Goal: Contribute content

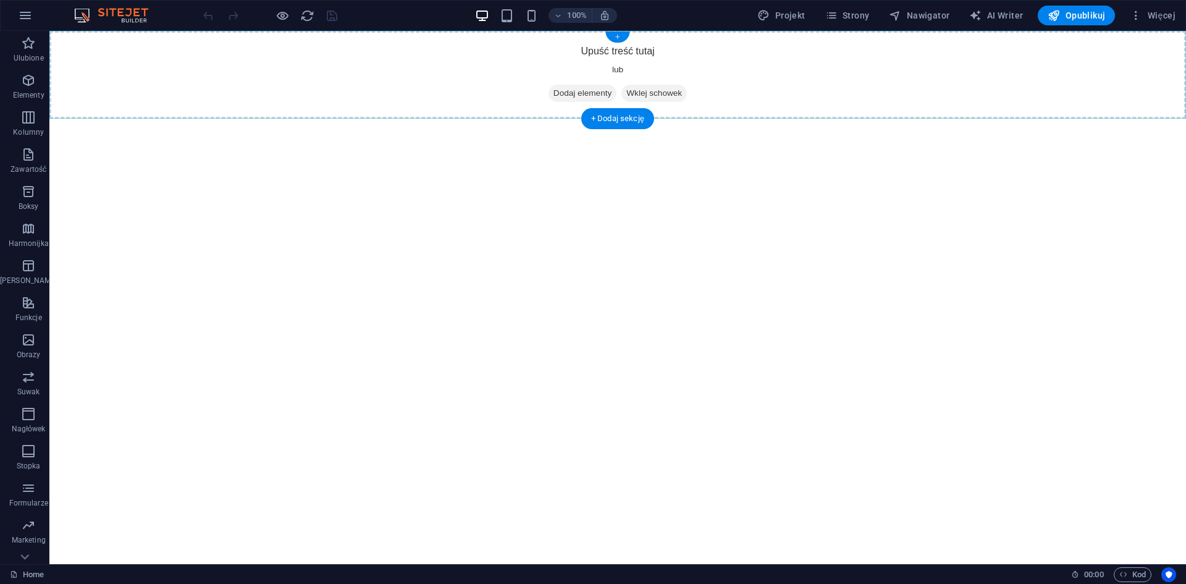
click at [624, 38] on div "+" at bounding box center [617, 37] width 24 height 11
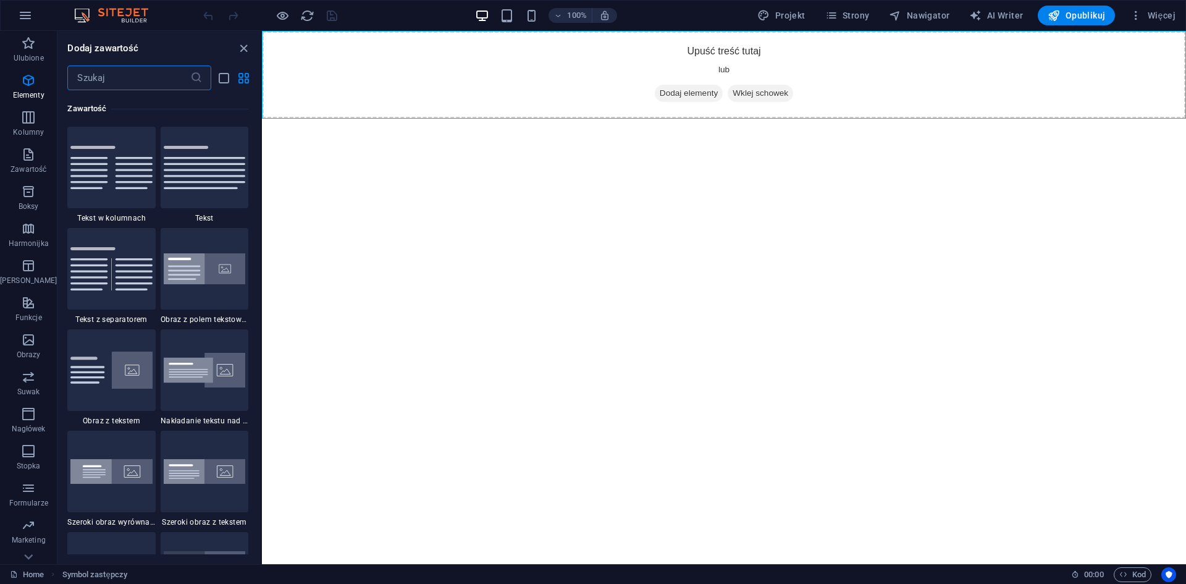
scroll to position [2162, 0]
click at [23, 82] on icon "button" at bounding box center [28, 80] width 15 height 15
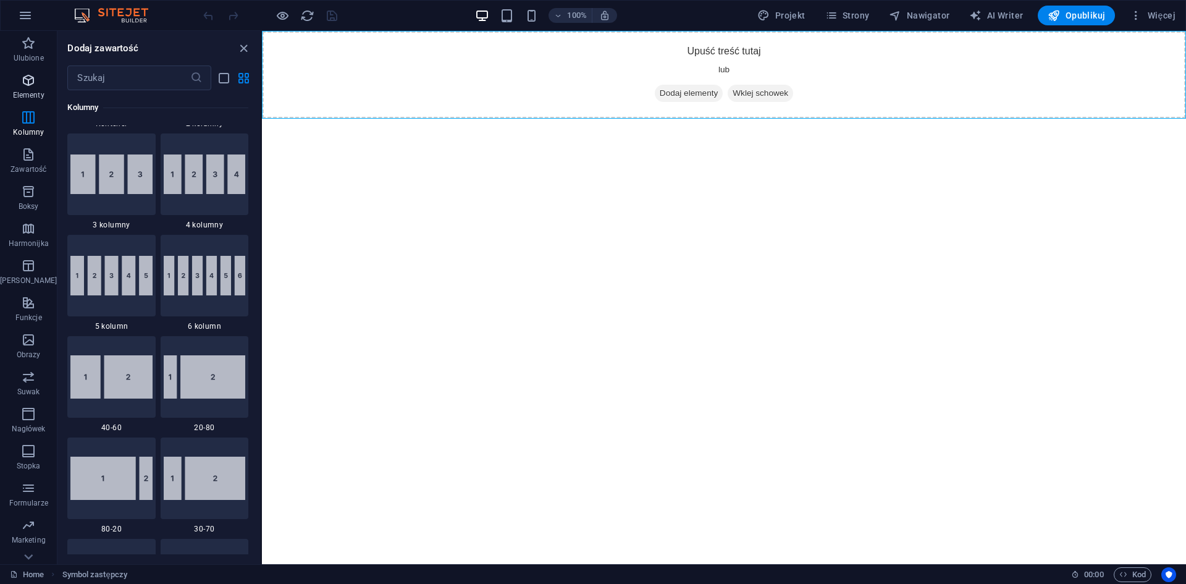
scroll to position [132, 0]
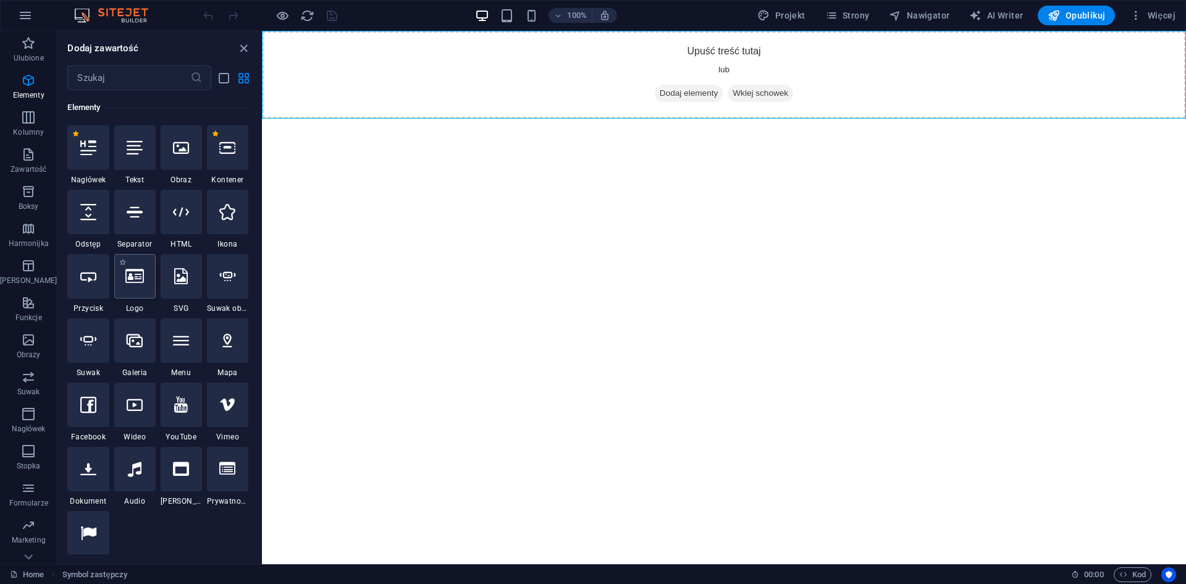
click at [132, 280] on icon at bounding box center [134, 276] width 19 height 16
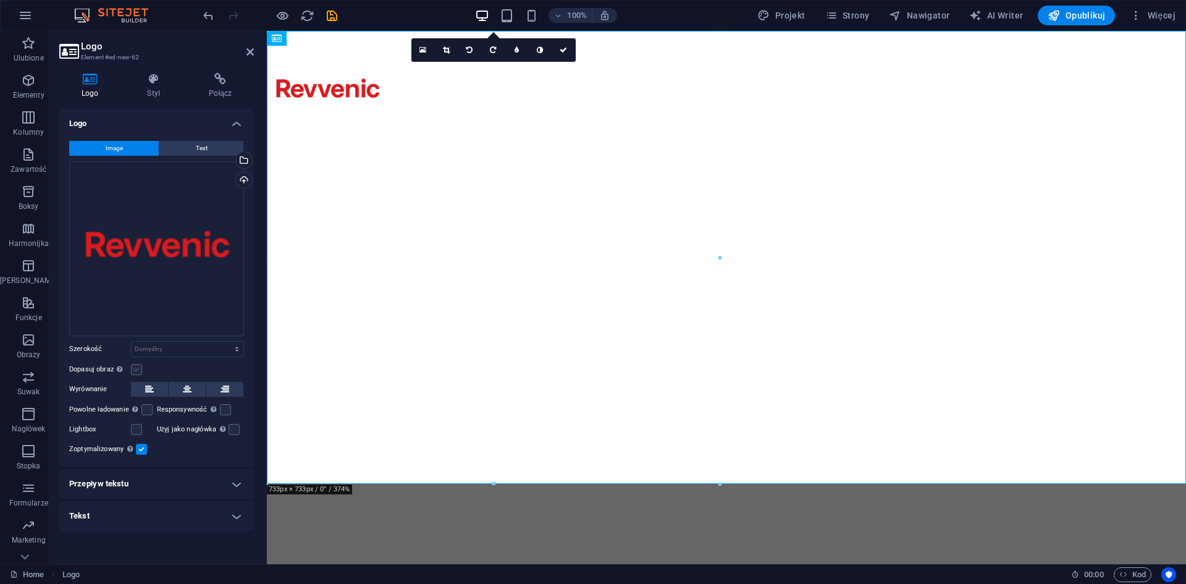
click at [139, 371] on label at bounding box center [136, 369] width 11 height 11
click at [0, 0] on input "Dopasuj obraz Automatycznie dopasuj obraz do stałej szerokości i wysokości" at bounding box center [0, 0] width 0 height 0
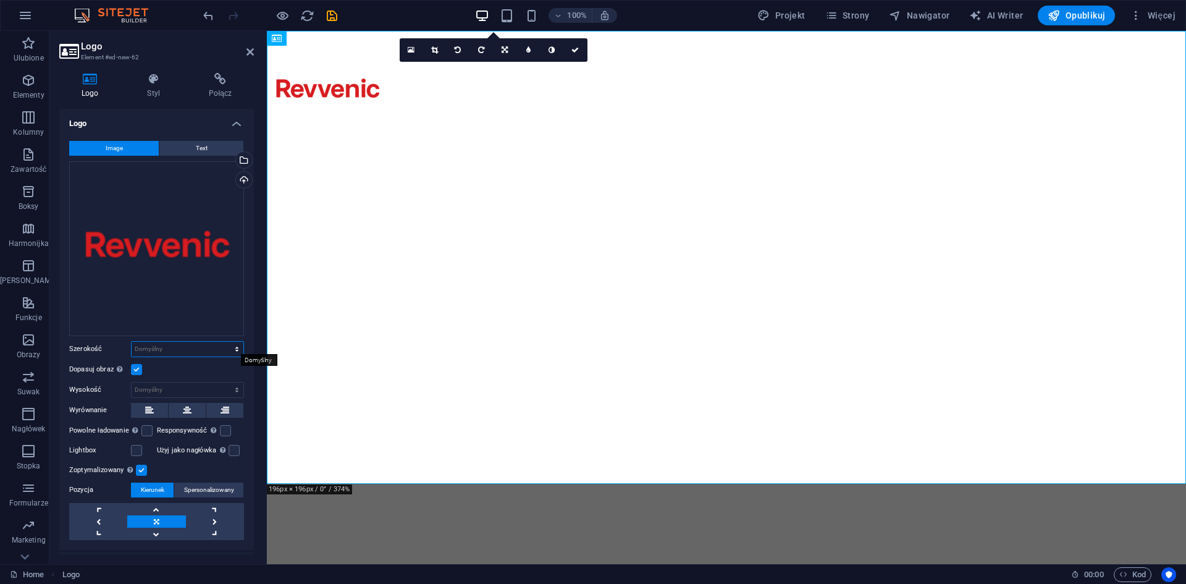
click at [188, 344] on select "Domyślny automatycznie px rem % em vh vw" at bounding box center [188, 349] width 112 height 15
click at [132, 342] on select "Domyślny automatycznie px rem % em vh vw" at bounding box center [188, 349] width 112 height 15
select select "DISABLED_OPTION_VALUE"
click at [134, 447] on label at bounding box center [136, 450] width 11 height 11
click at [0, 0] on input "Lightbox" at bounding box center [0, 0] width 0 height 0
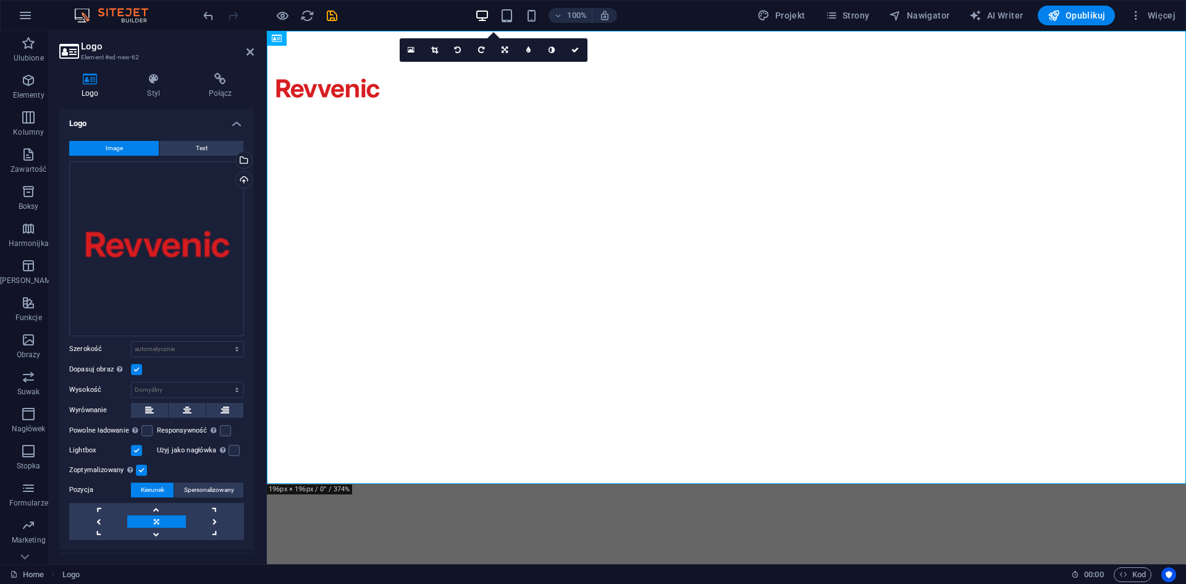
click at [619, 152] on html "Skip to main content" at bounding box center [726, 91] width 919 height 121
click at [626, 152] on div at bounding box center [726, 91] width 919 height 121
click at [950, 116] on div at bounding box center [726, 91] width 919 height 121
drag, startPoint x: 789, startPoint y: 177, endPoint x: 648, endPoint y: 198, distance: 142.9
click at [772, 152] on div at bounding box center [726, 91] width 919 height 121
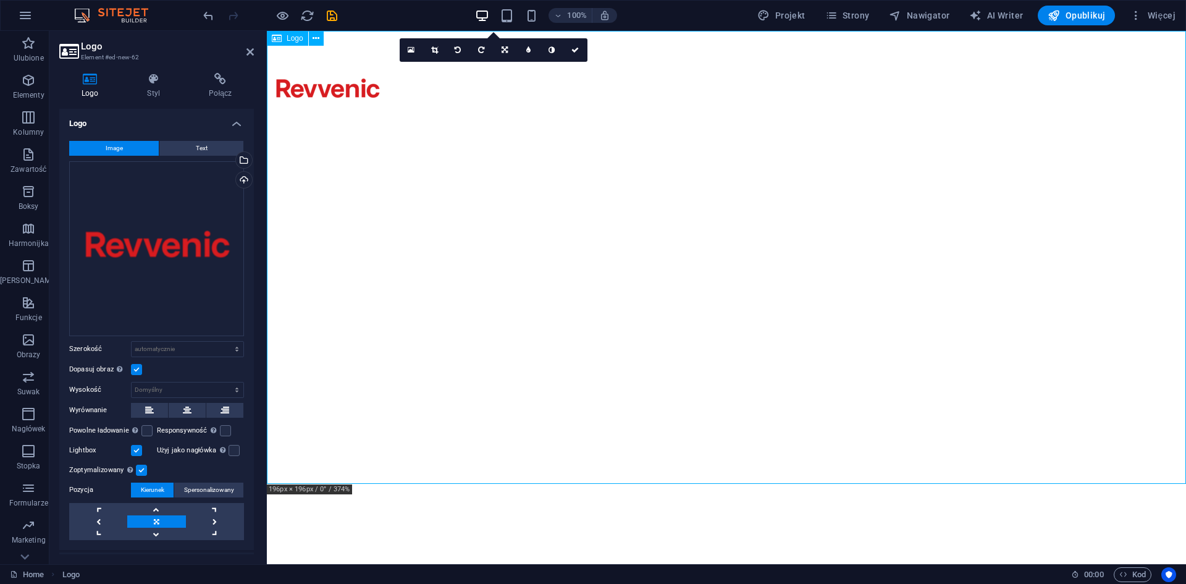
click at [528, 152] on div at bounding box center [726, 91] width 919 height 121
click at [316, 36] on icon at bounding box center [316, 38] width 7 height 13
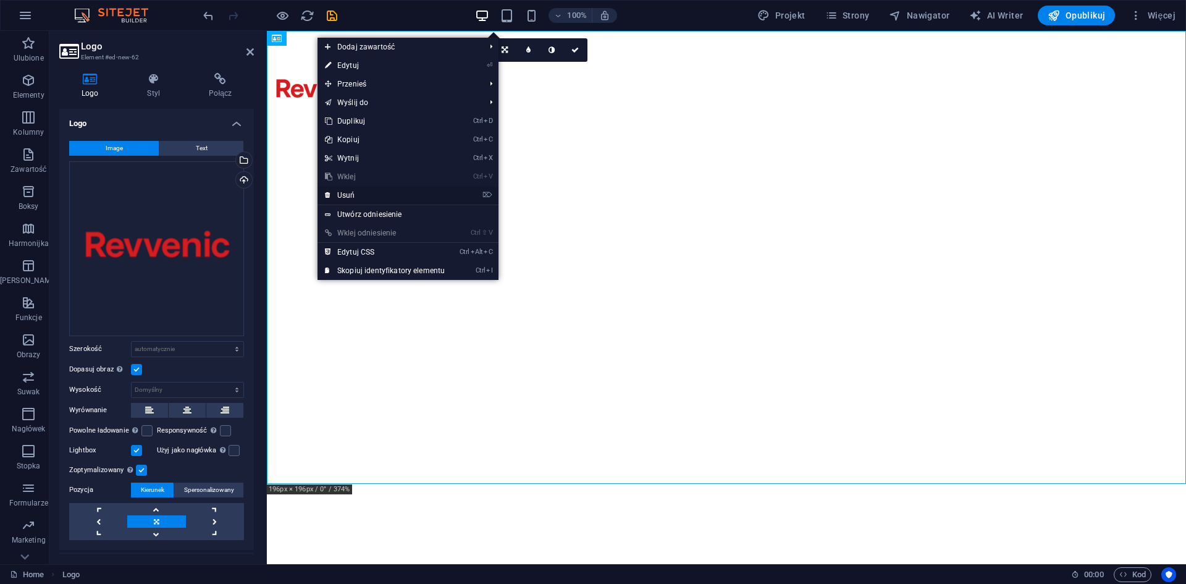
click at [359, 192] on link "⌦ Usuń" at bounding box center [385, 195] width 135 height 19
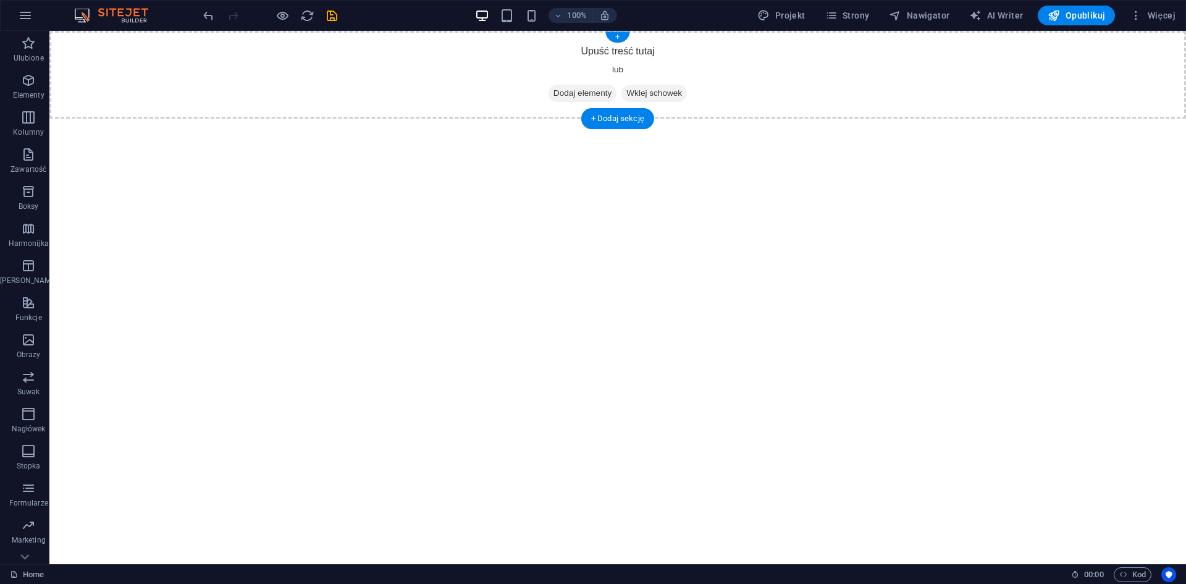
click at [623, 88] on span "Wklej schowek" at bounding box center [653, 93] width 65 height 17
click at [662, 92] on span "Wklej schowek" at bounding box center [653, 93] width 65 height 17
click at [804, 17] on span "Projekt" at bounding box center [781, 15] width 48 height 12
select select "px"
select select "400"
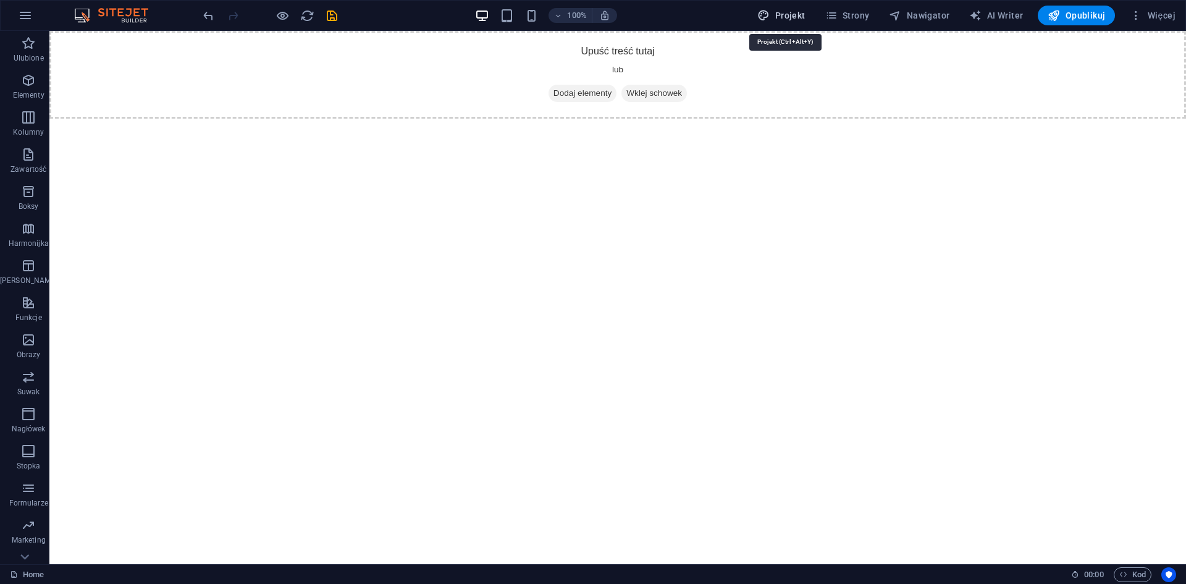
select select "px"
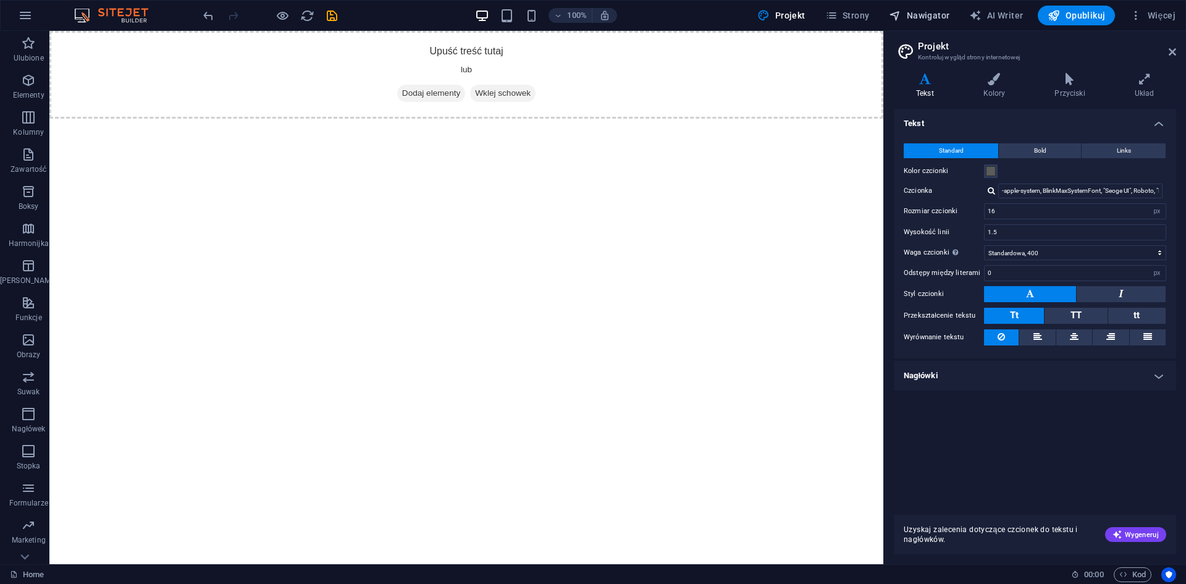
click at [935, 12] on span "Nawigator" at bounding box center [919, 15] width 61 height 12
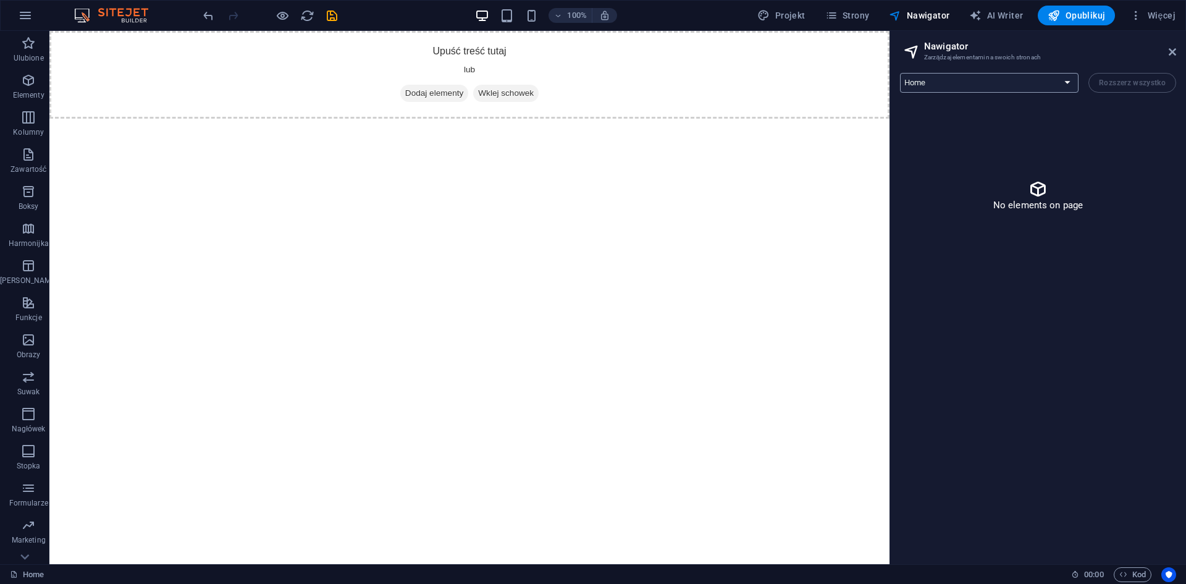
click at [980, 82] on select "Home Legal Notice Privacy" at bounding box center [989, 83] width 179 height 20
click at [1041, 186] on icon at bounding box center [1038, 189] width 20 height 20
click at [1014, 90] on select "Home Legal Notice Privacy" at bounding box center [989, 83] width 179 height 20
click at [1014, 85] on select "Home Legal Notice Privacy" at bounding box center [989, 83] width 179 height 20
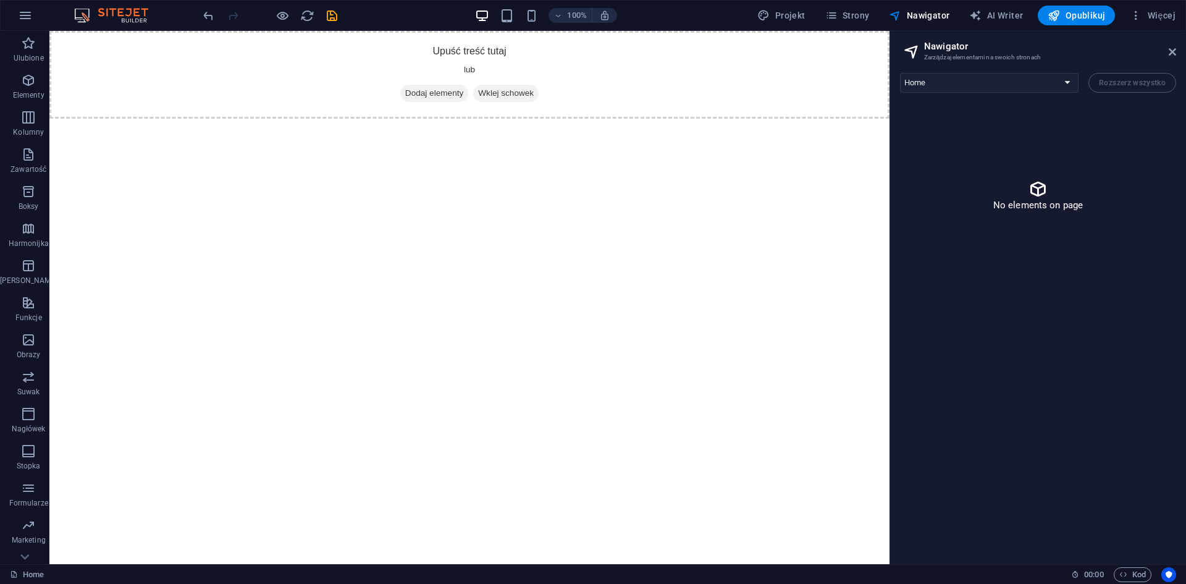
click at [1129, 85] on div "Home Legal Notice Privacy Rozszerz wszystko" at bounding box center [1038, 83] width 276 height 20
click at [857, 12] on span "Strony" at bounding box center [847, 15] width 44 height 12
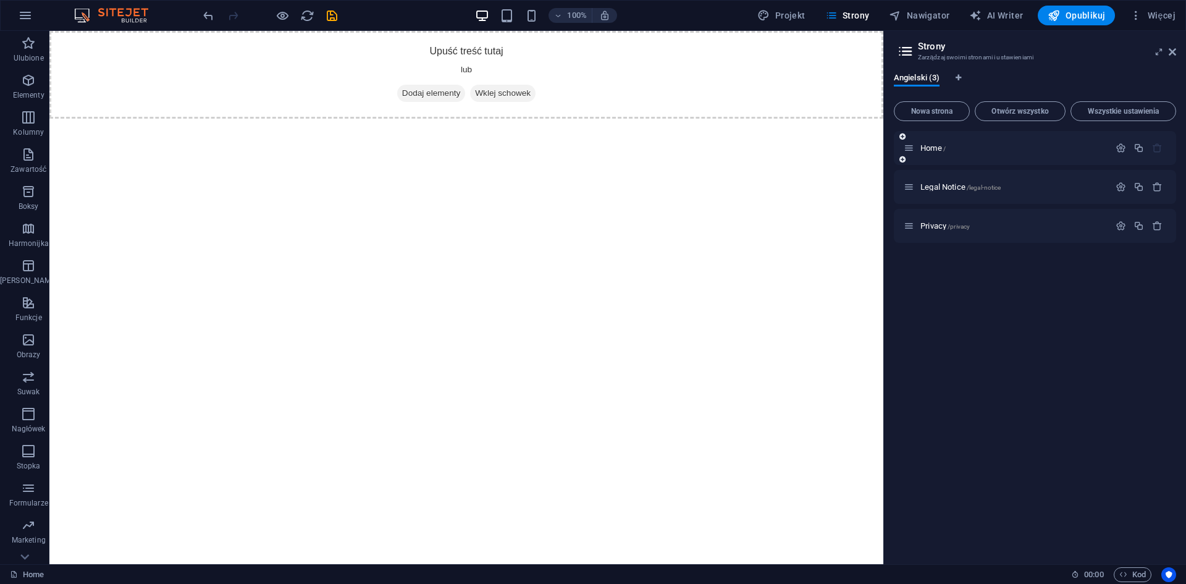
click at [978, 142] on div "Home /" at bounding box center [1007, 148] width 206 height 14
click at [1025, 195] on div "Legal Notice /legal-notice" at bounding box center [1035, 187] width 282 height 34
click at [973, 191] on div "Legal Notice /legal-notice" at bounding box center [1007, 187] width 206 height 14
click at [894, 187] on div "Legal Notice /legal-notice" at bounding box center [1035, 187] width 282 height 34
click at [922, 186] on span "Legal Notice /legal-notice" at bounding box center [960, 186] width 80 height 9
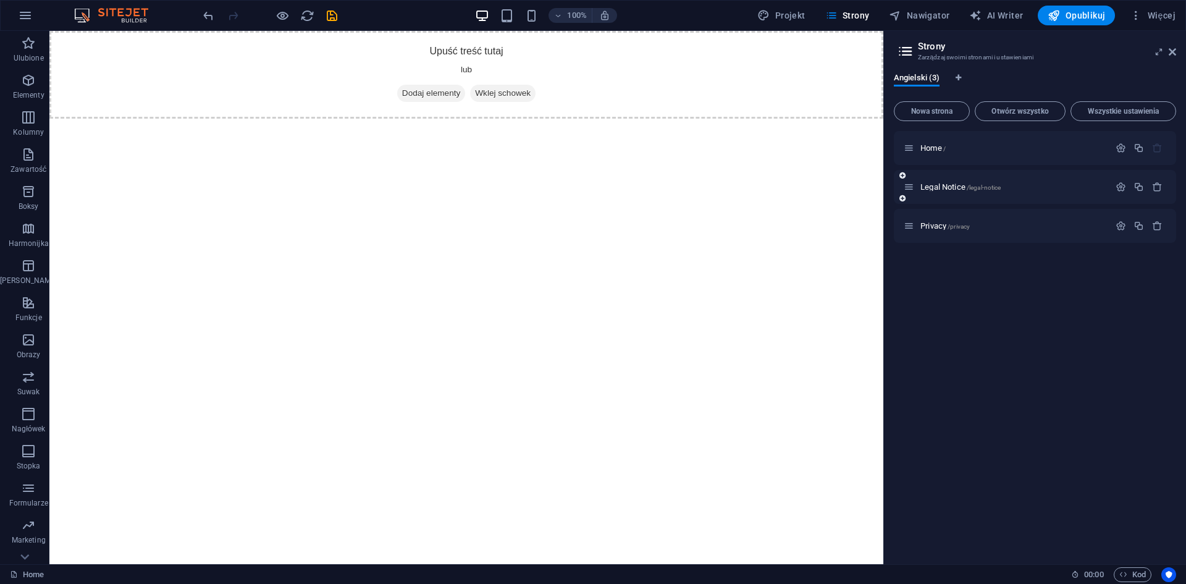
click at [922, 186] on div "Legal Notice /legal-notice" at bounding box center [1035, 187] width 282 height 34
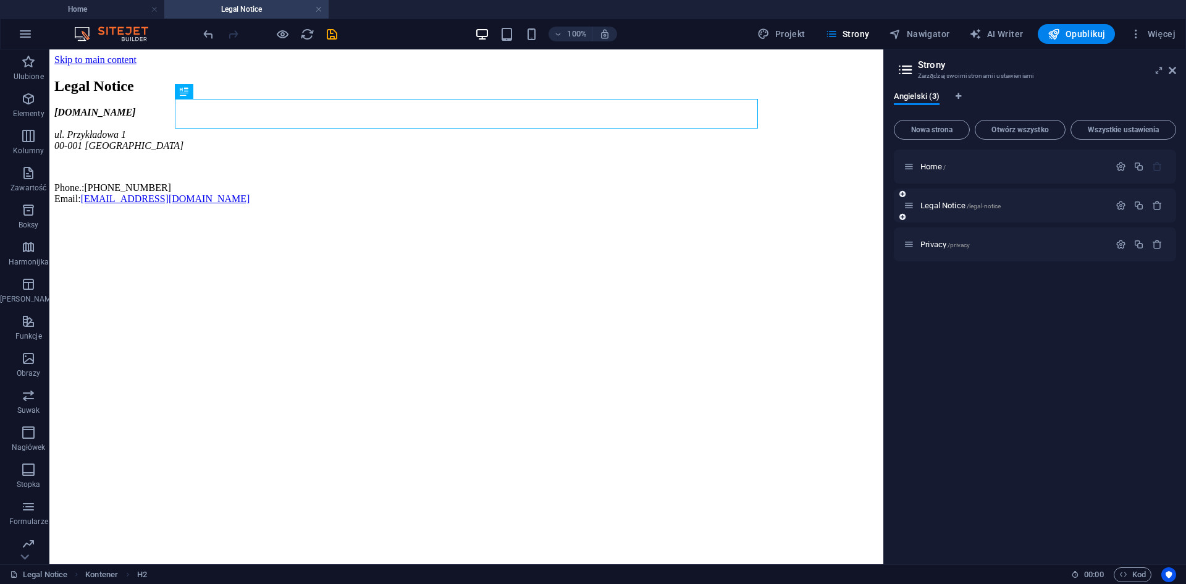
scroll to position [0, 0]
click at [939, 243] on span "Privacy /privacy" at bounding box center [944, 244] width 49 height 9
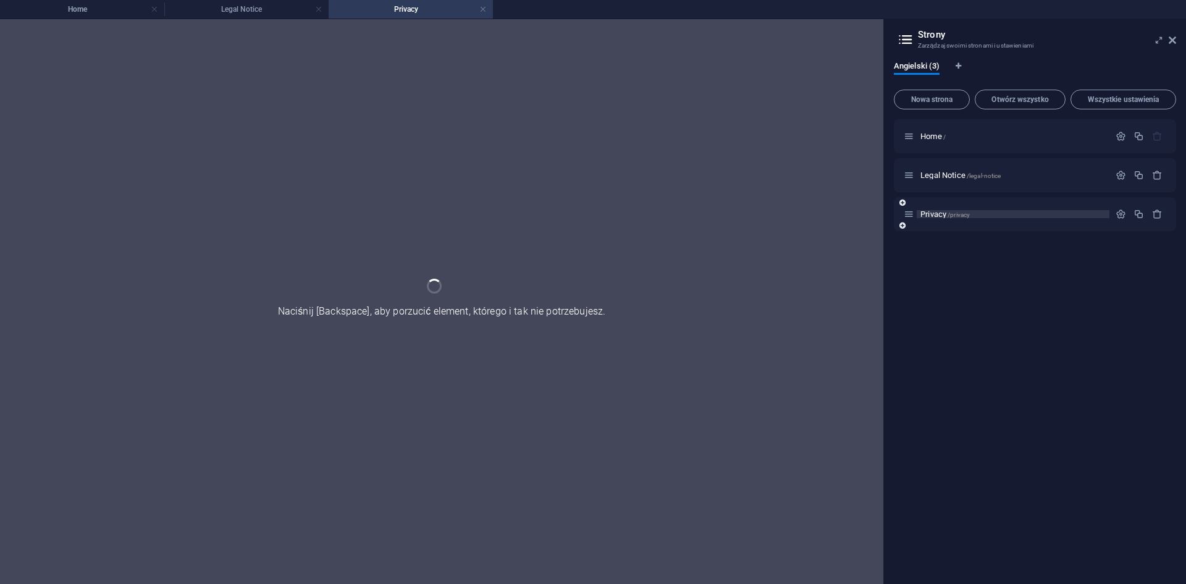
click at [939, 243] on div "Home / Legal Notice /legal-notice Privacy /privacy" at bounding box center [1035, 346] width 282 height 455
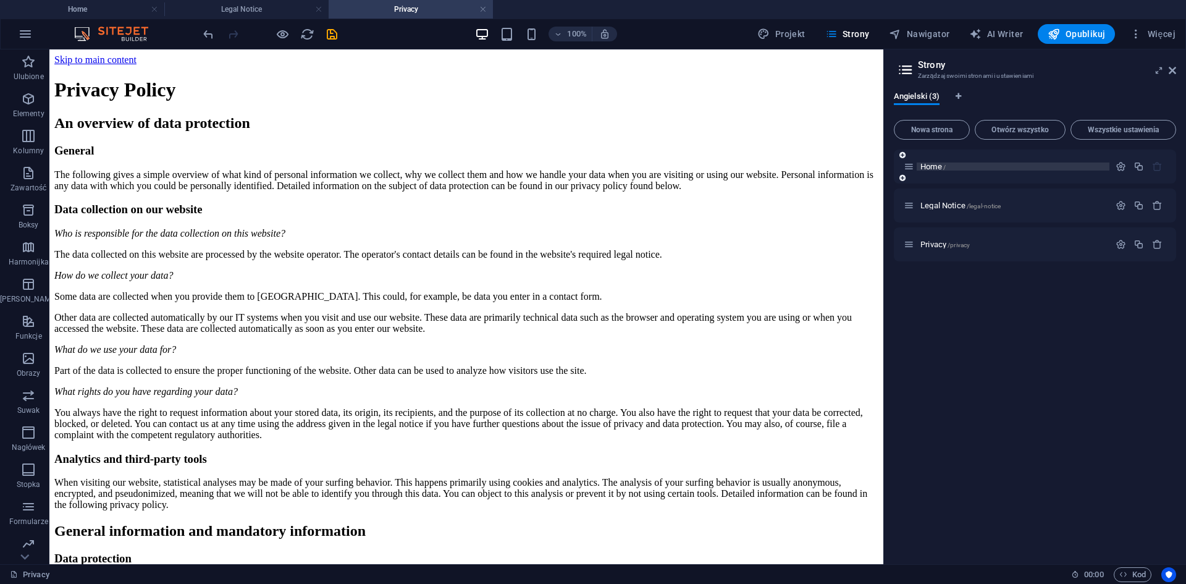
click at [1077, 167] on p "Home /" at bounding box center [1012, 166] width 185 height 8
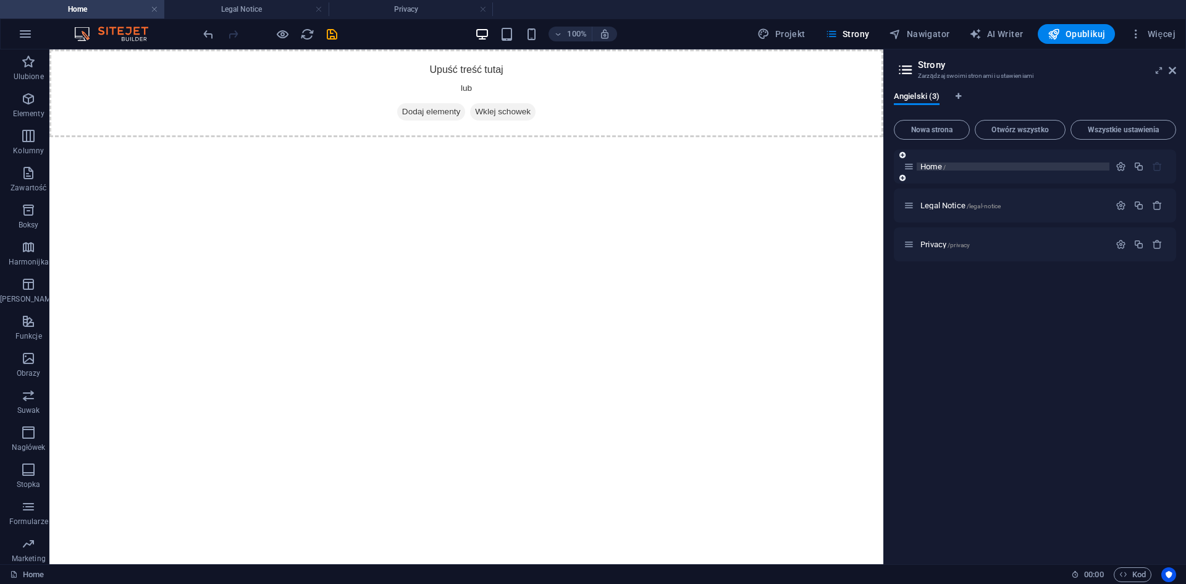
click at [1077, 167] on p "Home /" at bounding box center [1012, 166] width 185 height 8
click at [911, 166] on icon at bounding box center [909, 166] width 11 height 11
click at [906, 172] on div "Home /" at bounding box center [1007, 166] width 206 height 14
click at [909, 169] on icon at bounding box center [909, 166] width 11 height 11
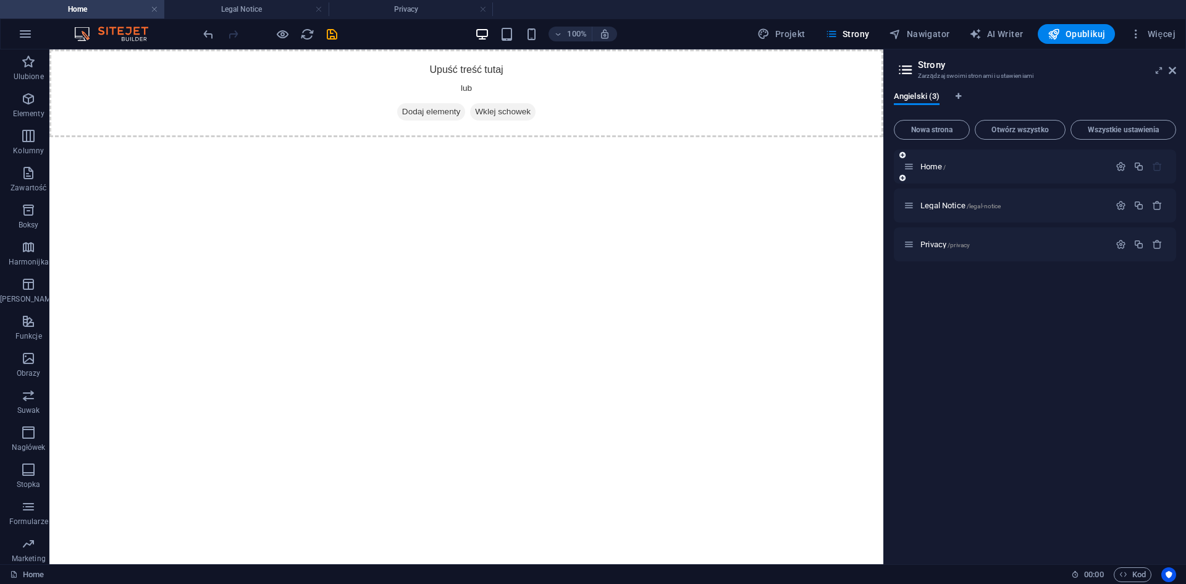
click at [909, 169] on icon at bounding box center [909, 166] width 11 height 11
click at [904, 158] on icon at bounding box center [902, 154] width 6 height 7
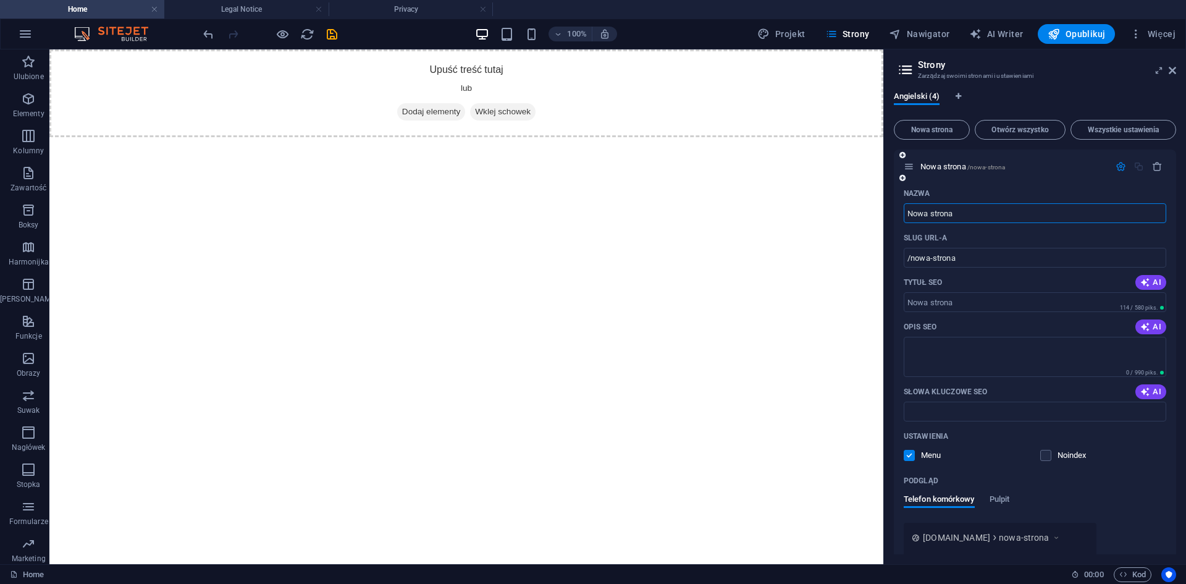
click at [899, 154] on icon at bounding box center [902, 154] width 6 height 7
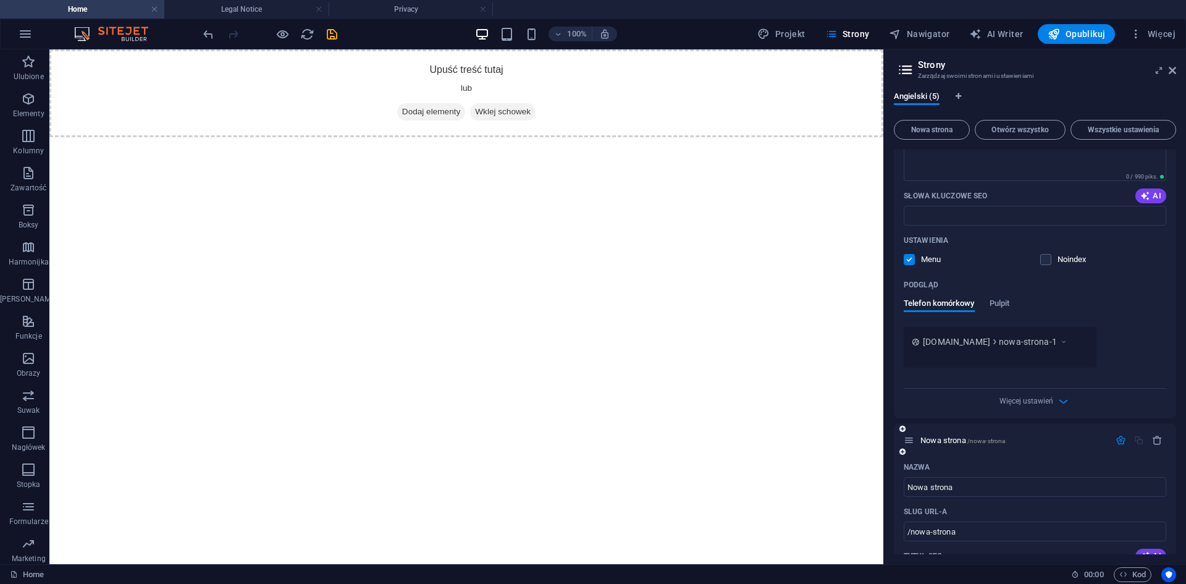
scroll to position [185, 0]
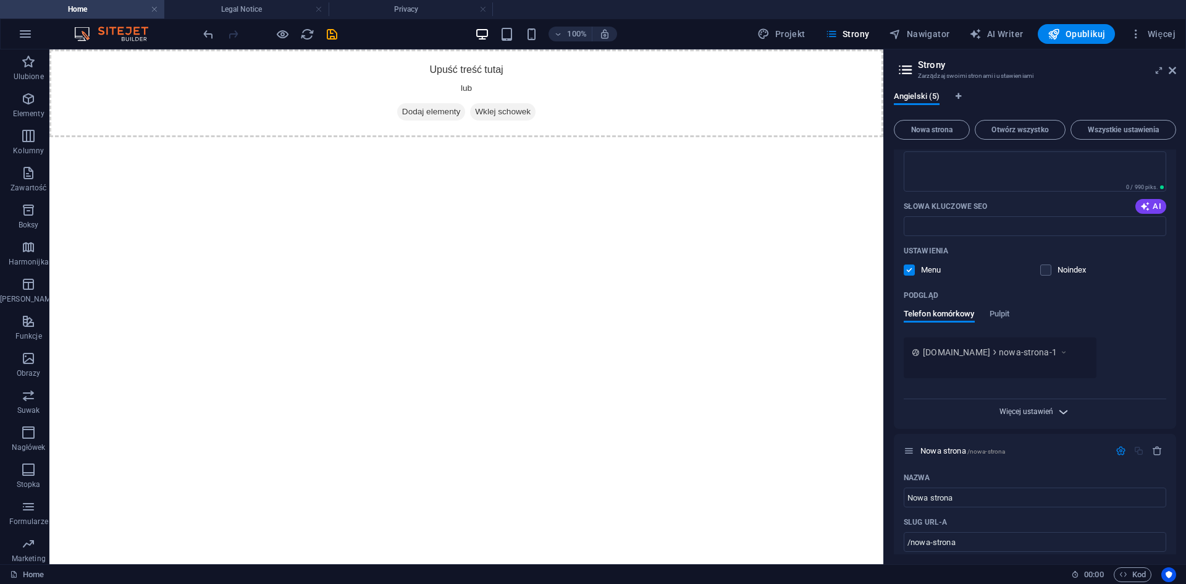
click at [1048, 409] on span "Więcej ustawień" at bounding box center [1027, 411] width 54 height 9
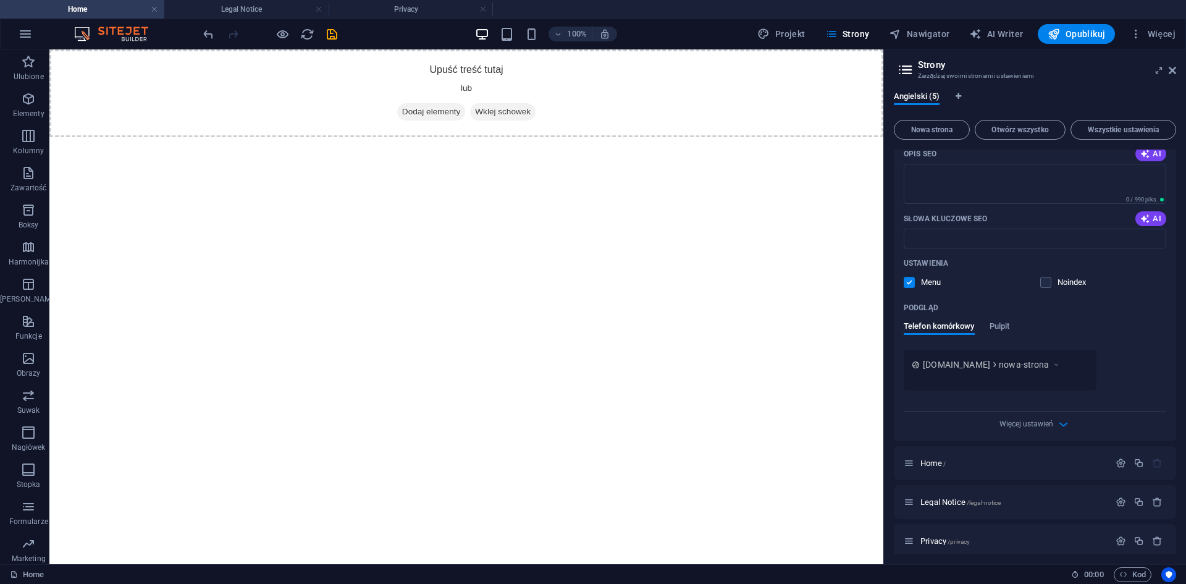
scroll to position [840, 0]
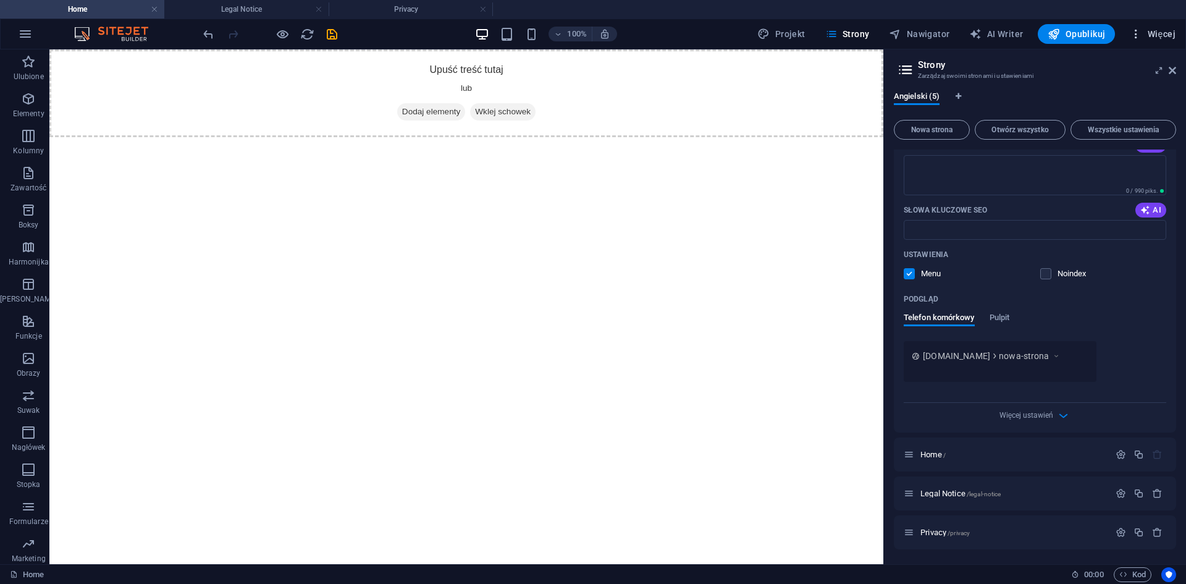
click at [1163, 35] on span "Więcej" at bounding box center [1153, 34] width 46 height 12
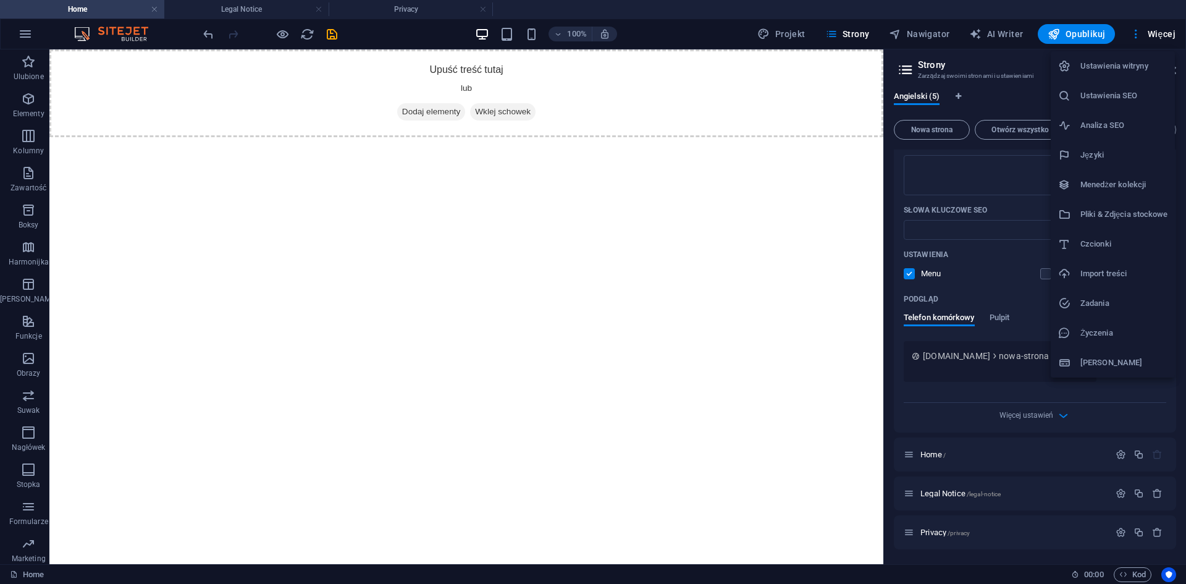
click at [1105, 272] on h6 "Import treści" at bounding box center [1123, 273] width 87 height 15
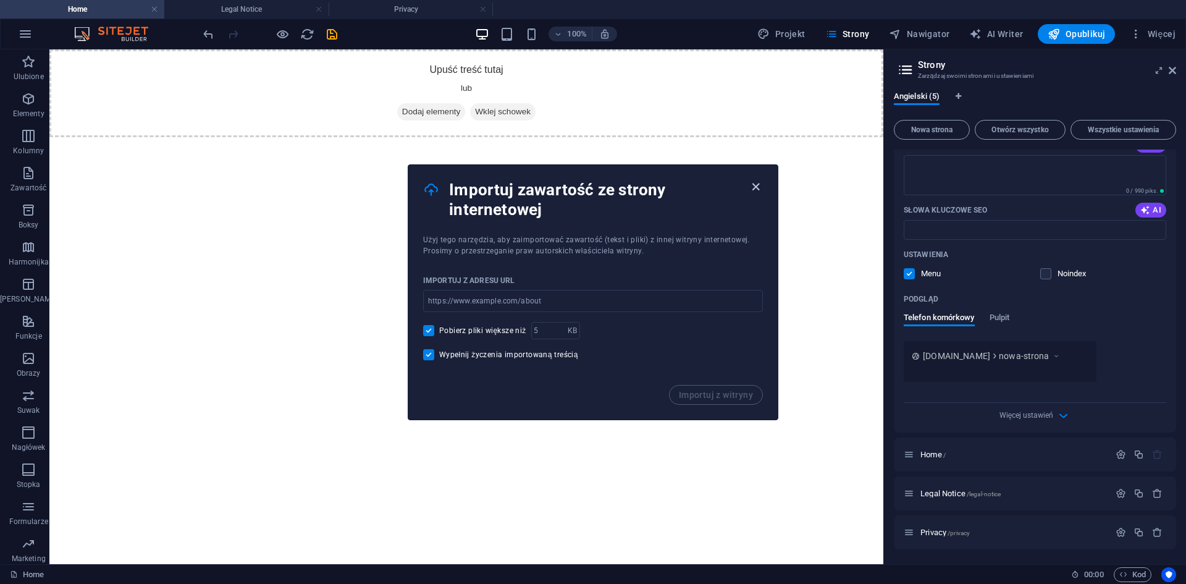
click at [750, 182] on icon "button" at bounding box center [756, 187] width 14 height 14
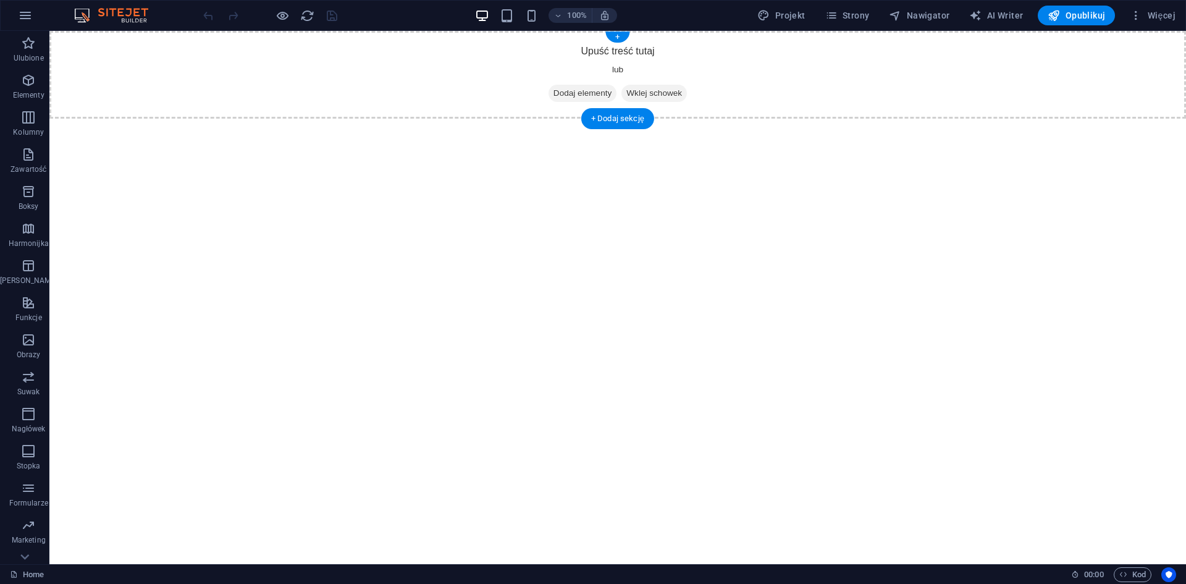
click at [562, 91] on span "Dodaj elementy" at bounding box center [583, 93] width 68 height 17
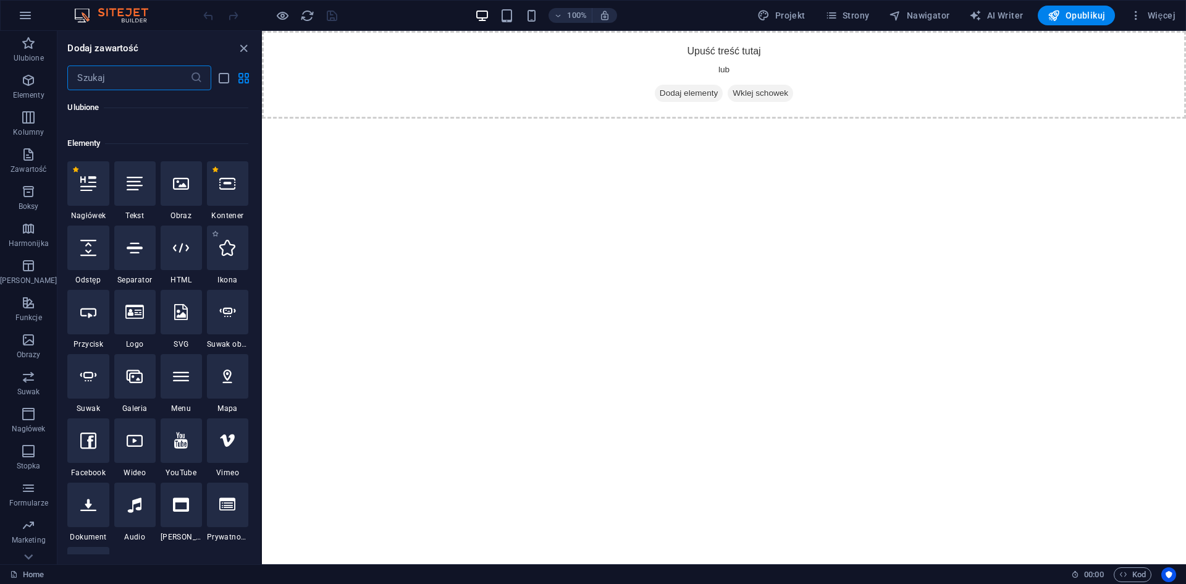
scroll to position [124, 0]
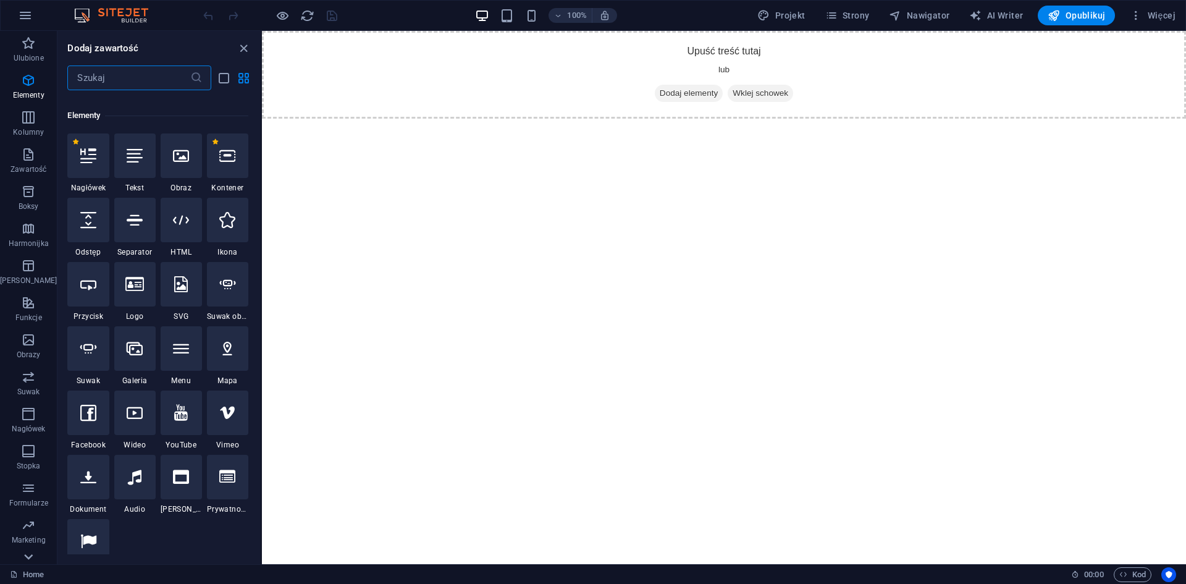
click at [26, 559] on icon at bounding box center [28, 556] width 17 height 17
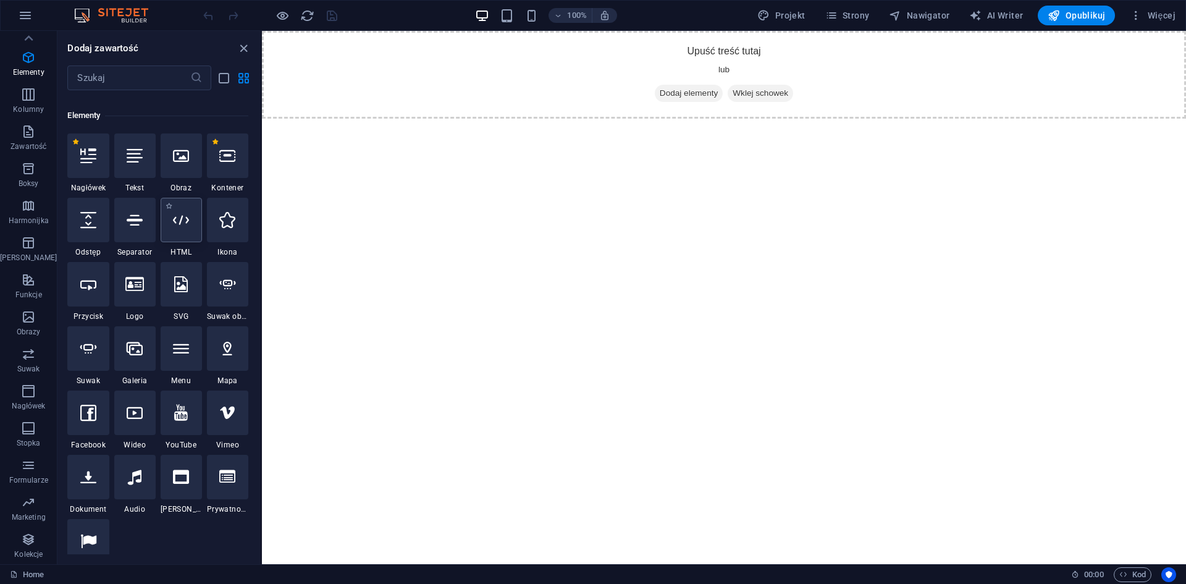
click at [183, 223] on icon at bounding box center [181, 220] width 16 height 16
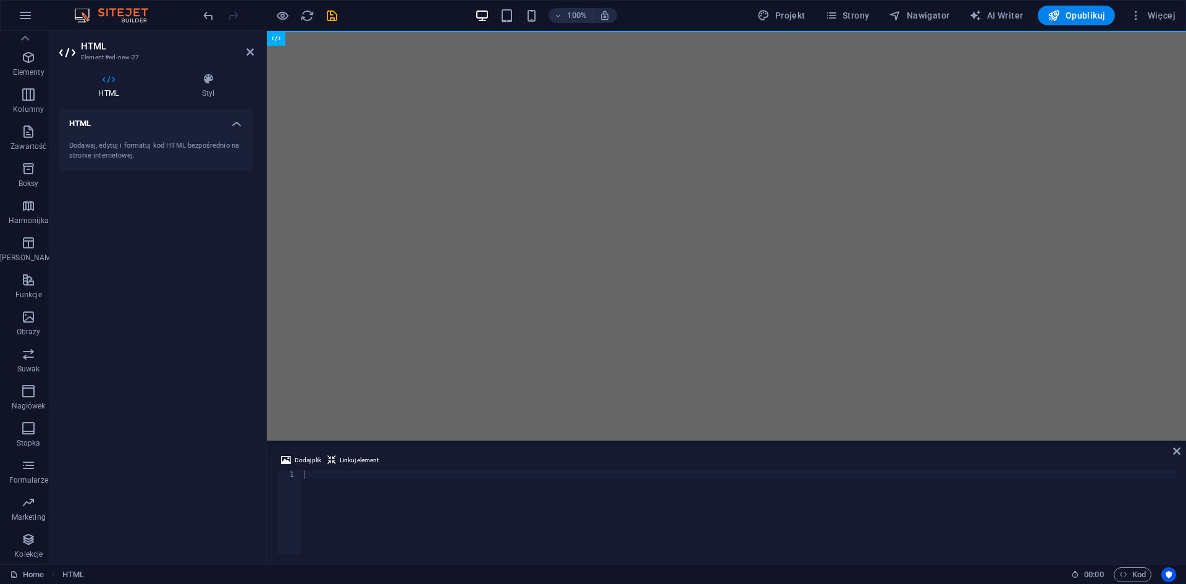
drag, startPoint x: 570, startPoint y: 89, endPoint x: 478, endPoint y: 79, distance: 92.6
click at [478, 31] on html "Skip to main content" at bounding box center [726, 31] width 919 height 0
click at [277, 40] on icon at bounding box center [276, 38] width 9 height 15
click at [320, 40] on icon at bounding box center [318, 38] width 7 height 13
click at [1135, 581] on span "Kod" at bounding box center [1132, 574] width 27 height 15
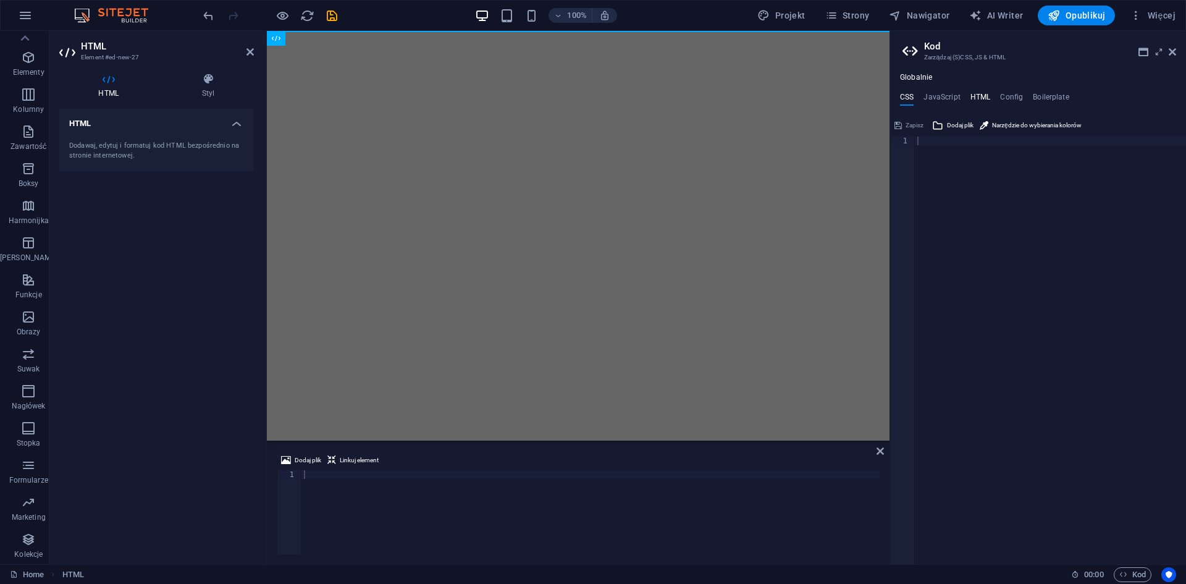
click at [976, 99] on h4 "HTML" at bounding box center [980, 100] width 20 height 14
type textarea "<a href="#main-content" class="wv-link-content button">Skip to main content</a>"
click at [1168, 49] on h2 "Kod" at bounding box center [1050, 46] width 252 height 11
click at [1175, 47] on icon at bounding box center [1172, 52] width 7 height 10
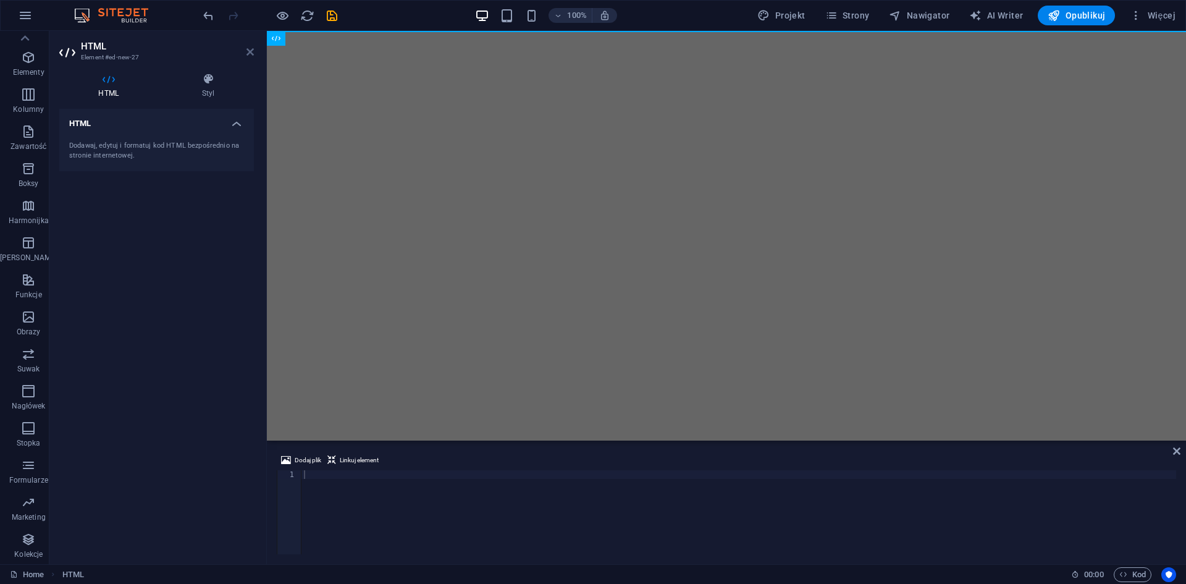
click at [252, 54] on icon at bounding box center [249, 52] width 7 height 10
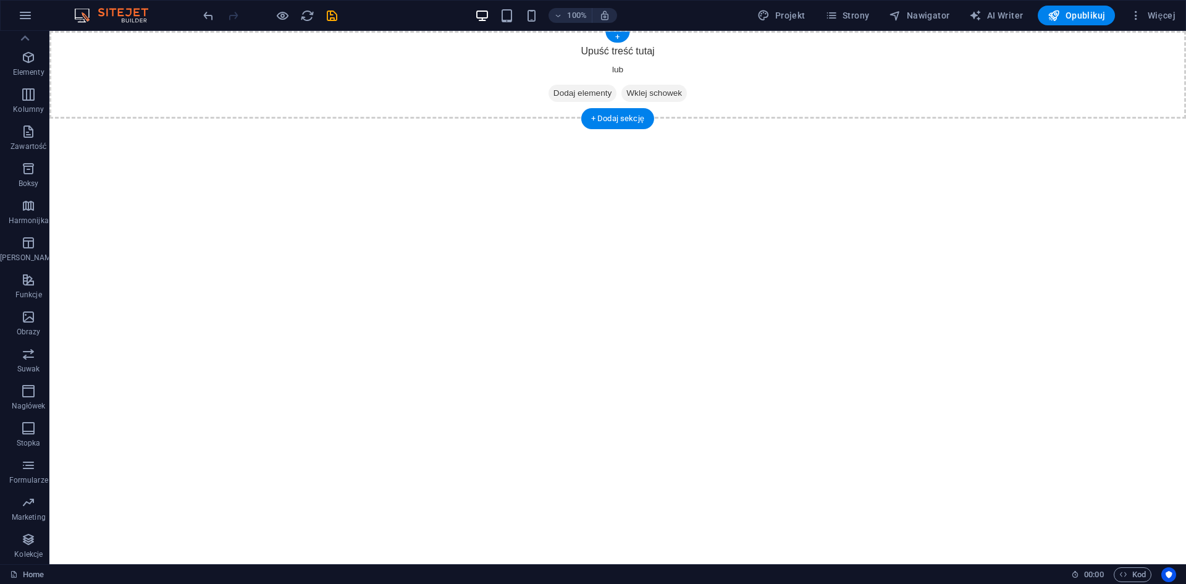
click at [554, 93] on icon at bounding box center [554, 93] width 0 height 0
click at [576, 95] on span "Dodaj elementy" at bounding box center [583, 93] width 68 height 17
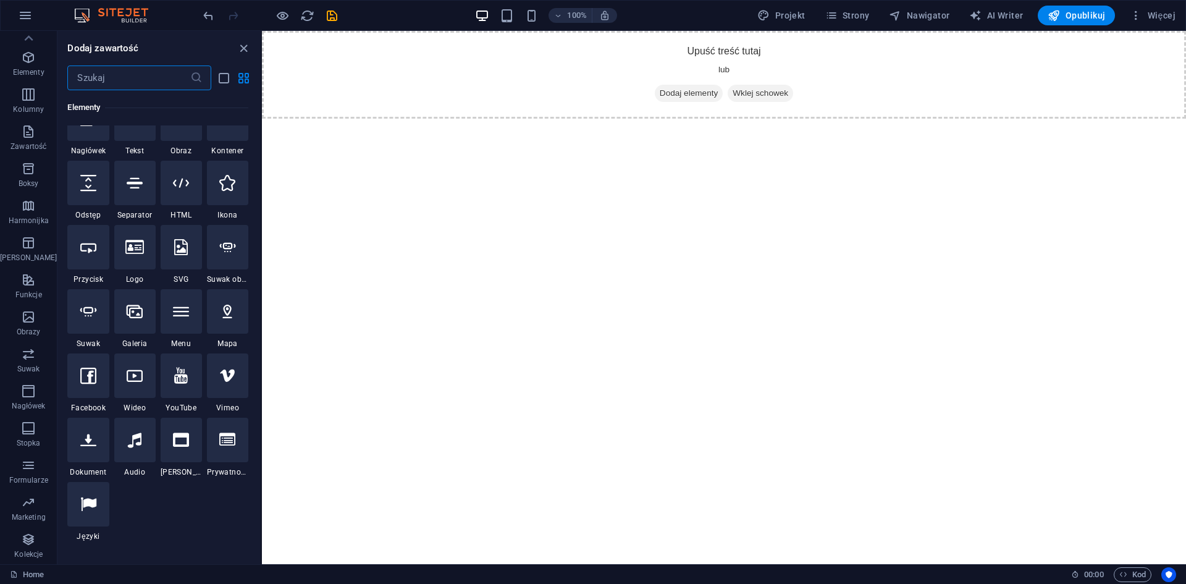
scroll to position [0, 0]
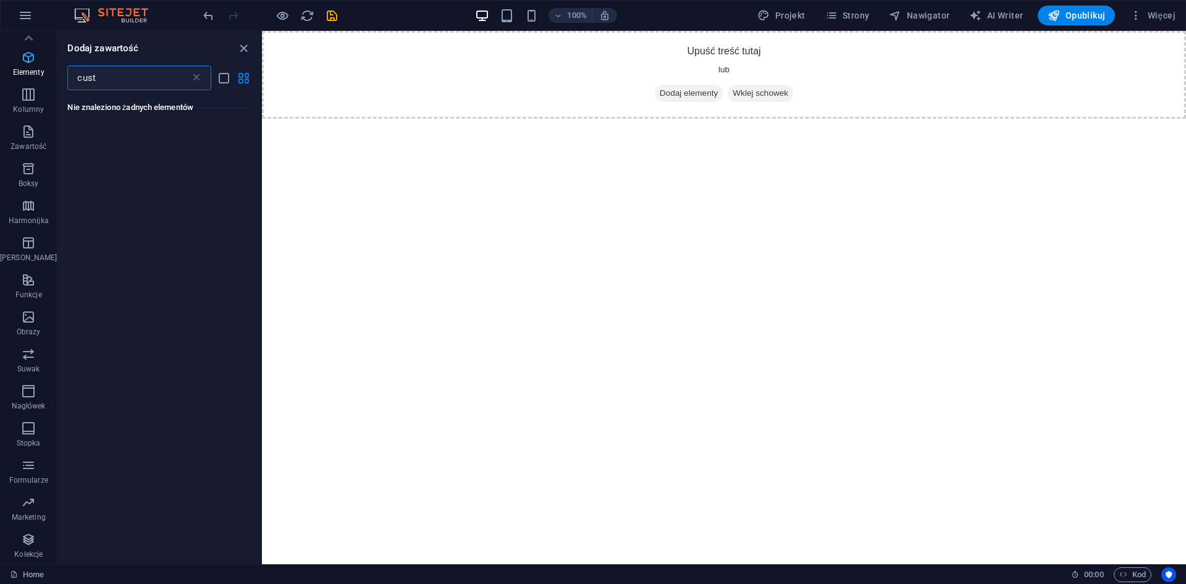
drag, startPoint x: 100, startPoint y: 80, endPoint x: 23, endPoint y: 79, distance: 76.6
click at [23, 79] on div "Ulubione Elementy Kolumny Zawartość Boksy Harmonijka Tabele Funkcje Obrazy Suwa…" at bounding box center [131, 297] width 262 height 533
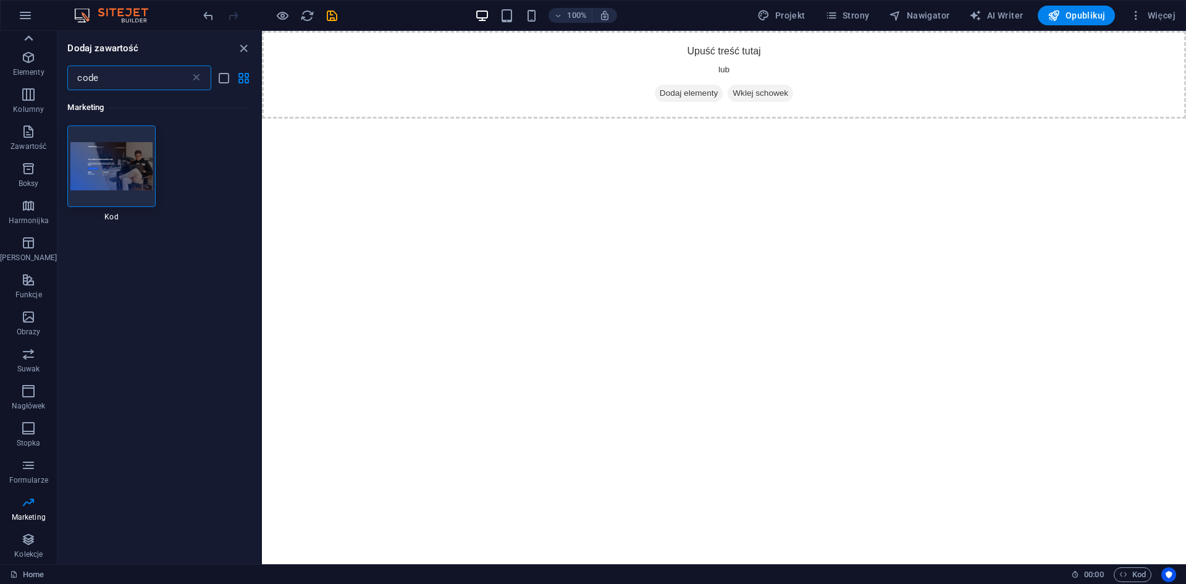
type input "code"
click at [25, 37] on icon at bounding box center [29, 38] width 9 height 6
click at [24, 37] on icon "button" at bounding box center [28, 43] width 15 height 15
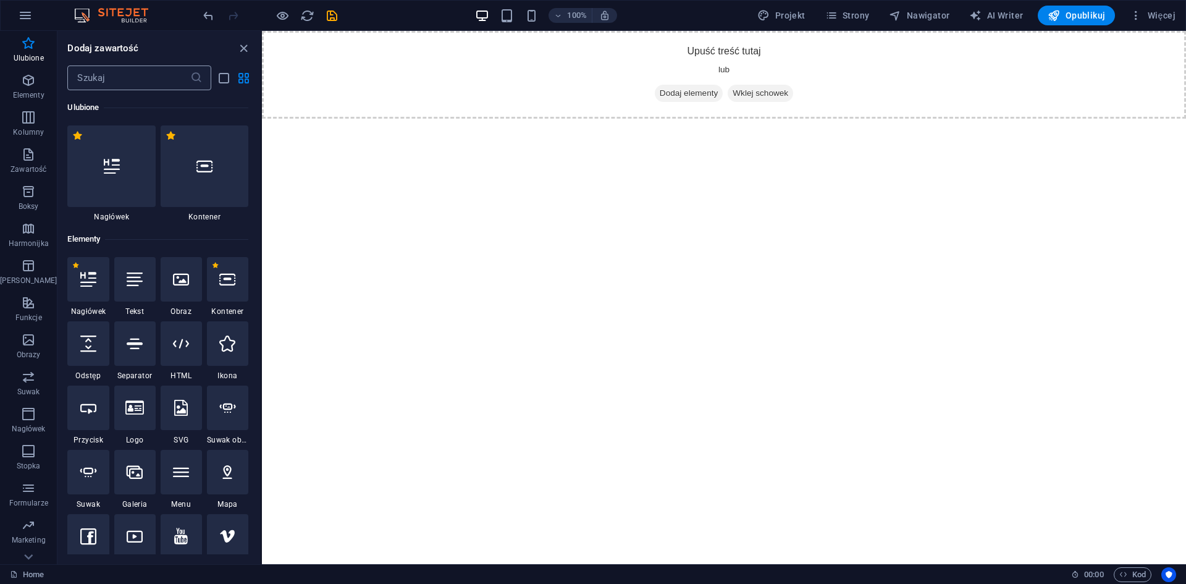
click at [132, 85] on input "text" at bounding box center [128, 77] width 122 height 25
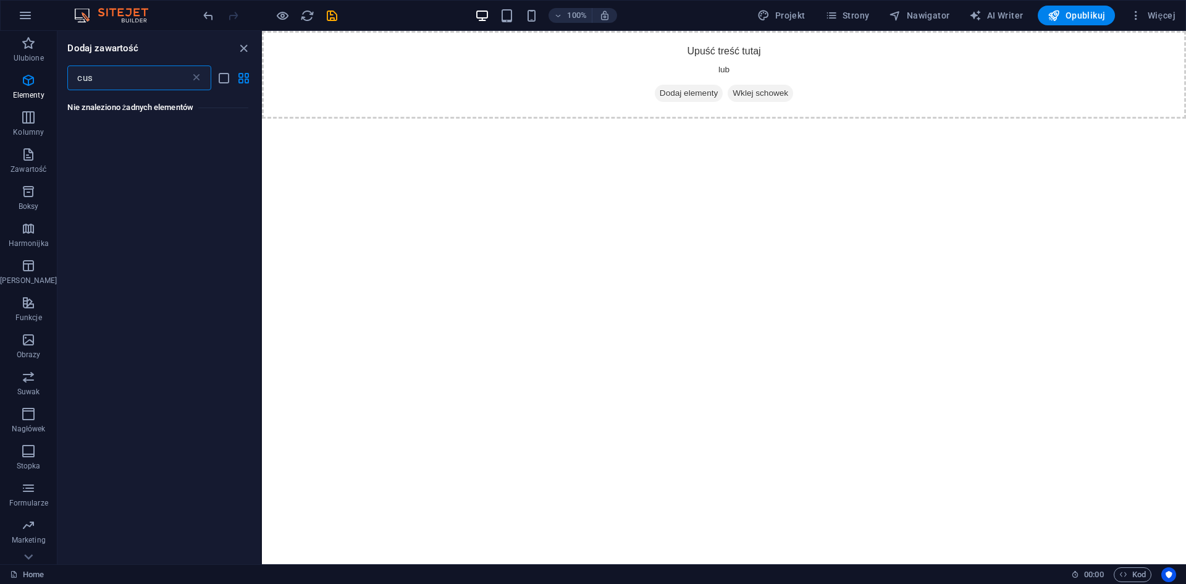
drag, startPoint x: 99, startPoint y: 84, endPoint x: 59, endPoint y: 80, distance: 41.0
click at [59, 80] on div "cus ​" at bounding box center [158, 77] width 203 height 25
drag, startPoint x: 90, startPoint y: 76, endPoint x: 49, endPoint y: 82, distance: 41.1
click at [49, 81] on div "Ulubione Elementy Kolumny Zawartość Boksy Harmonijka Tabele Funkcje Obrazy Suwa…" at bounding box center [131, 297] width 262 height 533
type input "ht"
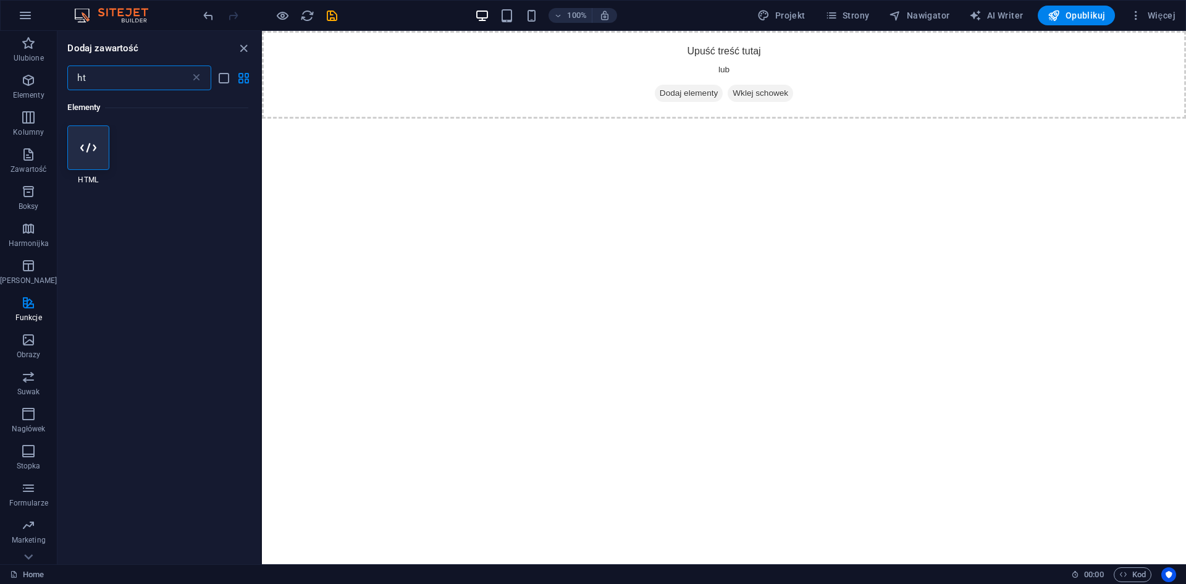
click at [80, 146] on icon at bounding box center [88, 148] width 16 height 16
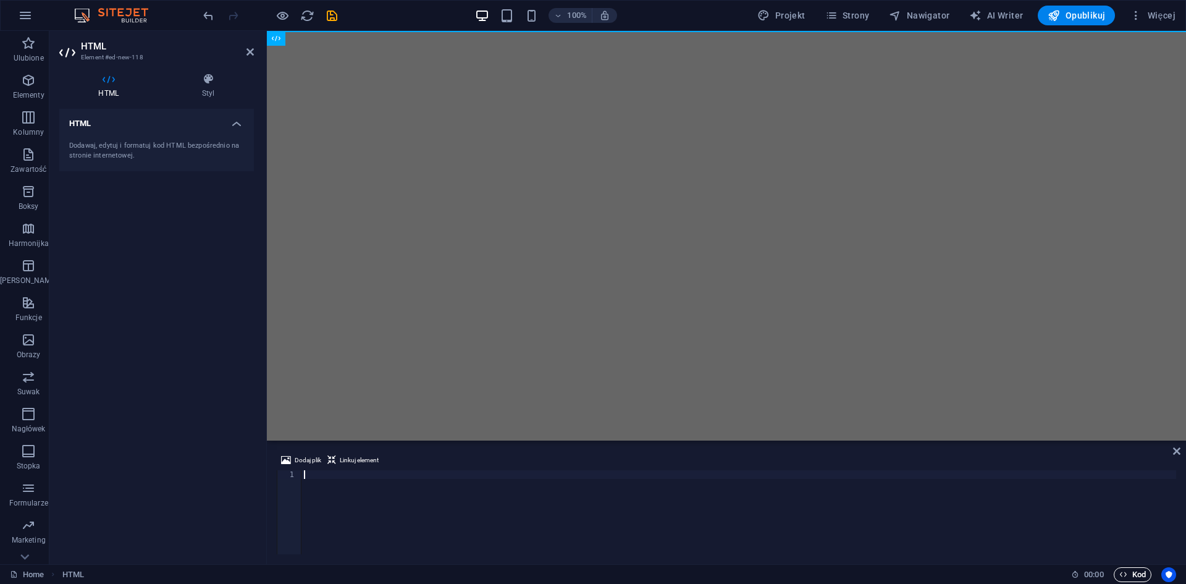
click at [1145, 573] on span "Kod" at bounding box center [1132, 574] width 27 height 15
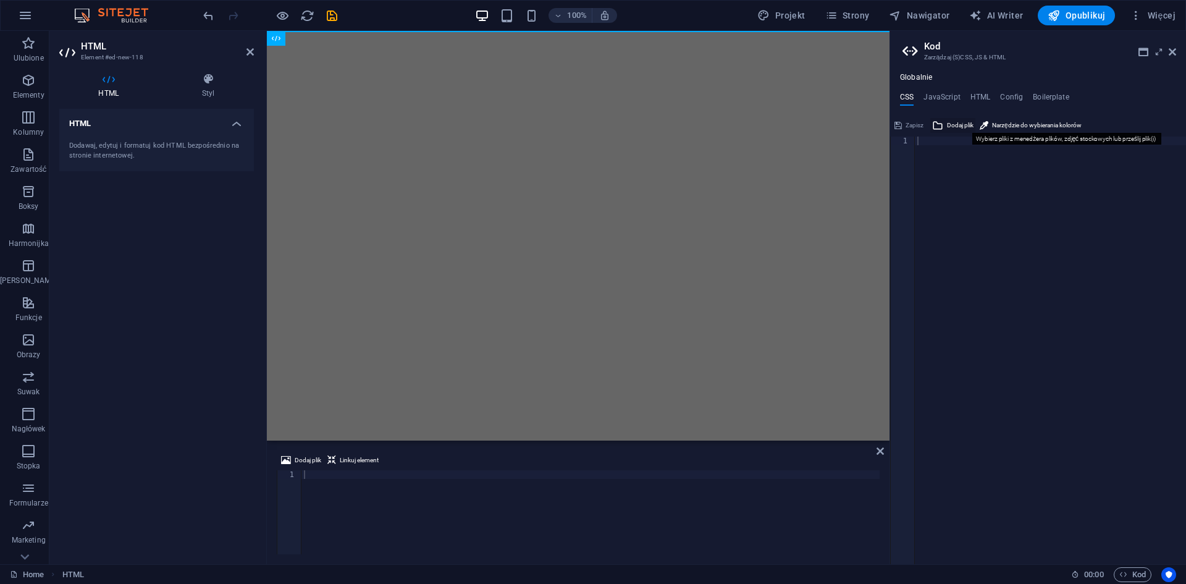
click at [951, 126] on span "Dodaj plik" at bounding box center [960, 125] width 27 height 15
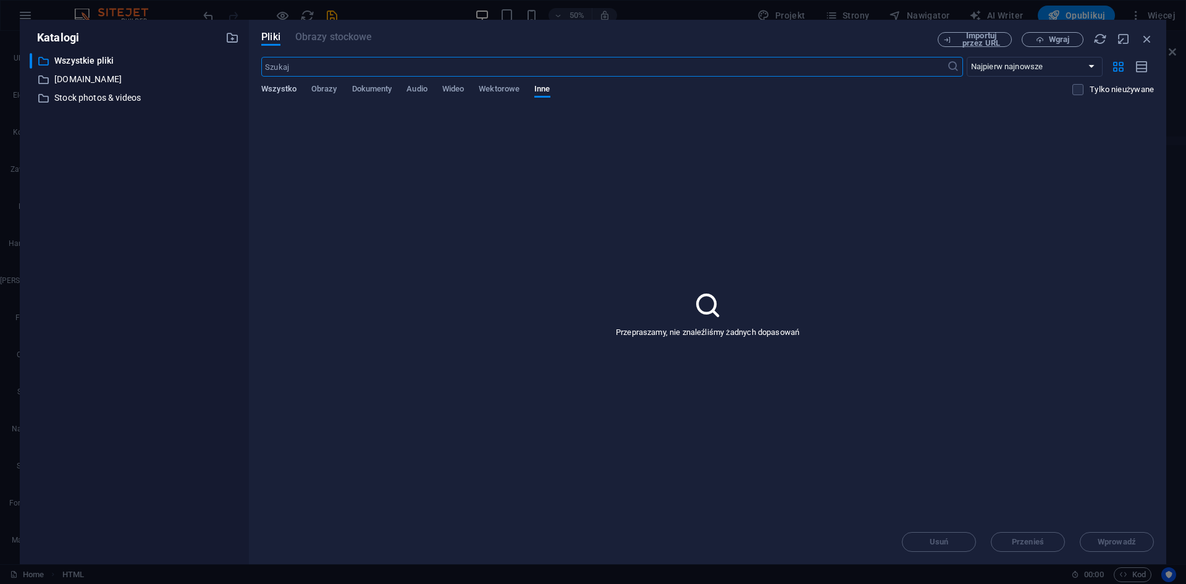
click at [285, 85] on span "Wszystko" at bounding box center [278, 90] width 35 height 17
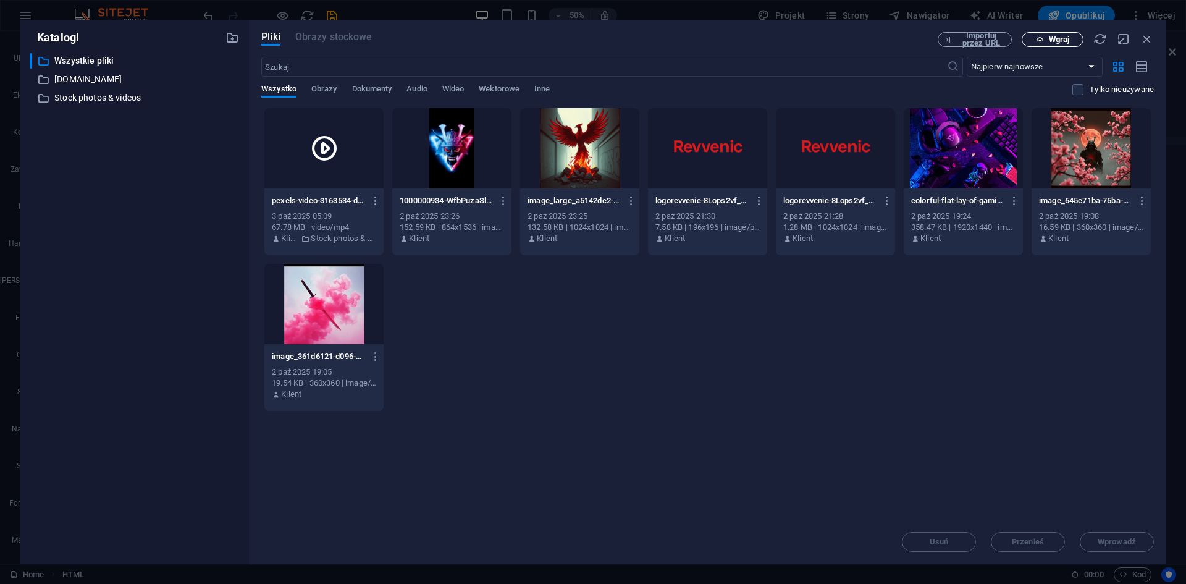
click at [1058, 40] on span "Wgraj" at bounding box center [1059, 39] width 20 height 7
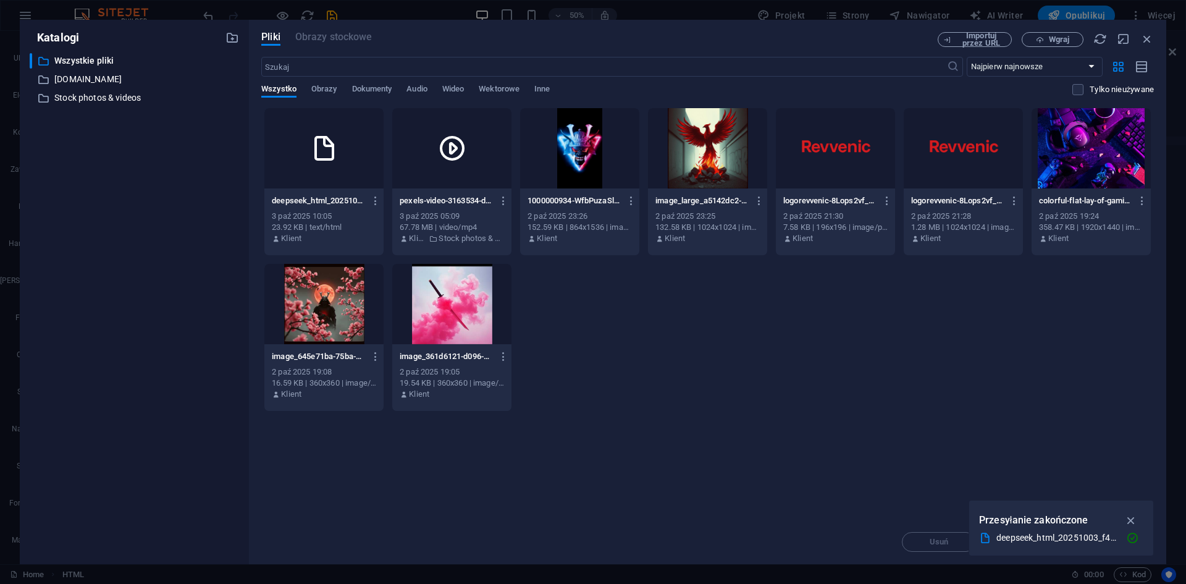
click at [330, 172] on div at bounding box center [323, 148] width 119 height 80
click at [1135, 513] on icon "button" at bounding box center [1131, 520] width 14 height 14
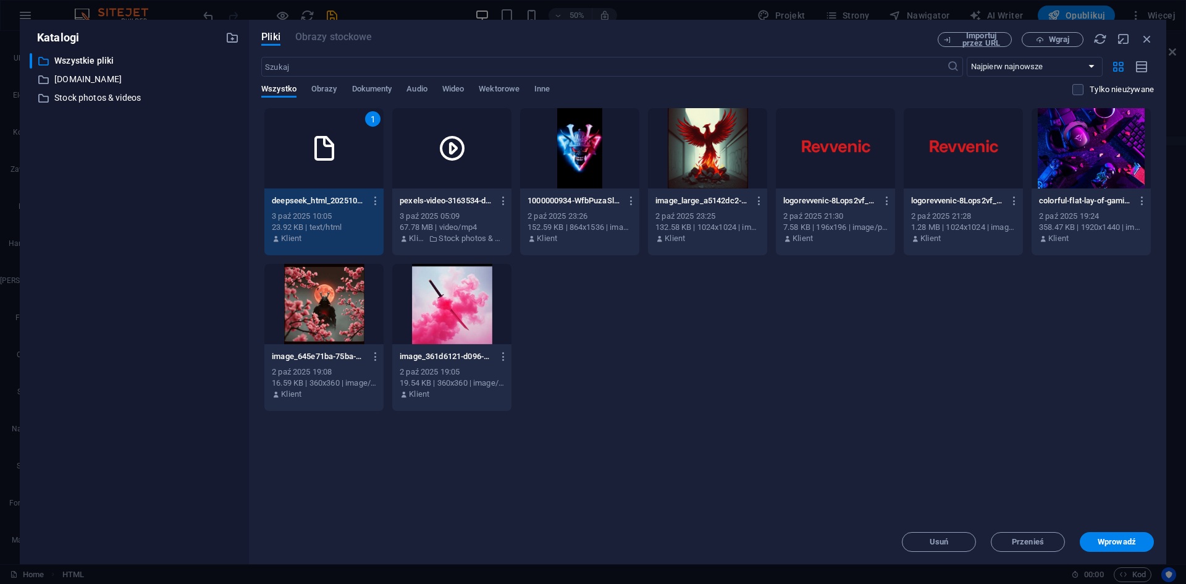
click at [1119, 542] on span "Wprowadź" at bounding box center [1117, 541] width 38 height 7
type textarea "[URL][DOMAIN_NAME]"
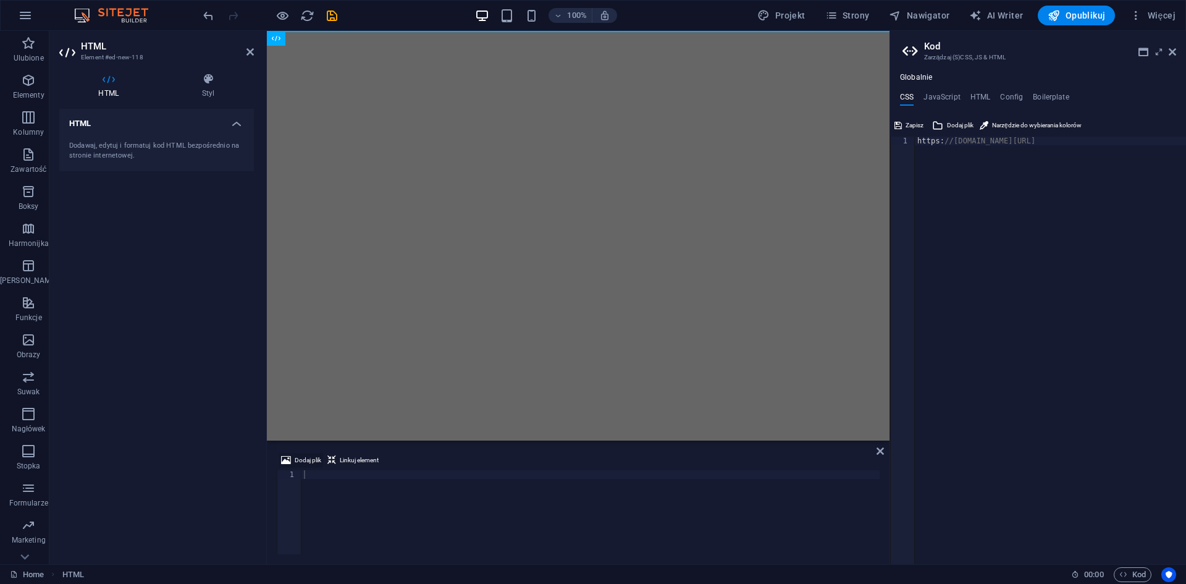
click at [293, 453] on button "Dodaj plik" at bounding box center [301, 460] width 44 height 15
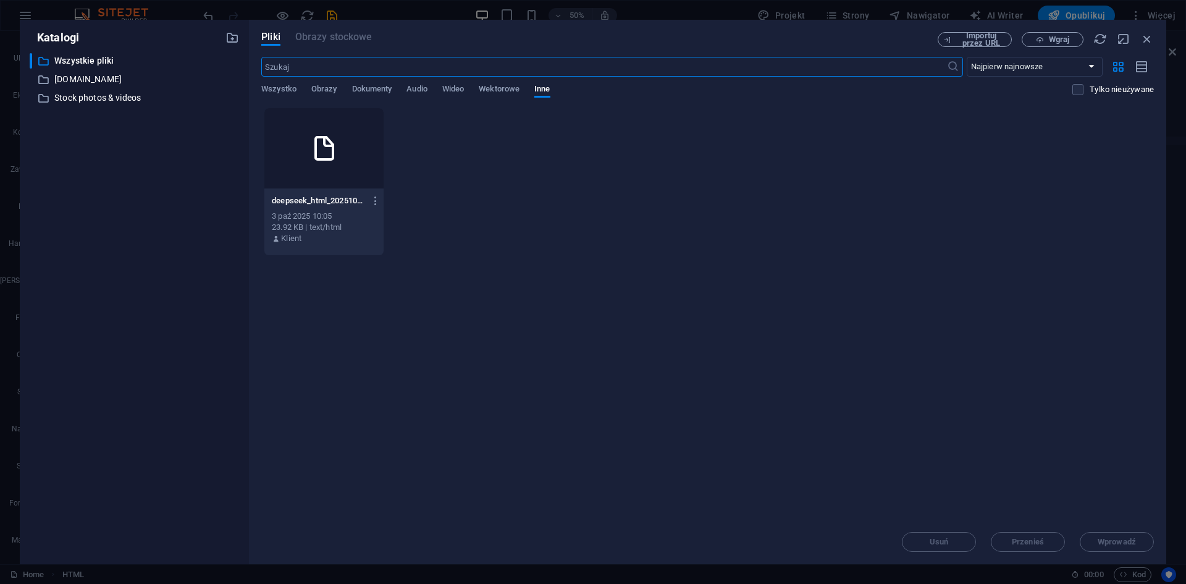
click at [311, 160] on icon at bounding box center [324, 148] width 30 height 30
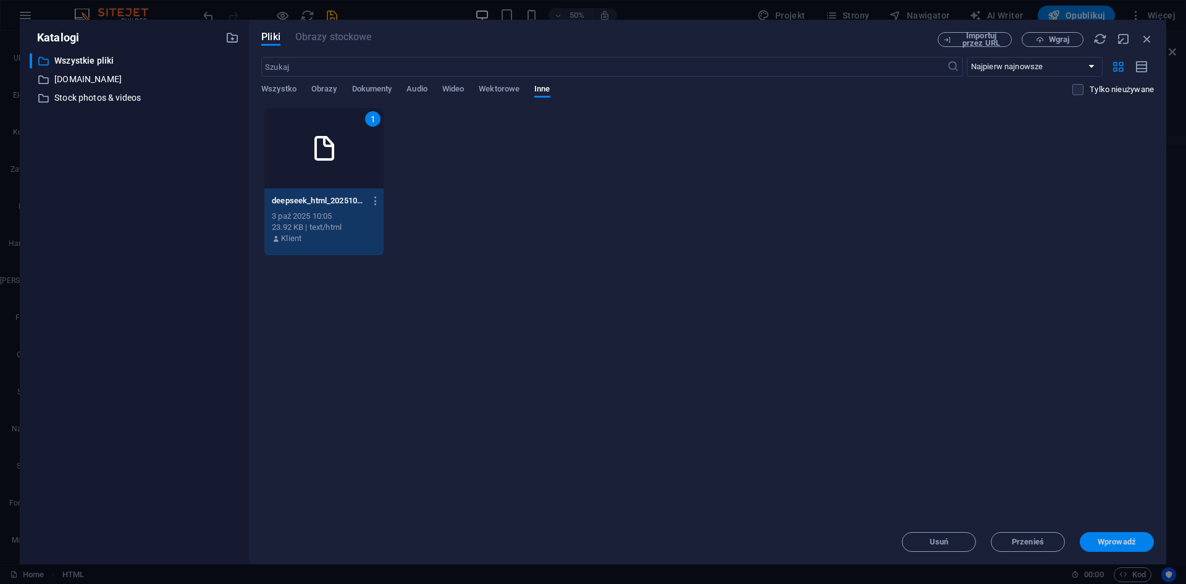
click at [1097, 532] on button "Wprowadź" at bounding box center [1117, 542] width 74 height 20
type textarea "[URL][DOMAIN_NAME]"
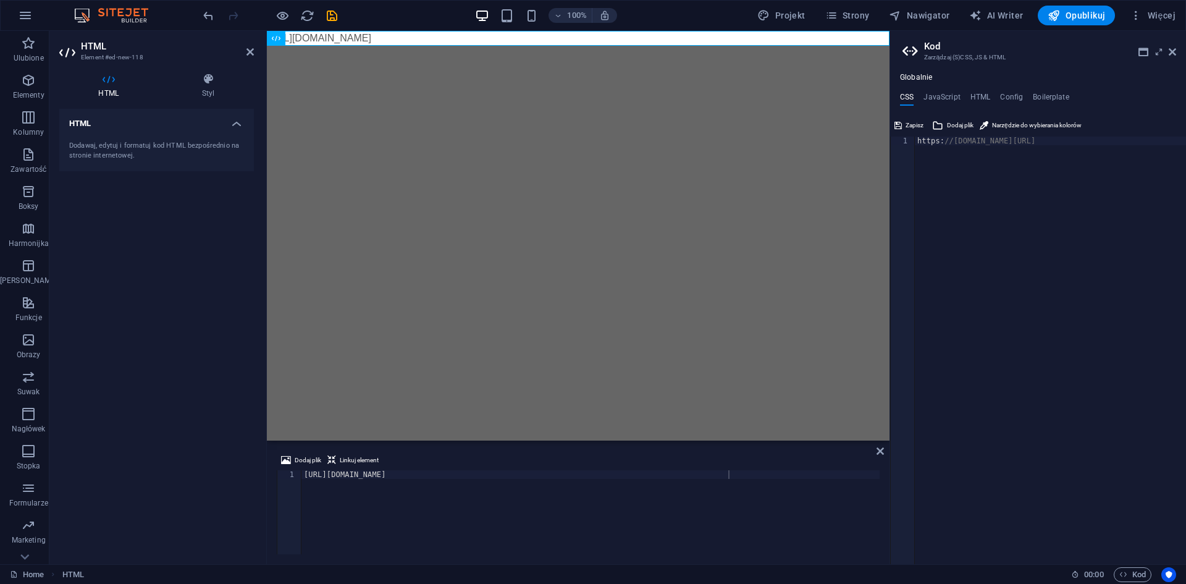
click at [886, 455] on div "Dodaj plik Linkuj element [URL][DOMAIN_NAME] 1 [URL][DOMAIN_NAME] ההההההההההההה…" at bounding box center [578, 503] width 623 height 121
click at [882, 450] on icon at bounding box center [880, 451] width 7 height 10
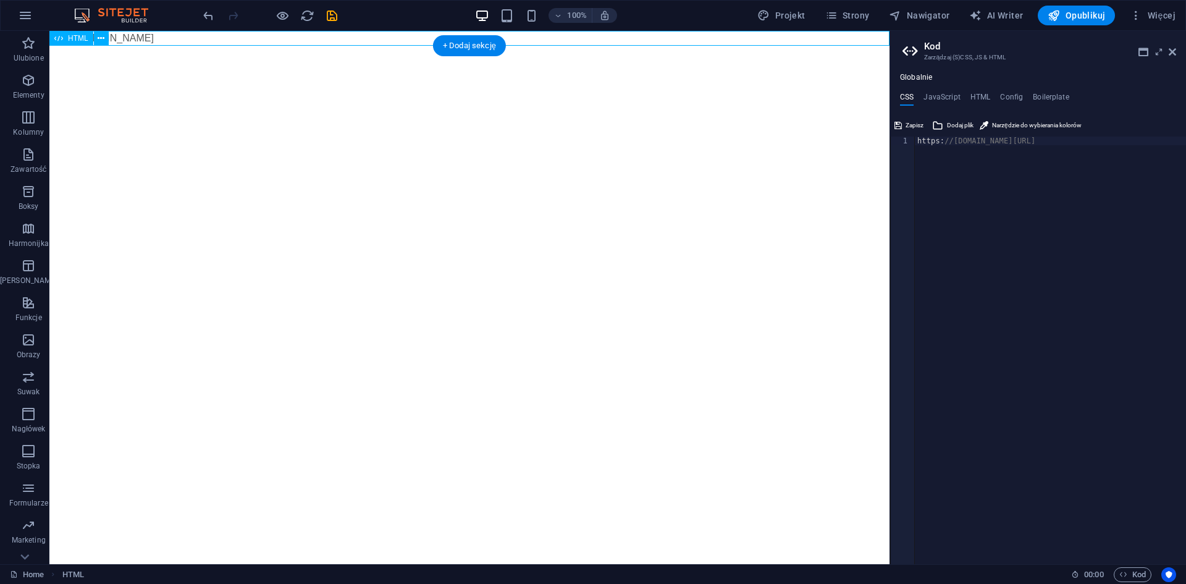
click at [693, 33] on div "[URL][DOMAIN_NAME]" at bounding box center [469, 38] width 840 height 15
click at [948, 91] on div "Globalnie CSS JavaScript HTML Config Boilerplate [URL][DOMAIN_NAME] 1 https: //…" at bounding box center [1038, 318] width 296 height 491
click at [943, 96] on h4 "JavaScript" at bounding box center [942, 100] width 36 height 14
click at [974, 98] on h4 "HTML" at bounding box center [980, 100] width 20 height 14
click at [992, 159] on div "< a href = "#main-content" class = "wv-link-content button" > Skip to main cont…" at bounding box center [1082, 355] width 334 height 436
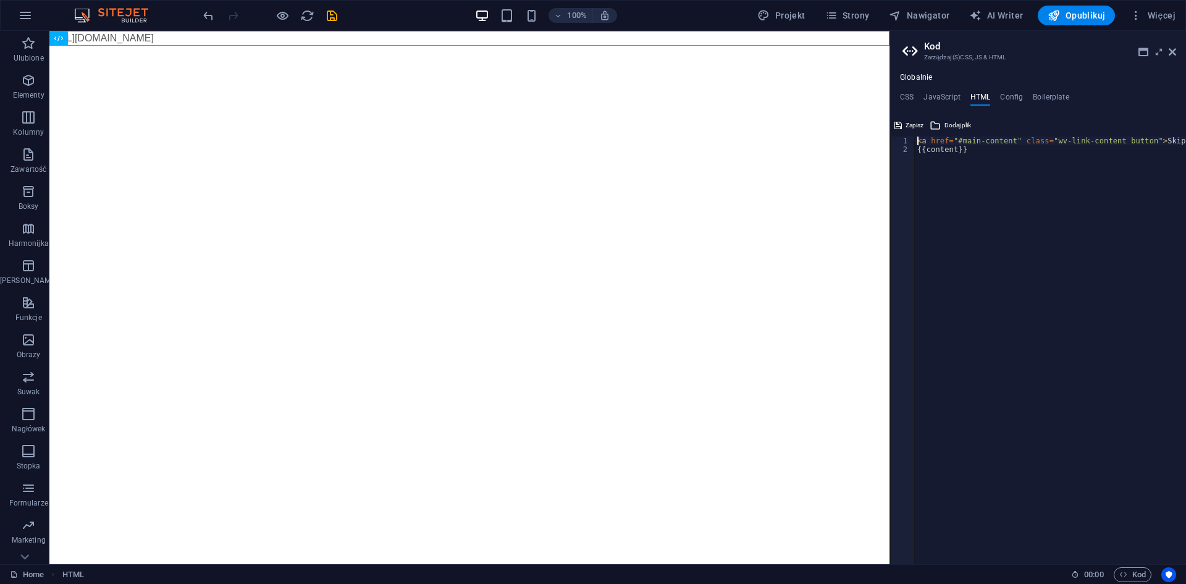
type textarea "{{content}}"
click at [908, 101] on h4 "CSS" at bounding box center [907, 100] width 14 height 14
click at [541, 38] on div "[URL][DOMAIN_NAME]" at bounding box center [469, 38] width 840 height 15
click at [549, 32] on div "[URL][DOMAIN_NAME]" at bounding box center [469, 38] width 840 height 15
click at [549, 35] on div "[URL][DOMAIN_NAME]" at bounding box center [469, 38] width 840 height 15
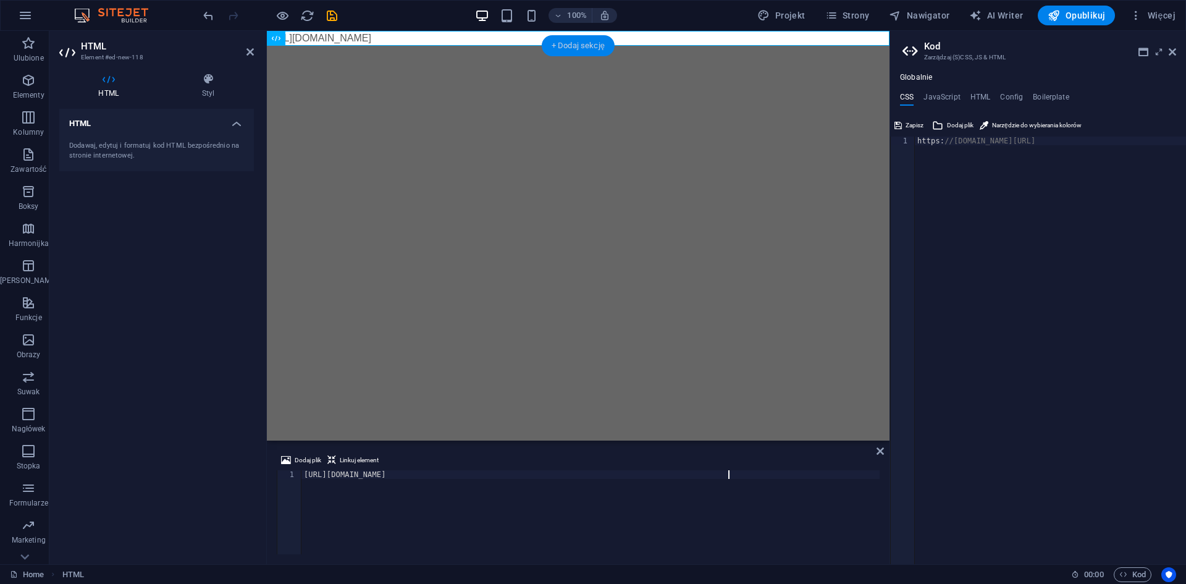
click at [547, 41] on div "+ Dodaj sekcję" at bounding box center [578, 45] width 73 height 21
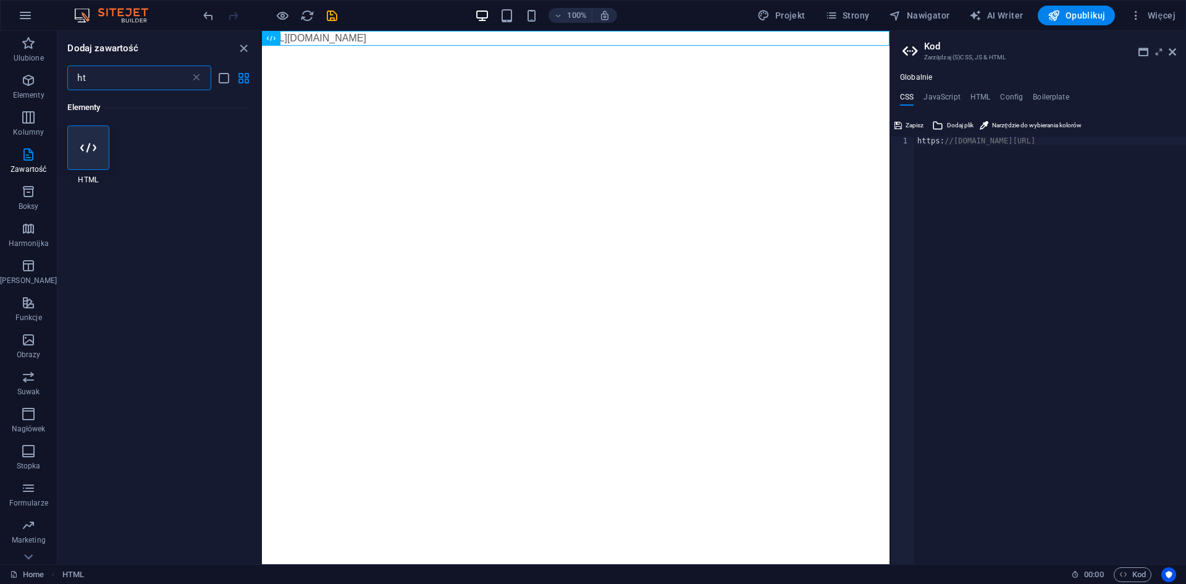
click at [956, 143] on div "https: //[DOMAIN_NAME][URL]" at bounding box center [1129, 359] width 429 height 445
click at [956, 143] on div "https: //[DOMAIN_NAME][URL]" at bounding box center [971, 355] width 429 height 436
paste textarea "</style>"
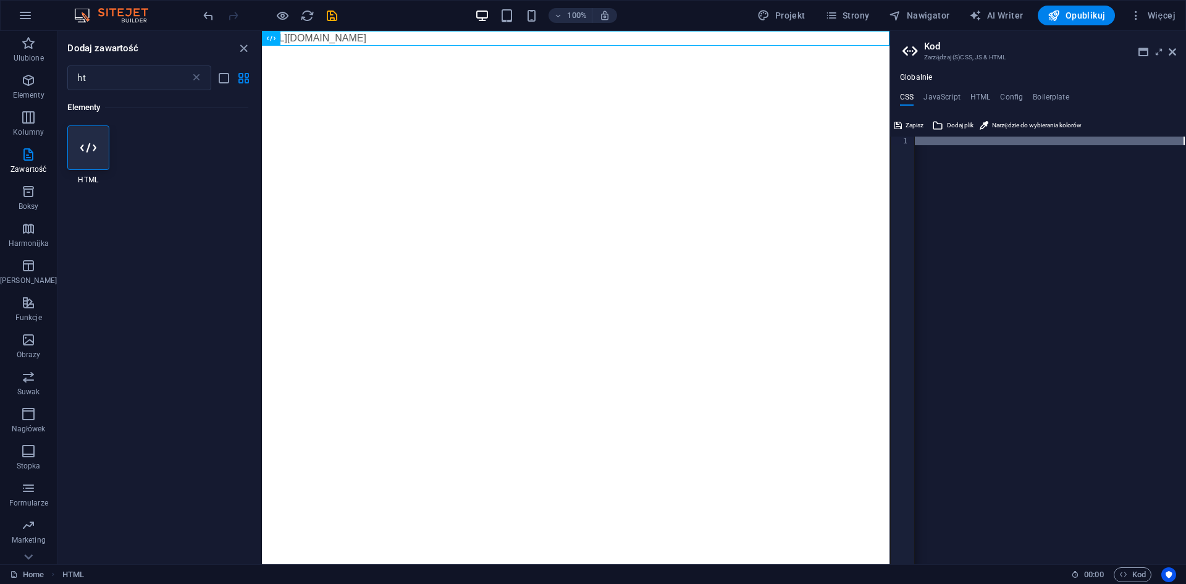
type textarea "</style>"
click at [916, 127] on span "Zapisz" at bounding box center [915, 125] width 18 height 15
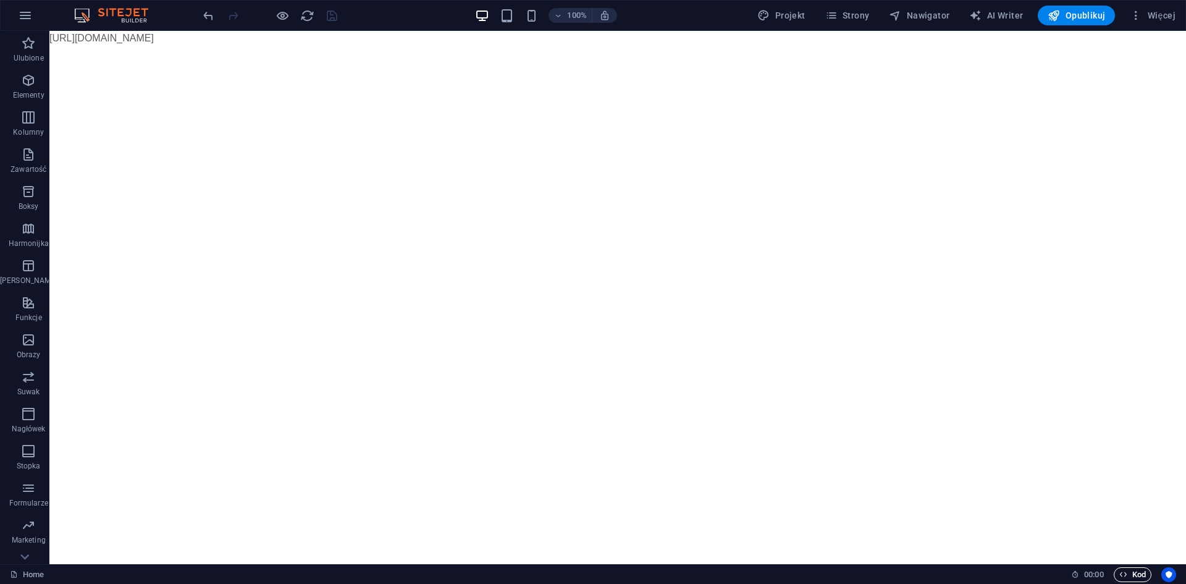
click at [1127, 572] on span "Kod" at bounding box center [1132, 574] width 27 height 15
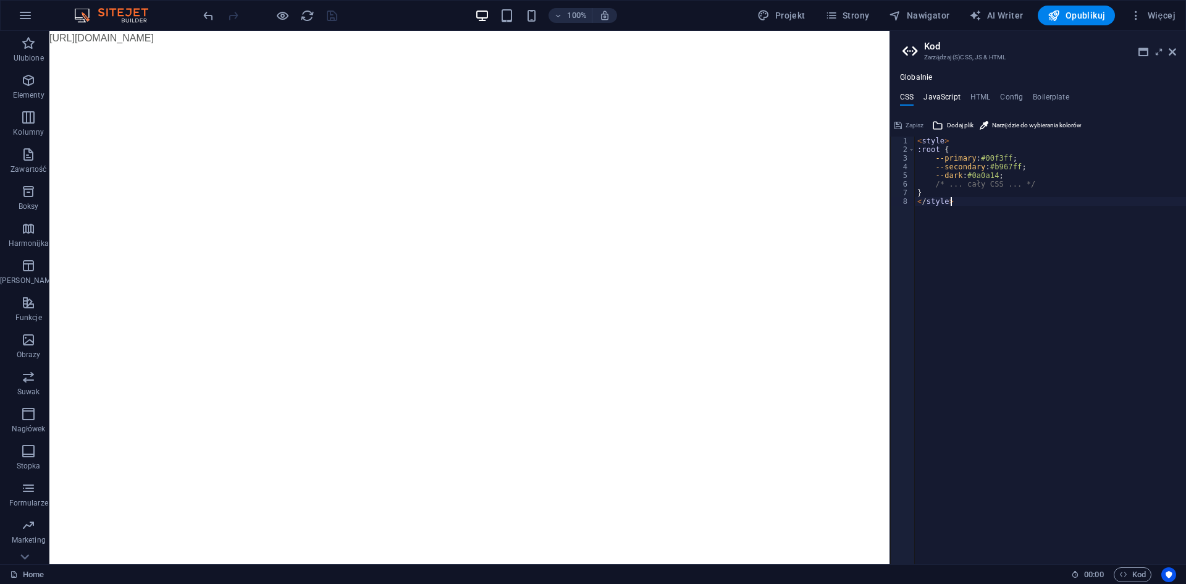
click at [940, 96] on h4 "JavaScript" at bounding box center [942, 100] width 36 height 14
paste textarea "</script>"
type textarea "</script>"
click at [915, 125] on span "Zapisz" at bounding box center [915, 125] width 18 height 15
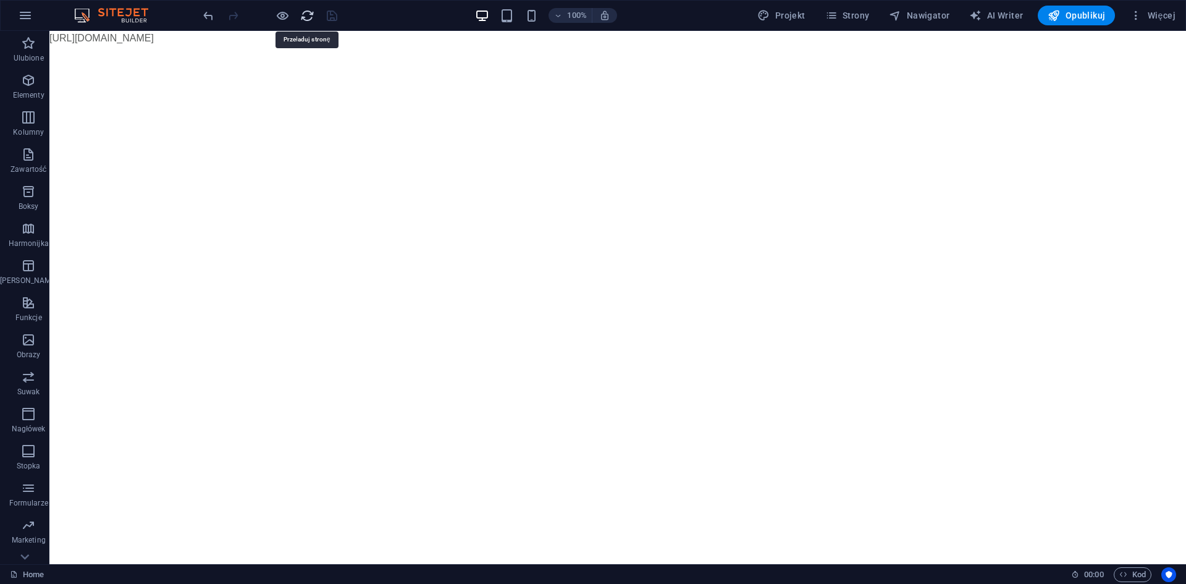
click at [307, 12] on icon "reload" at bounding box center [307, 16] width 14 height 14
click at [1139, 571] on span "Kod" at bounding box center [1132, 574] width 27 height 15
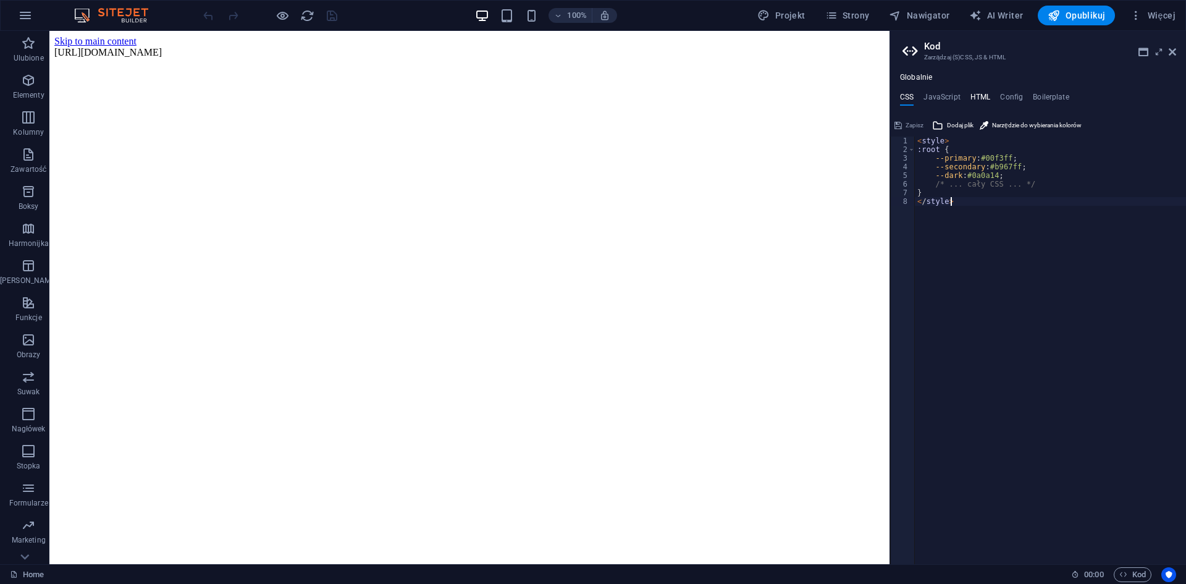
click at [971, 93] on h4 "HTML" at bounding box center [980, 100] width 20 height 14
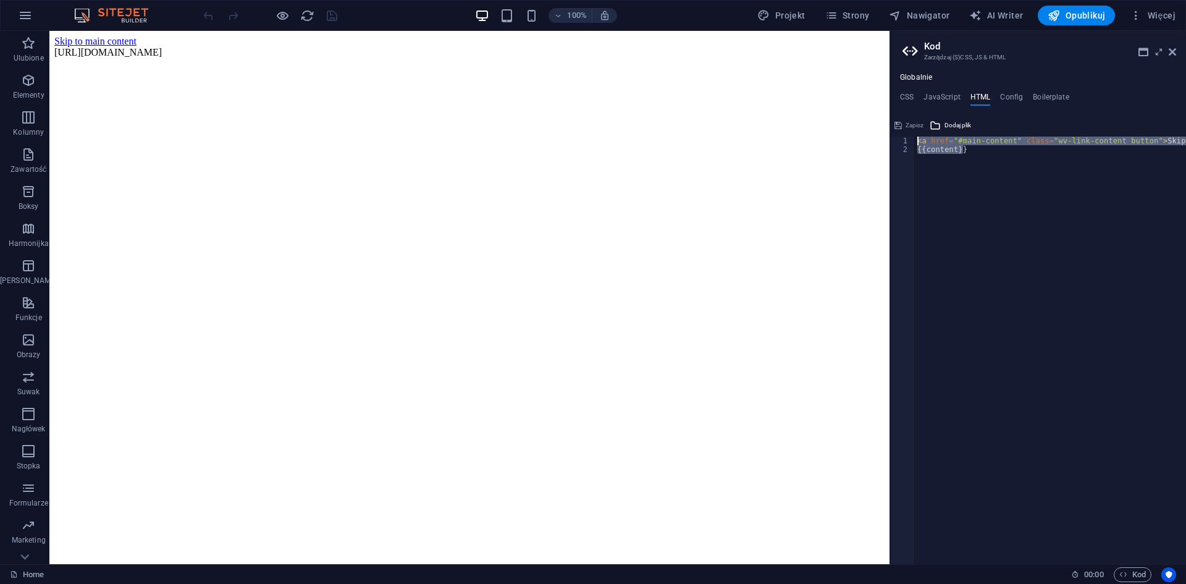
drag, startPoint x: 981, startPoint y: 158, endPoint x: 911, endPoint y: 128, distance: 76.4
click at [911, 128] on div "{{content}} 1 2 < a href = "#main-content" class = "wv-link-content button" > S…" at bounding box center [1038, 340] width 296 height 448
type textarea "<a href="#main-content" class="wv-link-content button">Skip to main content</a>…"
paste textarea
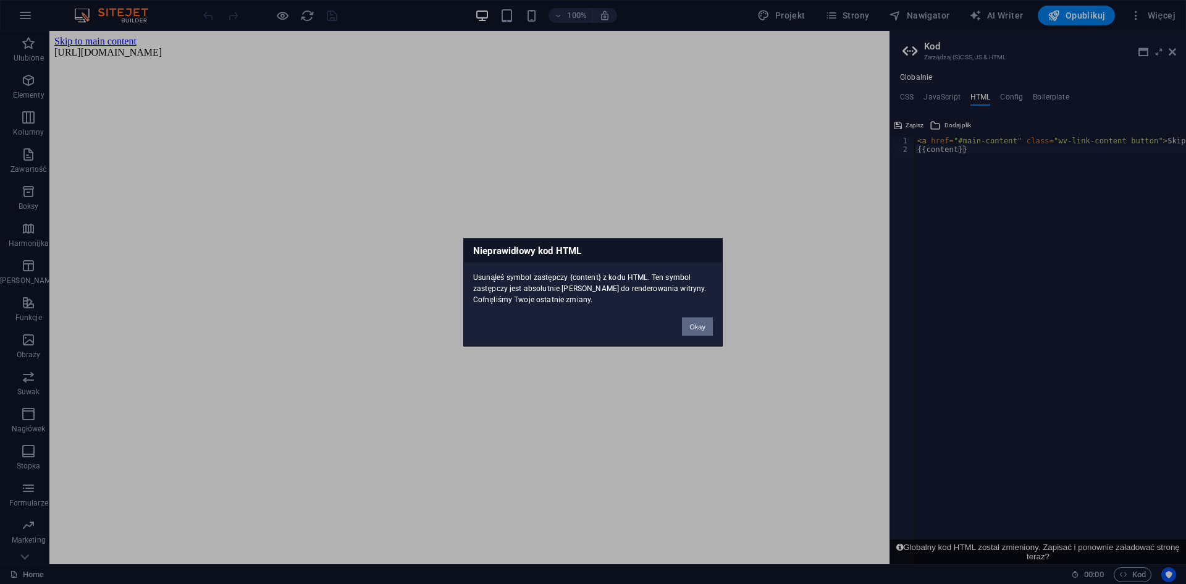
drag, startPoint x: 689, startPoint y: 325, endPoint x: 657, endPoint y: 293, distance: 45.0
click at [689, 325] on button "Okay" at bounding box center [697, 326] width 31 height 19
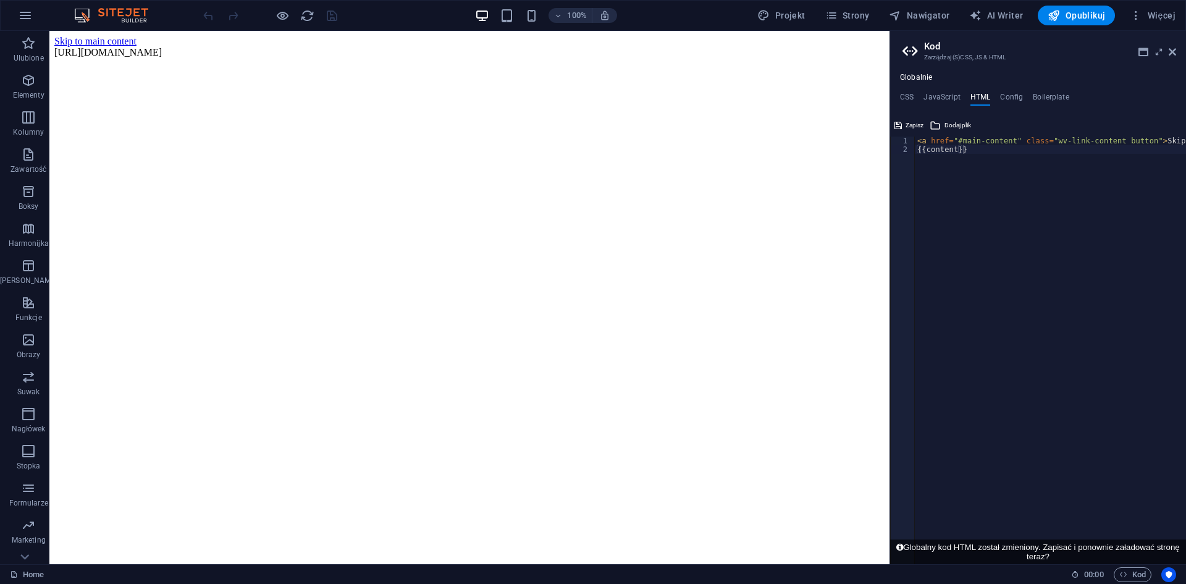
click at [974, 153] on div "< a href = "#main-content" class = "wv-link-content button" > Skip to main cont…" at bounding box center [1082, 355] width 334 height 436
paste textarea "</div>"
type textarea "</div>"
click at [908, 125] on span "Zapisz" at bounding box center [915, 125] width 18 height 15
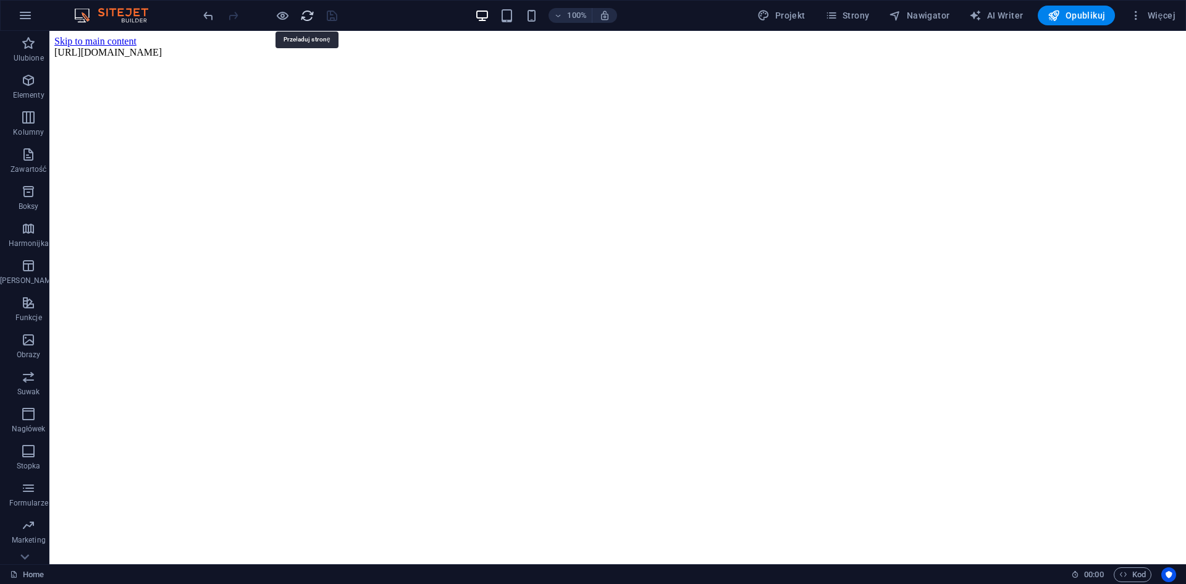
click at [303, 15] on icon "reload" at bounding box center [307, 16] width 14 height 14
click at [1134, 578] on span "Kod" at bounding box center [1132, 574] width 27 height 15
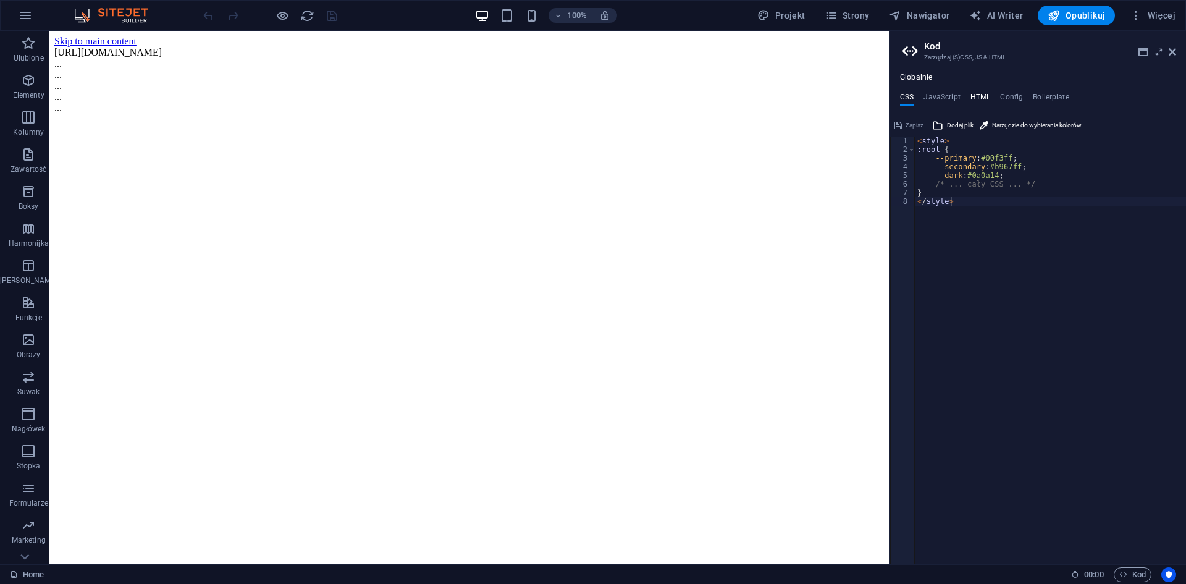
click at [982, 96] on h4 "HTML" at bounding box center [980, 100] width 20 height 14
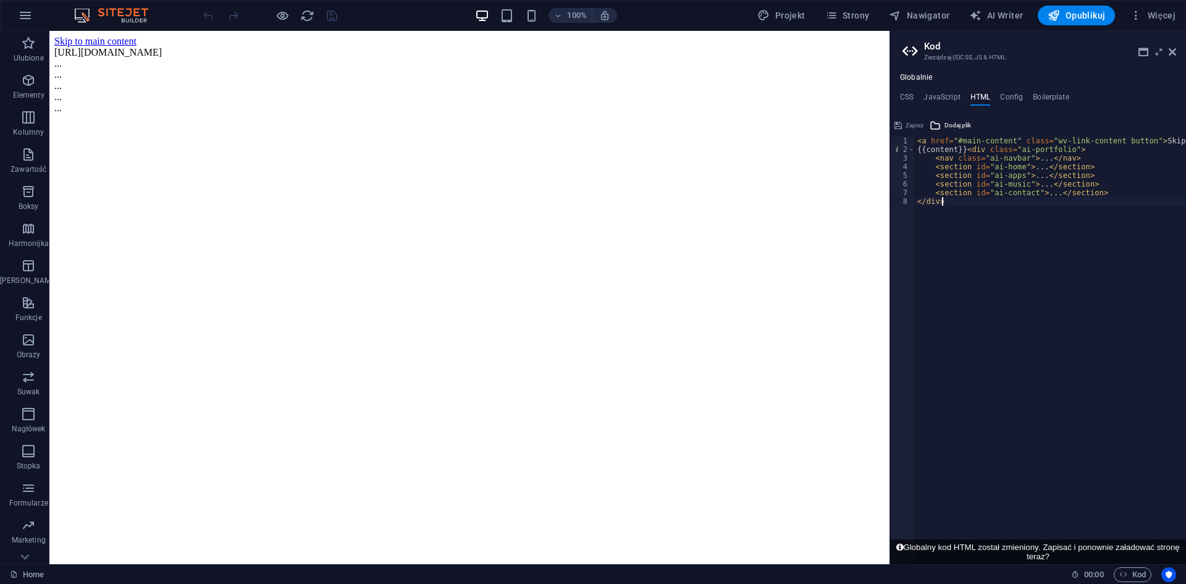
paste textarea "a href="#main-content" class="wv-link-content button">Skip to main content</a"
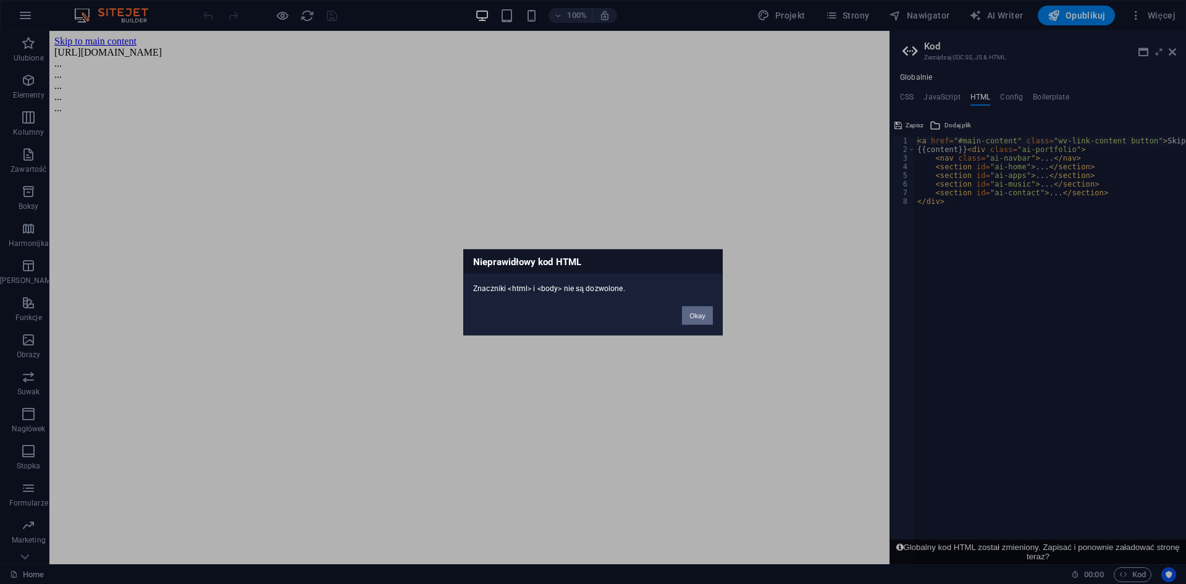
click at [682, 316] on button "Okay" at bounding box center [697, 315] width 31 height 19
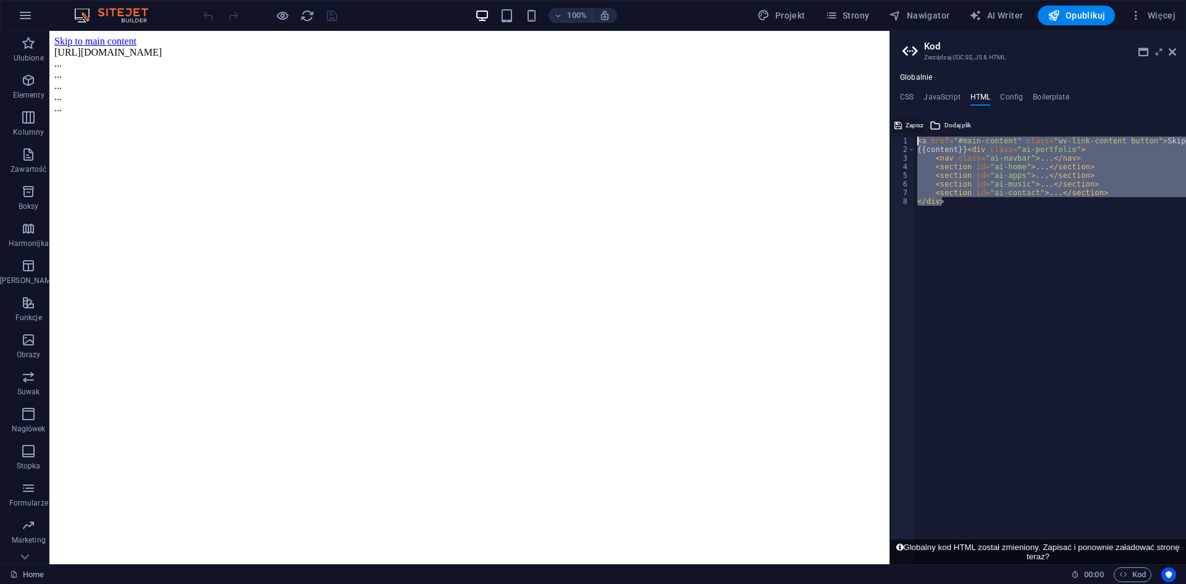
drag, startPoint x: 963, startPoint y: 198, endPoint x: 917, endPoint y: 128, distance: 84.0
click at [917, 128] on div "</div> 1 2 3 4 5 6 7 8 < a href = "#main-content" class = "wv-link-content butt…" at bounding box center [1038, 340] width 296 height 448
type textarea "<a href="#main-content" class="wv-link-content button">Skip to main content</a>…"
paste textarea
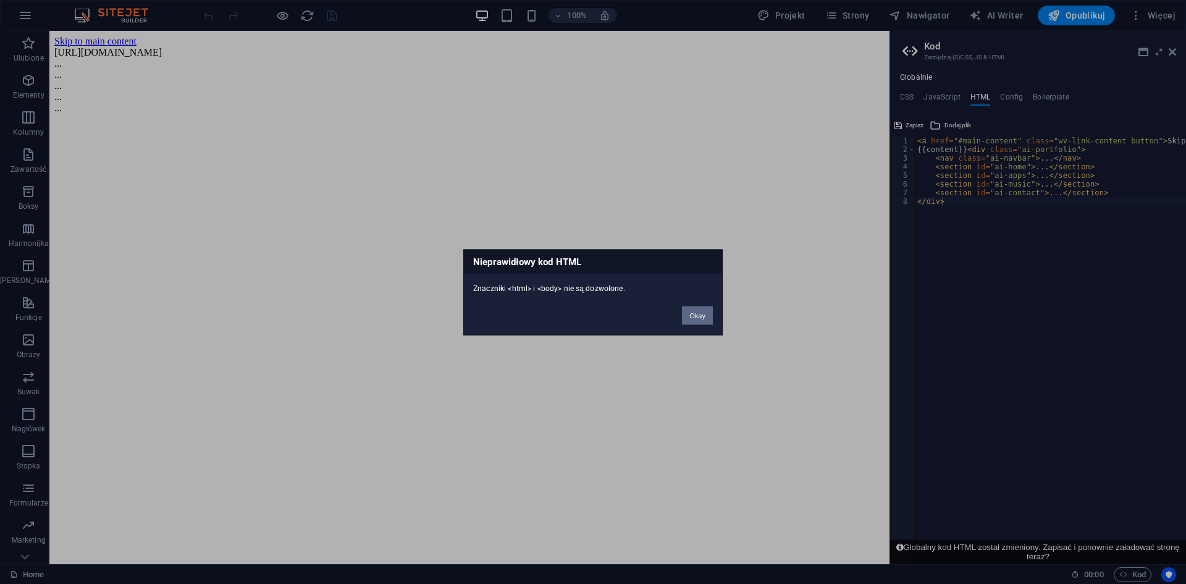
click at [699, 313] on button "Okay" at bounding box center [697, 315] width 31 height 19
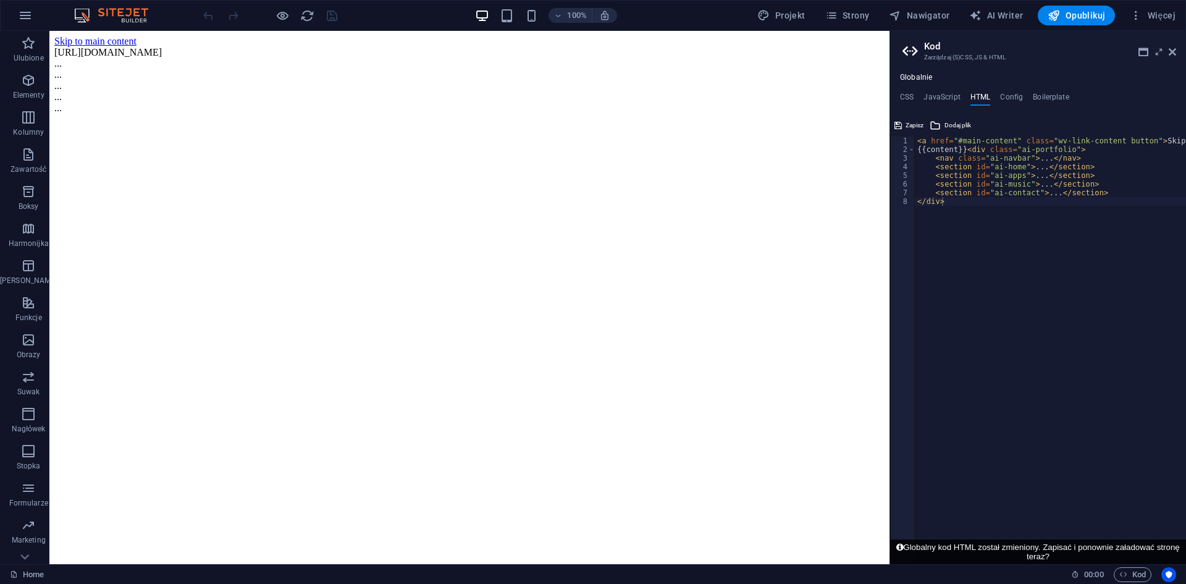
click at [1027, 558] on button "Globalny kod HTML został zmieniony. Zapisać i ponownie załadować stronę teraz?" at bounding box center [1038, 551] width 296 height 25
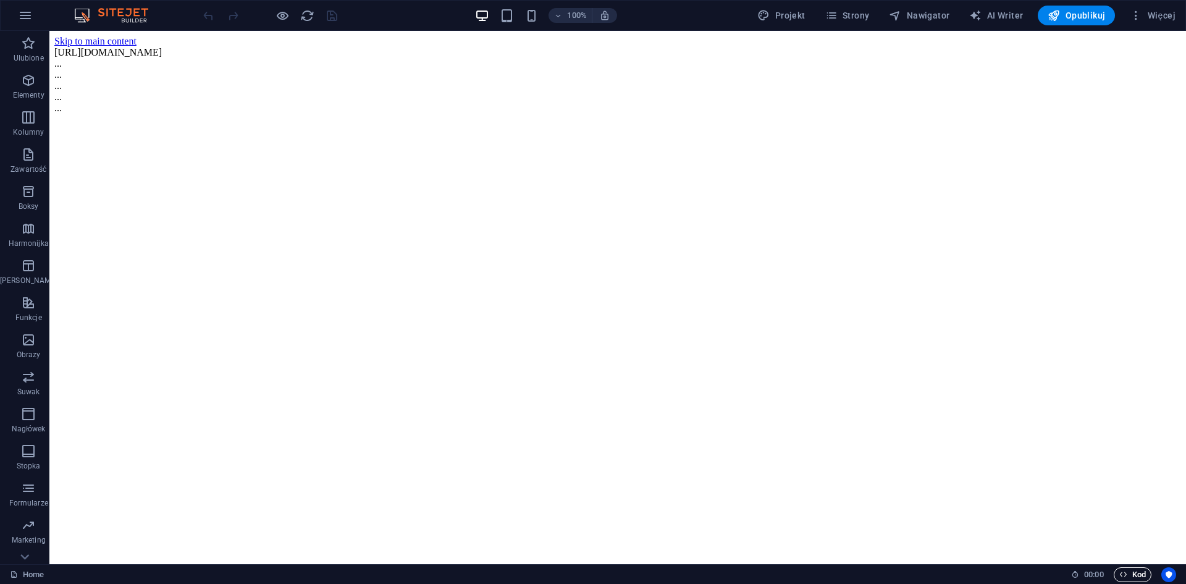
click at [1142, 571] on span "Kod" at bounding box center [1132, 574] width 27 height 15
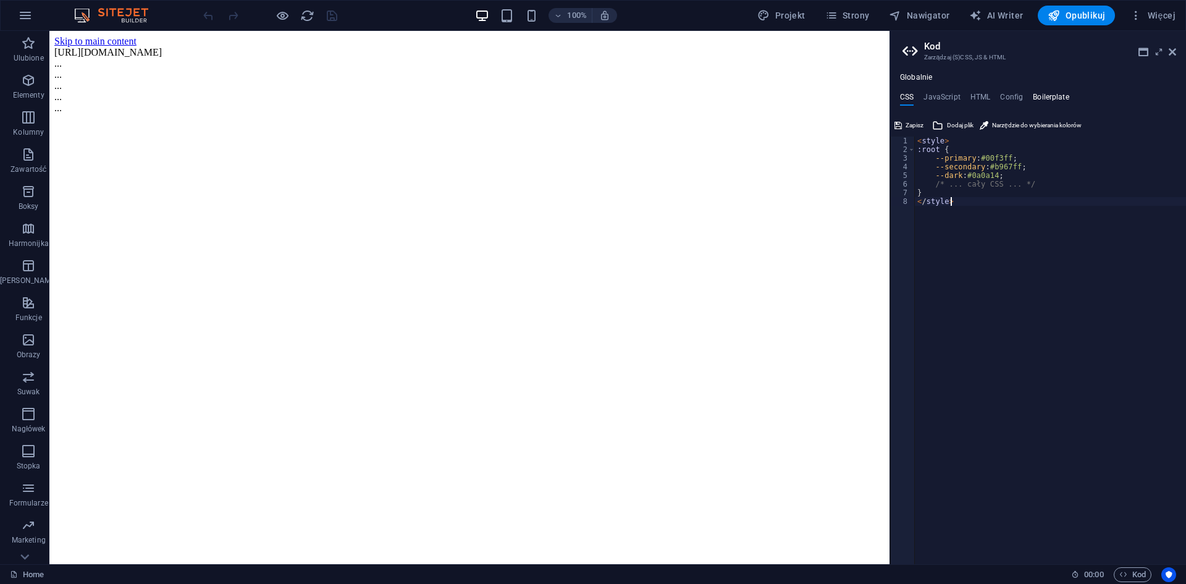
click at [1042, 101] on h4 "Boilerplate" at bounding box center [1051, 100] width 36 height 14
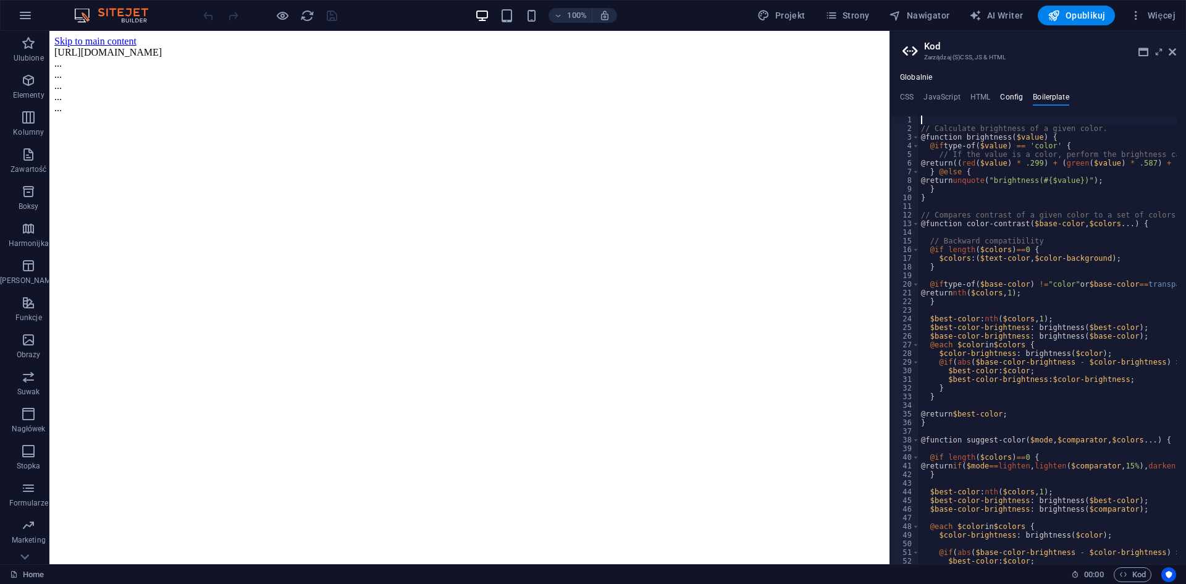
click at [1021, 93] on h4 "Config" at bounding box center [1011, 100] width 23 height 14
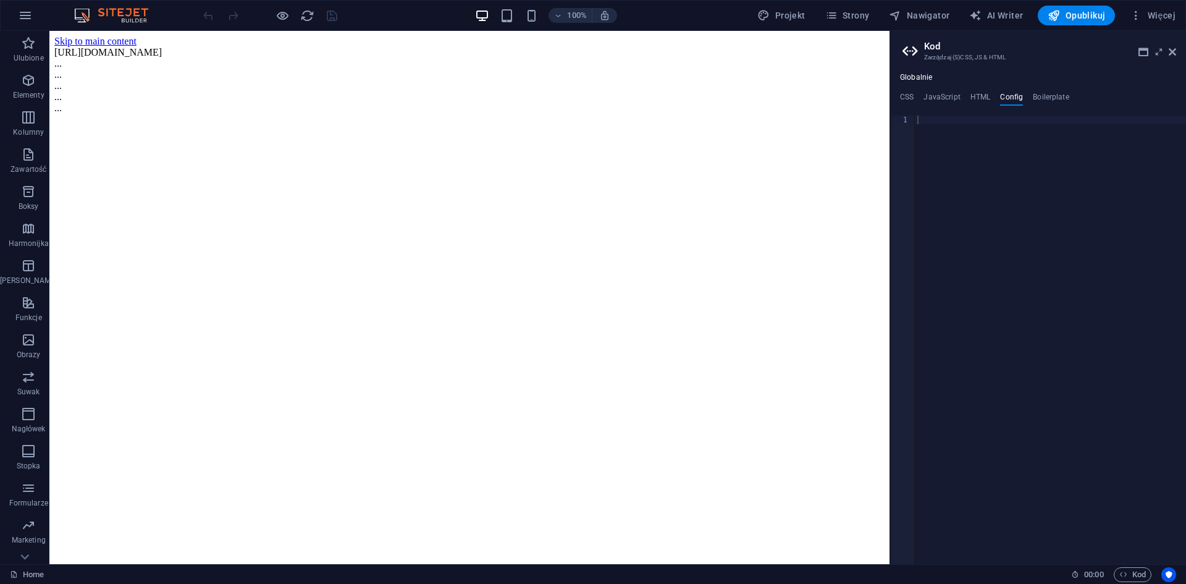
click at [962, 95] on ul "CSS JavaScript HTML Config Boilerplate" at bounding box center [1038, 100] width 296 height 14
click at [945, 99] on h4 "JavaScript" at bounding box center [942, 100] width 36 height 14
click at [976, 99] on h4 "HTML" at bounding box center [980, 100] width 20 height 14
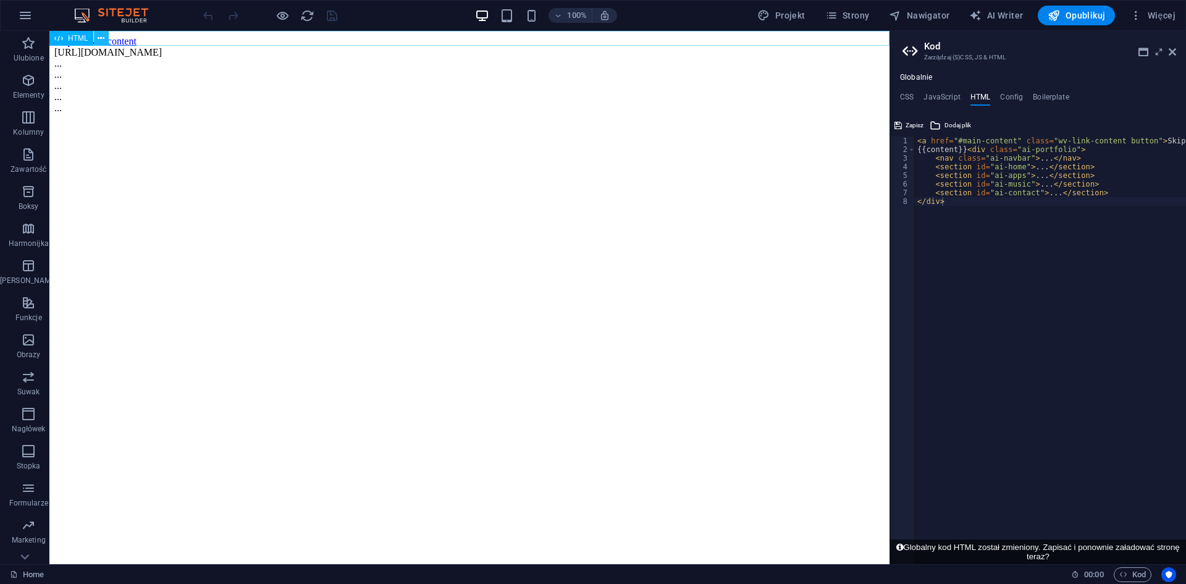
click at [101, 38] on icon at bounding box center [101, 38] width 7 height 13
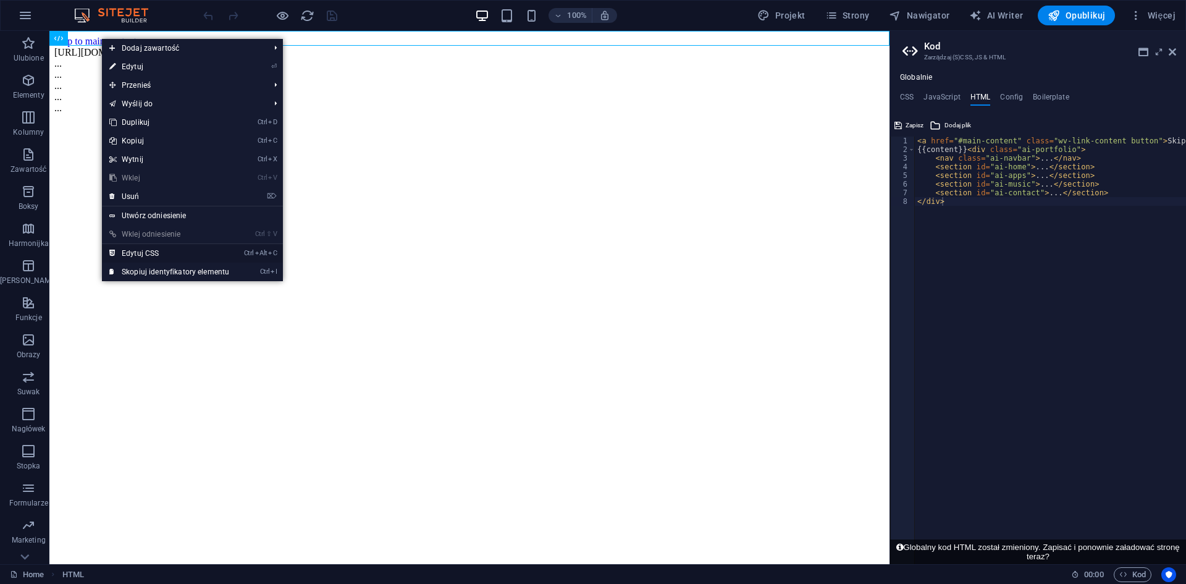
click at [164, 254] on link "Ctrl Alt C Edytuj CSS" at bounding box center [169, 253] width 135 height 19
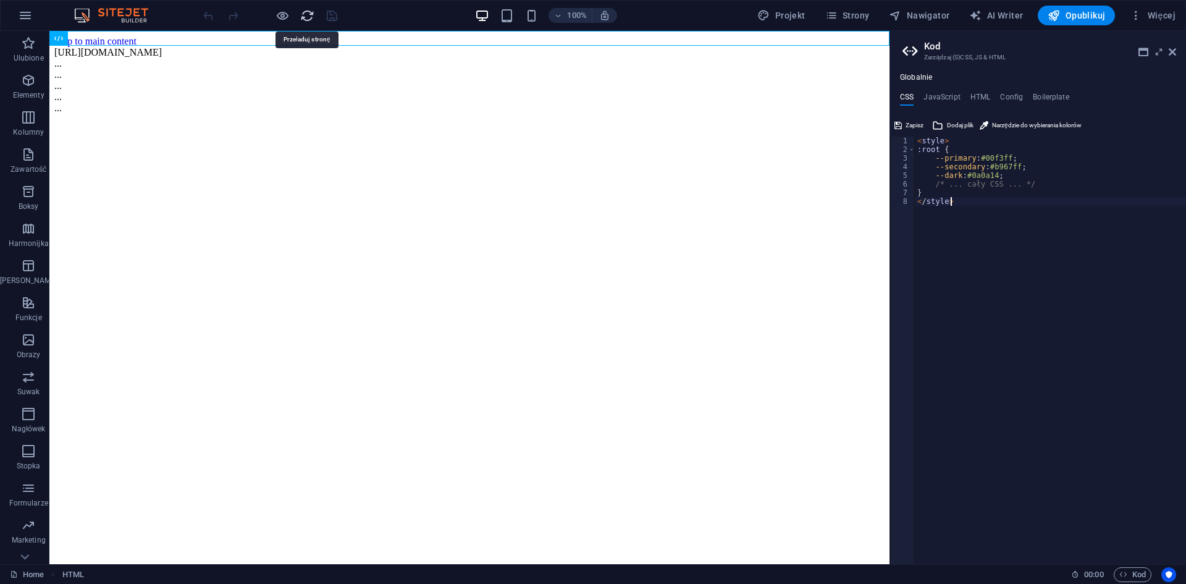
click at [303, 17] on icon "reload" at bounding box center [307, 16] width 14 height 14
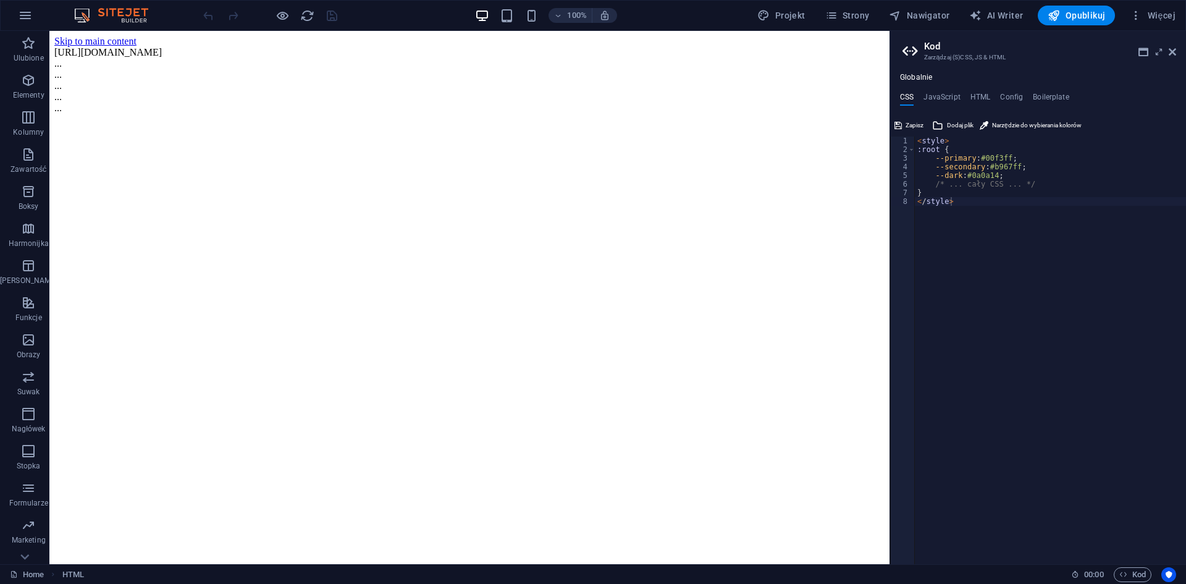
click at [315, 15] on div at bounding box center [270, 16] width 138 height 20
click at [135, 47] on div "[URL][DOMAIN_NAME]" at bounding box center [469, 52] width 830 height 11
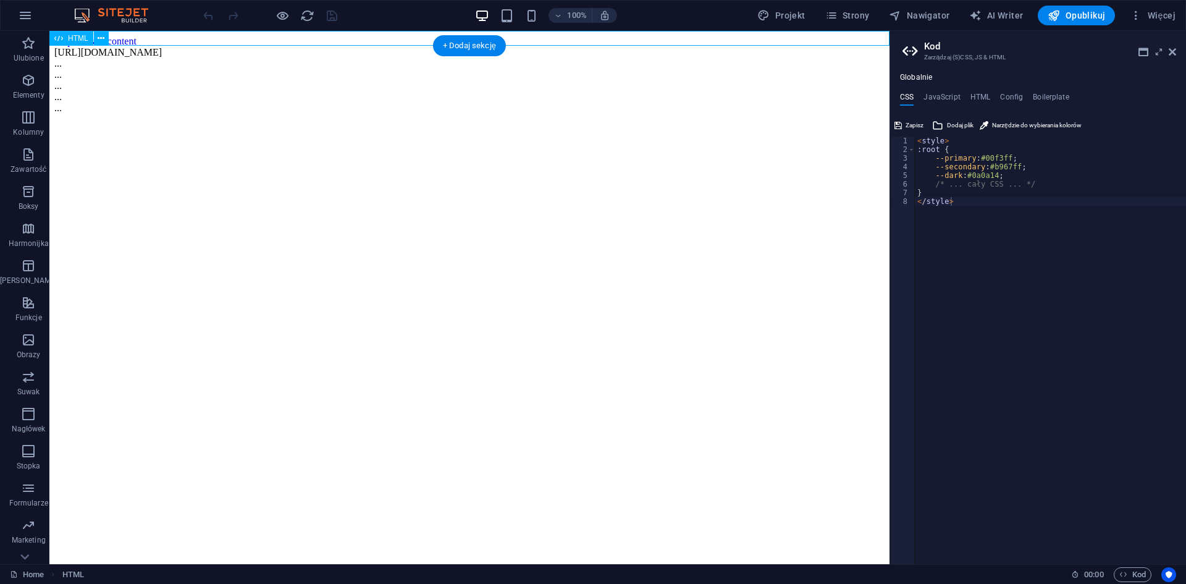
click at [135, 47] on div "[URL][DOMAIN_NAME]" at bounding box center [469, 52] width 830 height 11
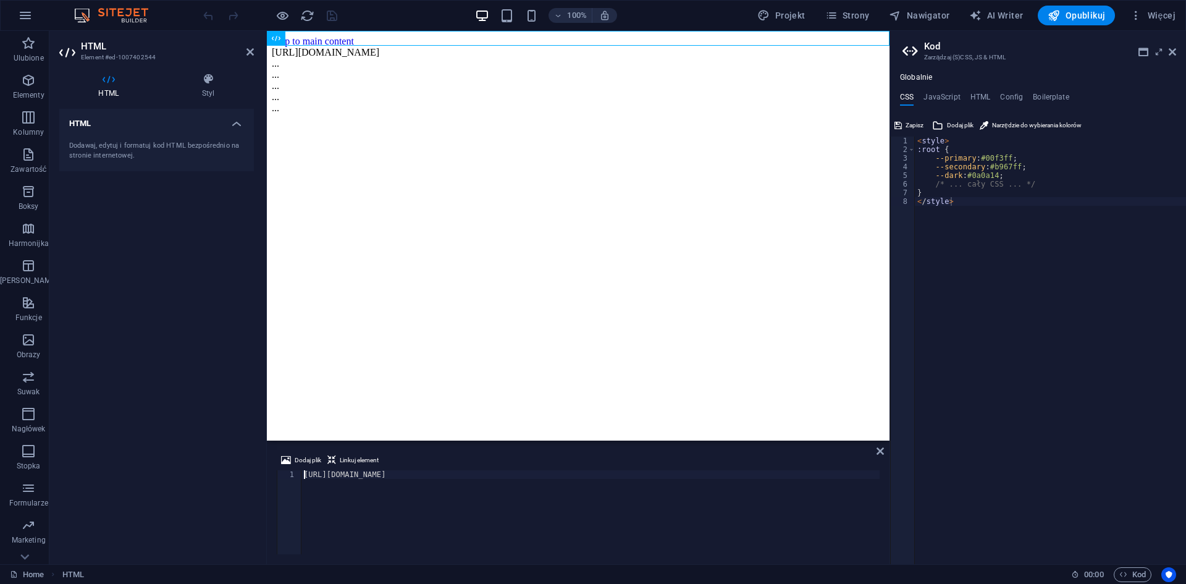
click at [135, 40] on header "HTML Element #ed-1007402544" at bounding box center [156, 47] width 195 height 32
click at [165, 145] on div "Dodawaj, edytuj i formatuj kod HTML bezpośrednio na stronie internetowej." at bounding box center [156, 151] width 175 height 20
click at [106, 78] on icon at bounding box center [108, 79] width 99 height 12
click at [852, 480] on div "[URL][DOMAIN_NAME]" at bounding box center [590, 520] width 578 height 101
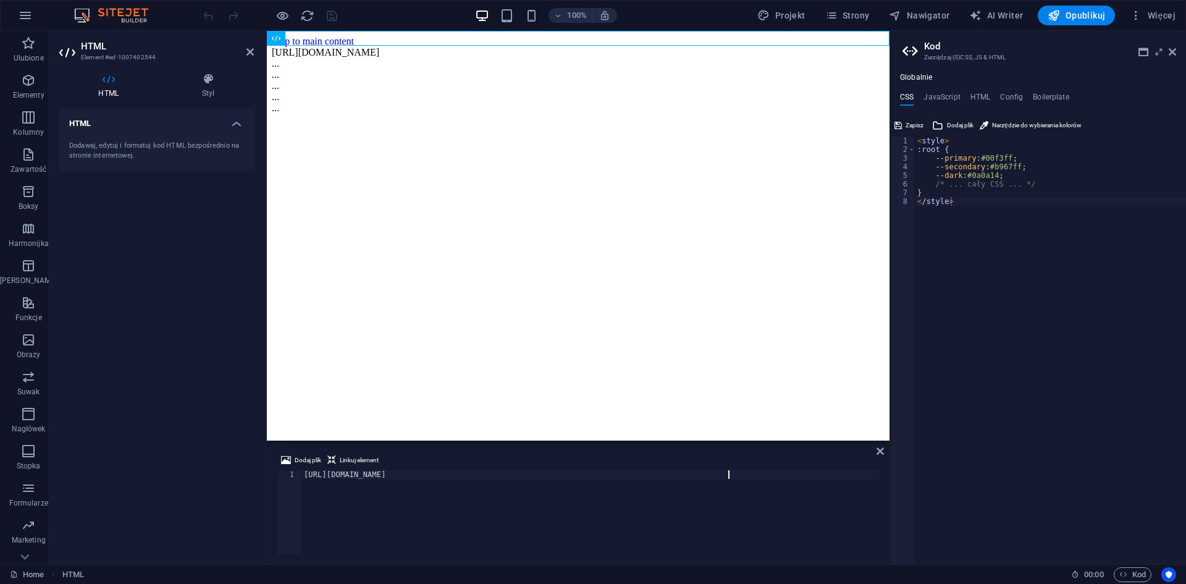
click at [850, 478] on div "[URL][DOMAIN_NAME]" at bounding box center [590, 520] width 578 height 101
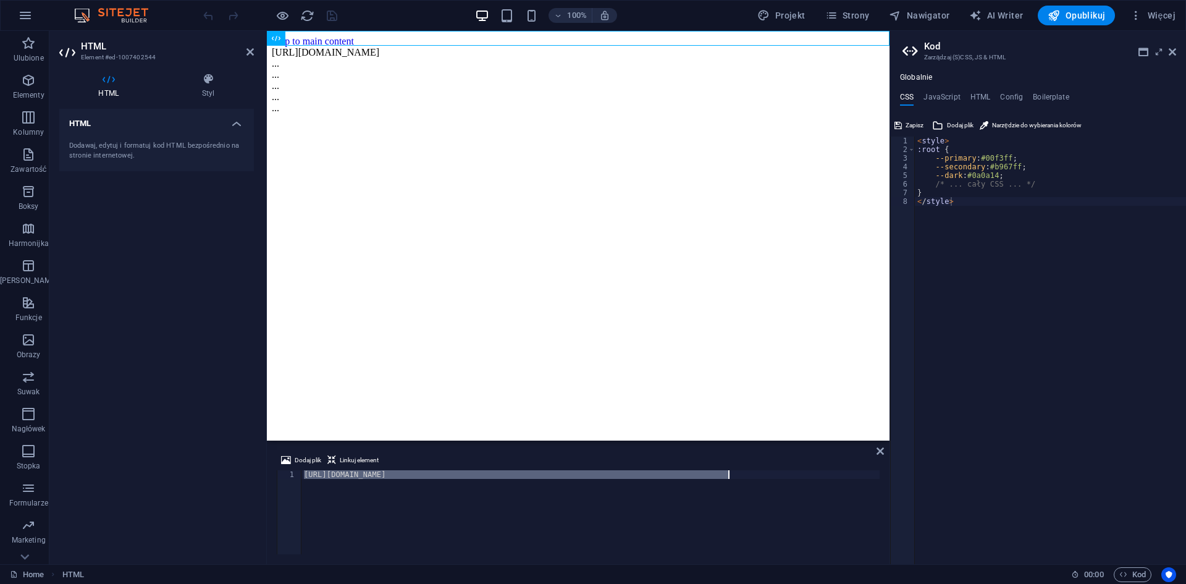
click at [850, 478] on div "[URL][DOMAIN_NAME]" at bounding box center [590, 520] width 578 height 101
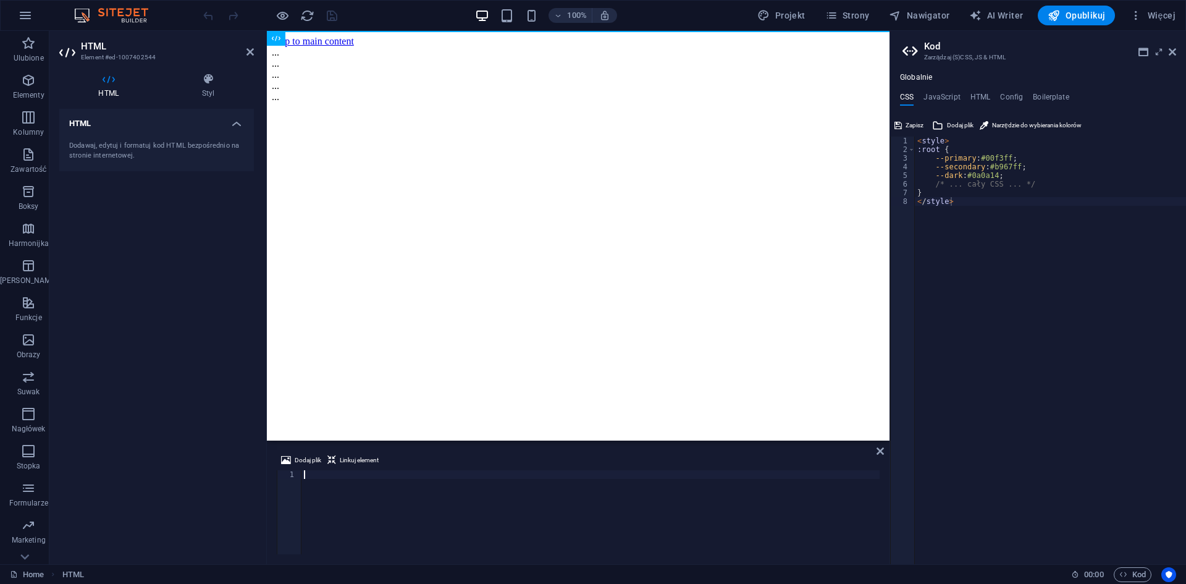
click at [523, 509] on div at bounding box center [590, 520] width 578 height 101
paste textarea "</html>"
type textarea "</html>"
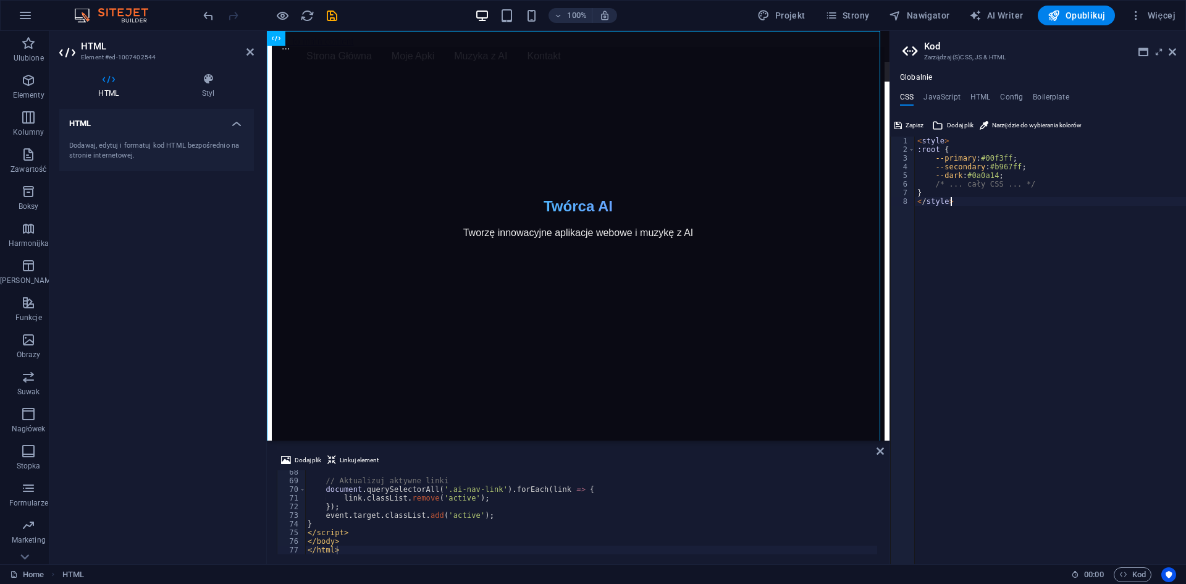
click at [970, 431] on div "< style > :root { --primary : #00f3ff ; --secondary : #b967ff ; --dark : #0a0a1…" at bounding box center [1050, 359] width 271 height 445
click at [1030, 447] on div "< style > :root { --primary : #00f3ff ; --secondary : #b967ff ; --dark : #0a0a1…" at bounding box center [1050, 359] width 271 height 445
click at [149, 226] on div "HTML Dodawaj, edytuj i formatuj kod HTML bezpośrednio na stronie internetowej." at bounding box center [156, 331] width 195 height 445
click at [332, 16] on icon "save" at bounding box center [332, 16] width 14 height 14
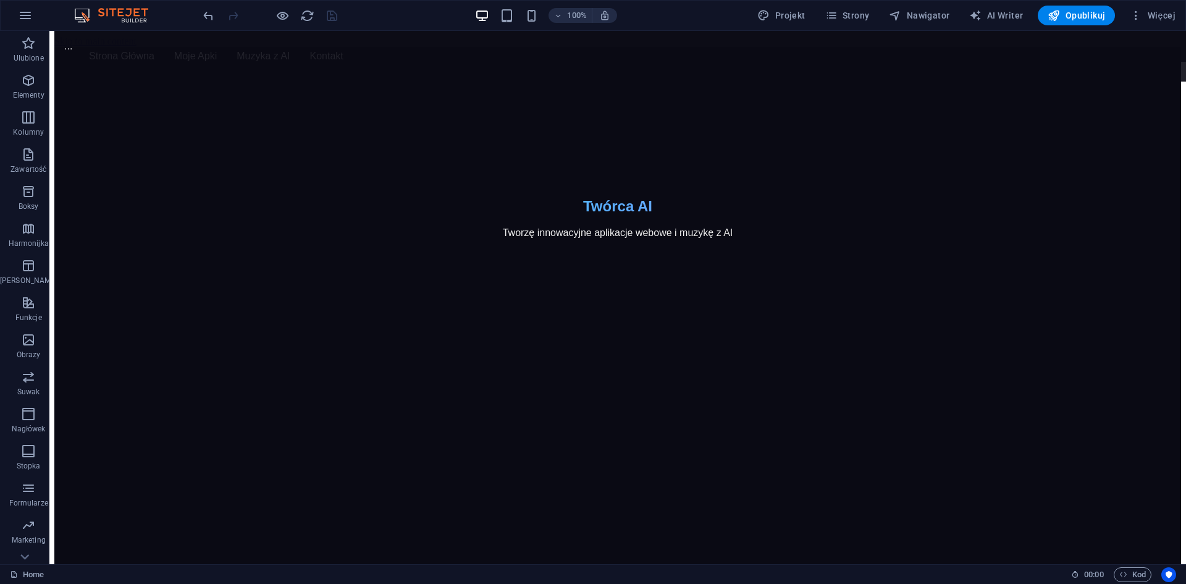
click at [166, 49] on nav "..." at bounding box center [632, 46] width 1156 height 31
click at [56, 51] on nav "..." at bounding box center [632, 46] width 1156 height 31
click at [305, 17] on icon "reload" at bounding box center [307, 16] width 14 height 14
click at [612, 201] on div "Strona Główna Moje Apki Muzyka z AI Kontakt Twórca AI Tworzę innowacyjne aplika…" at bounding box center [617, 373] width 1127 height 652
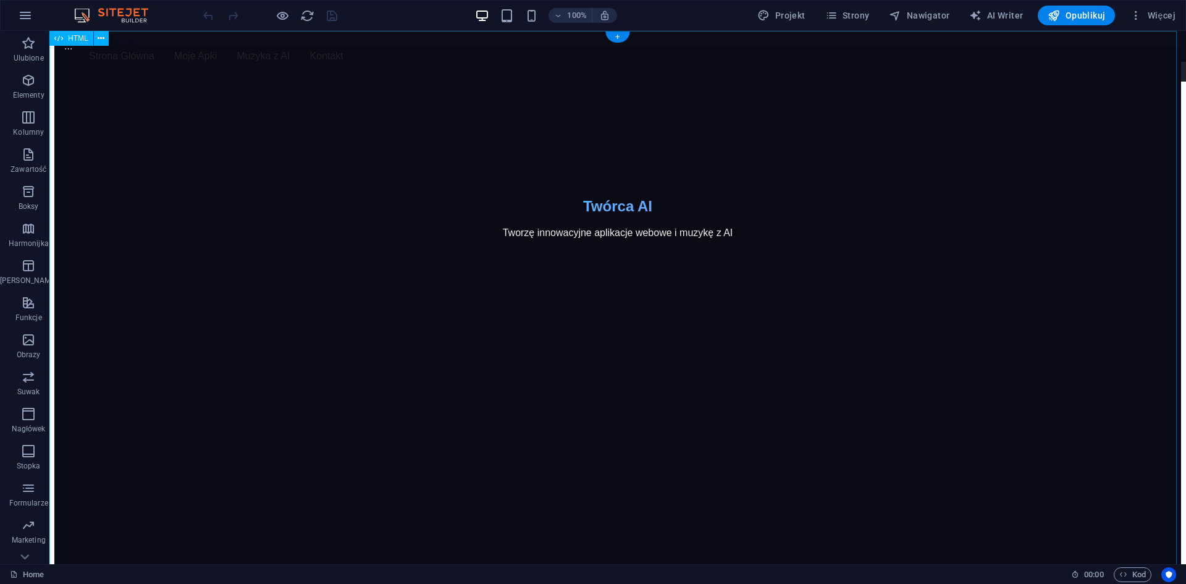
click at [612, 203] on div "Strona Główna Moje Apki Muzyka z AI Kontakt Twórca AI Tworzę innowacyjne aplika…" at bounding box center [617, 373] width 1127 height 652
drag, startPoint x: 710, startPoint y: 174, endPoint x: 874, endPoint y: 109, distance: 176.3
click at [745, 165] on div "Strona Główna Moje Apki Muzyka z AI Kontakt Twórca AI Tworzę innowacyjne aplika…" at bounding box center [617, 373] width 1127 height 652
click at [102, 37] on icon at bounding box center [101, 38] width 7 height 13
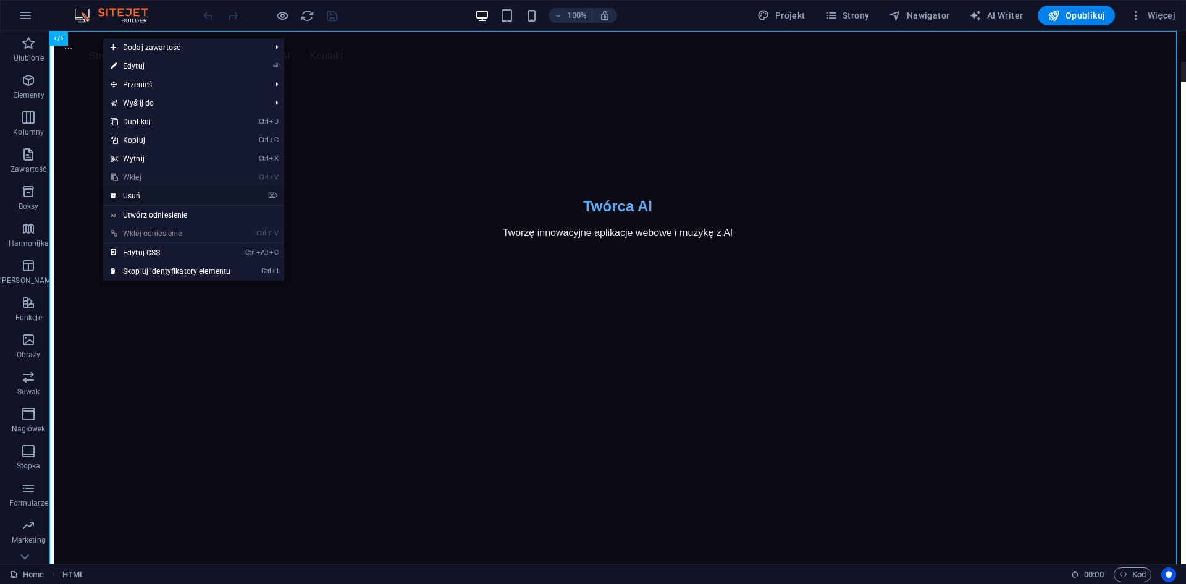
click at [158, 193] on link "⌦ Usuń" at bounding box center [170, 196] width 135 height 19
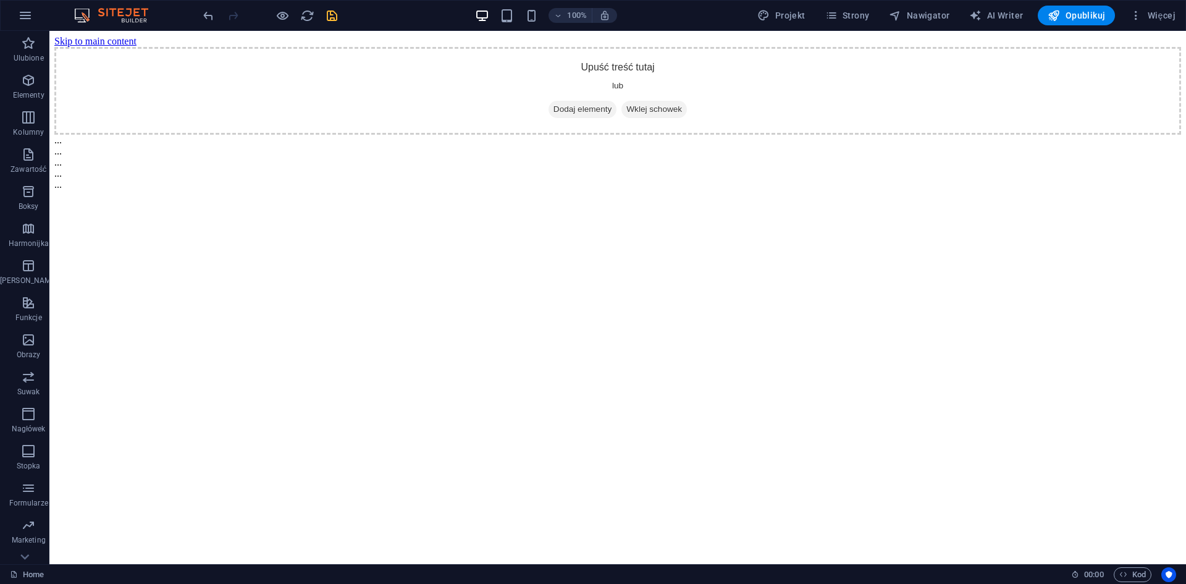
drag, startPoint x: 436, startPoint y: 235, endPoint x: 95, endPoint y: 237, distance: 341.0
click at [95, 195] on html "Skip to main content Upuść treść tutaj lub Dodaj elementy Wklej schowek ... ...…" at bounding box center [617, 113] width 1137 height 164
click at [1142, 574] on span "Kod" at bounding box center [1132, 574] width 27 height 15
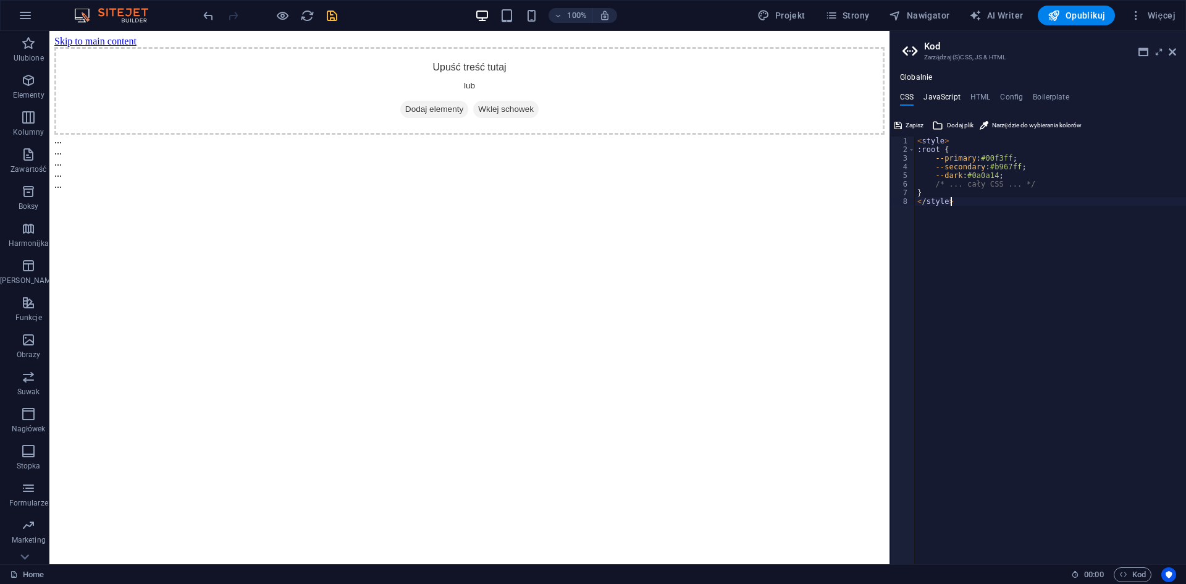
click at [938, 98] on h4 "JavaScript" at bounding box center [942, 100] width 36 height 14
click at [985, 98] on h4 "HTML" at bounding box center [980, 100] width 20 height 14
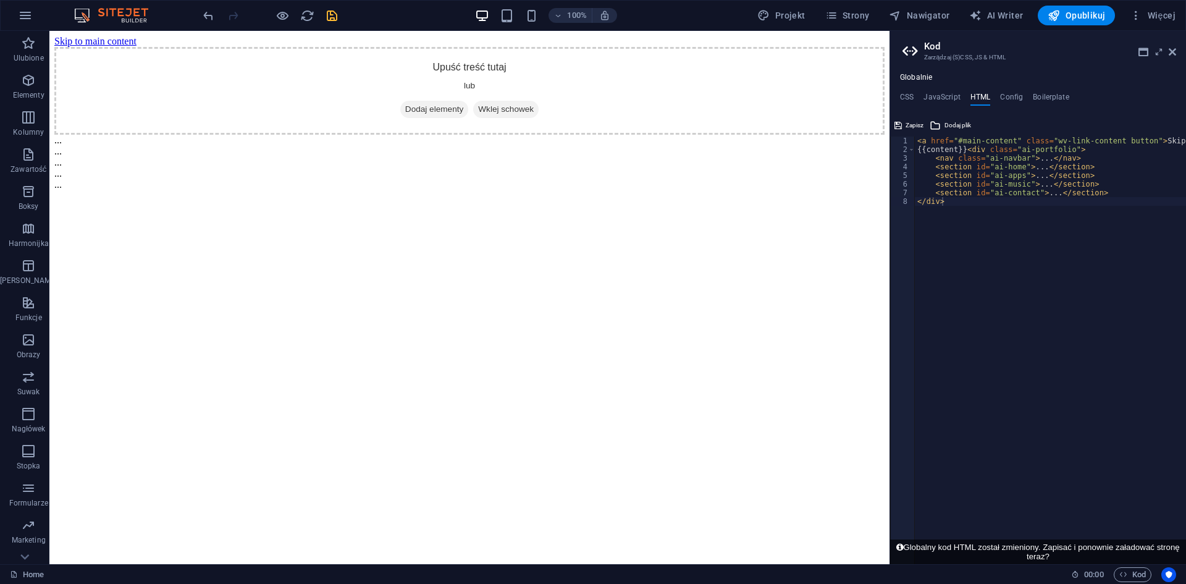
click at [998, 95] on ul "CSS JavaScript HTML Config Boilerplate" at bounding box center [1038, 100] width 296 height 14
click at [1033, 561] on button "Globalny kod HTML został zmieniony. Zapisać i ponownie załadować stronę teraz?" at bounding box center [1038, 551] width 296 height 25
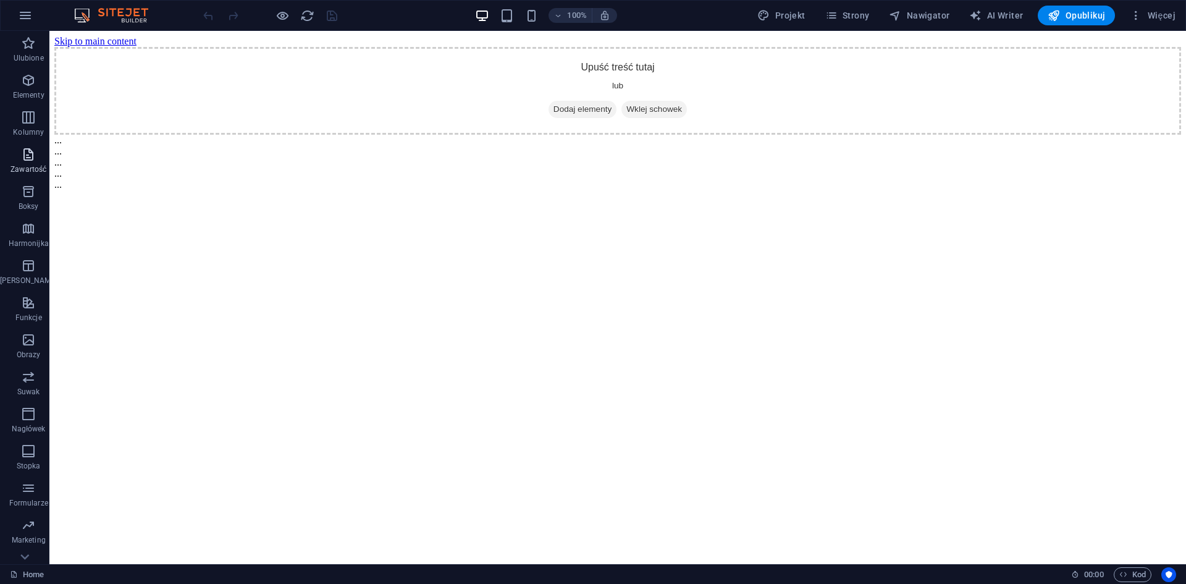
click at [21, 161] on icon "button" at bounding box center [28, 154] width 15 height 15
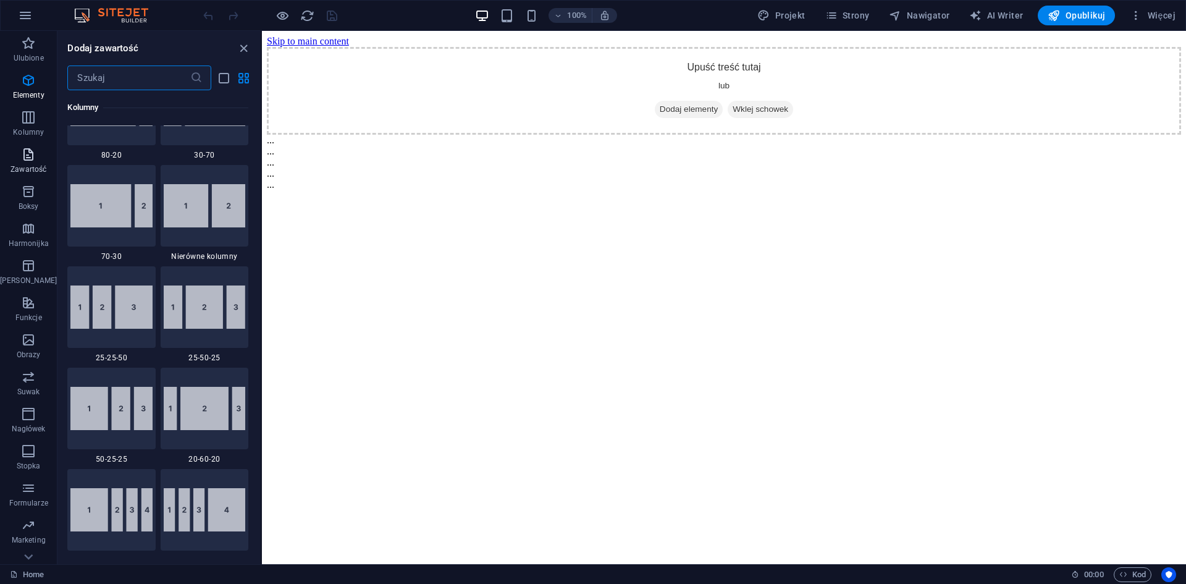
scroll to position [2162, 0]
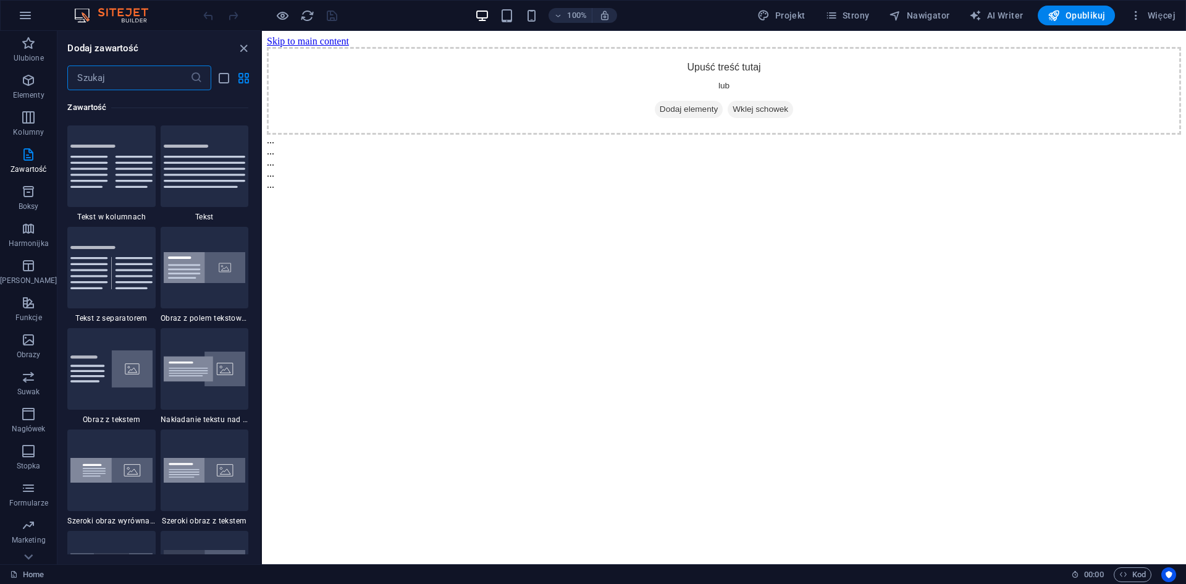
click at [111, 82] on input "text" at bounding box center [128, 77] width 122 height 25
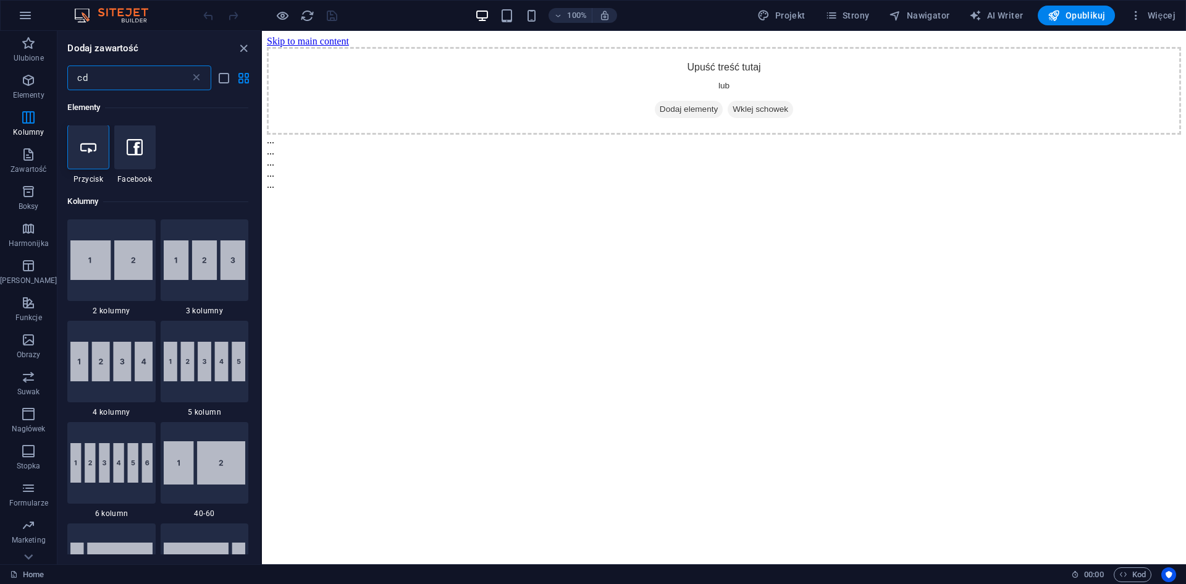
scroll to position [0, 0]
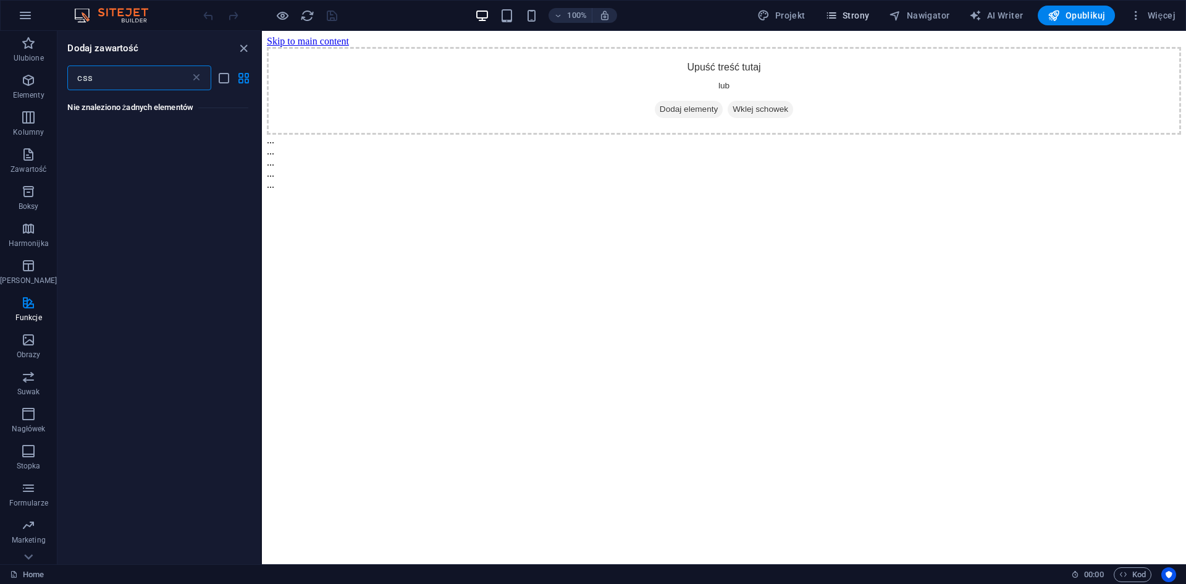
type input "css"
click at [847, 9] on button "Strony" at bounding box center [847, 16] width 54 height 20
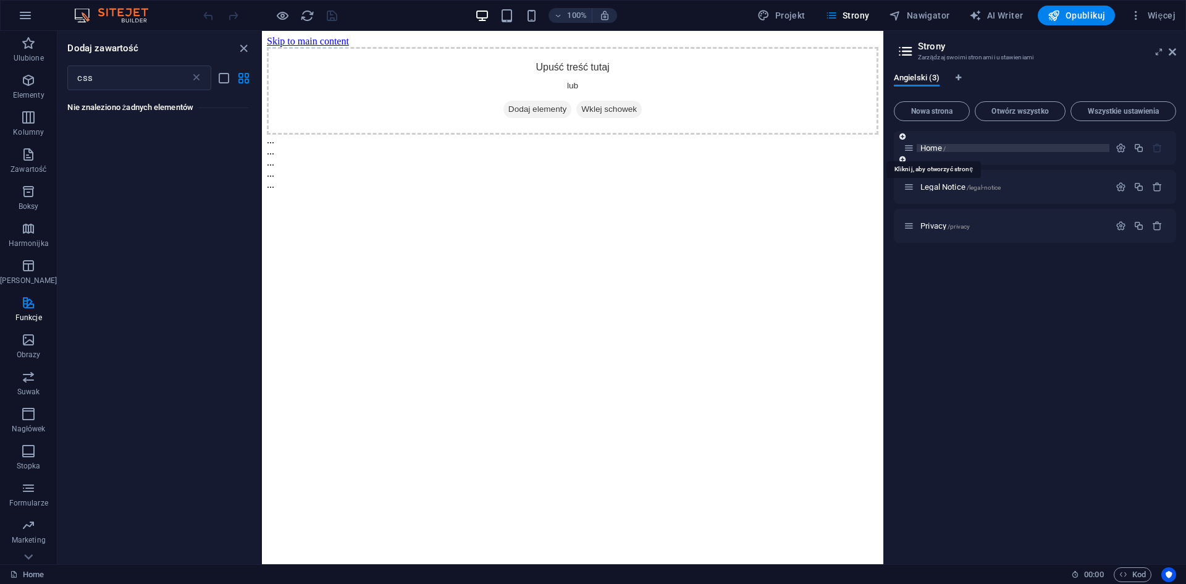
click at [927, 148] on span "Home /" at bounding box center [932, 147] width 25 height 9
click at [1121, 151] on icon "button" at bounding box center [1121, 148] width 11 height 11
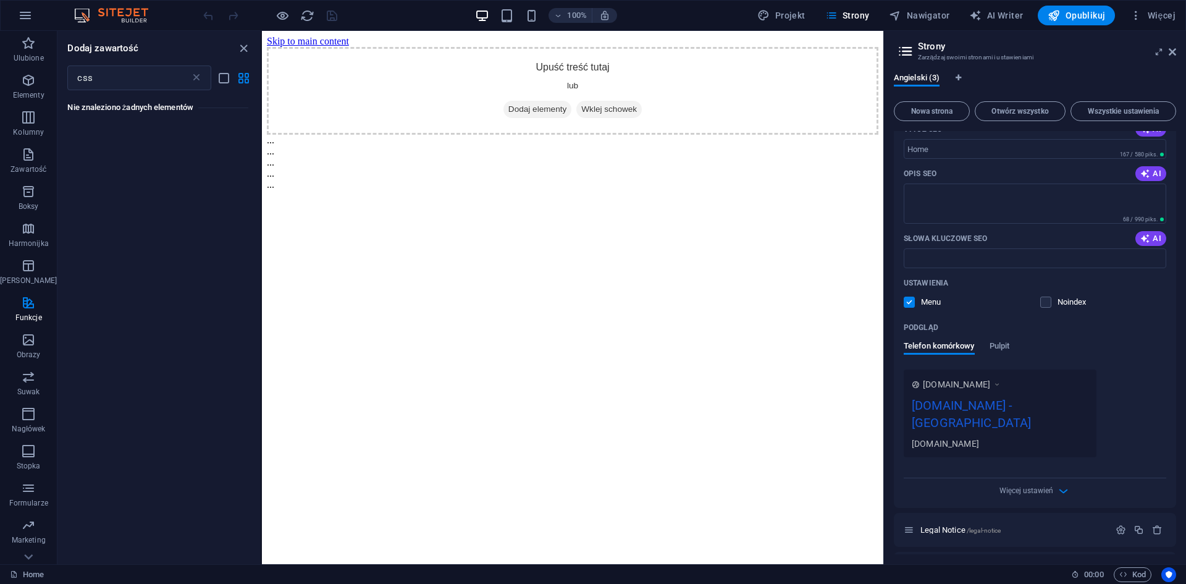
scroll to position [154, 0]
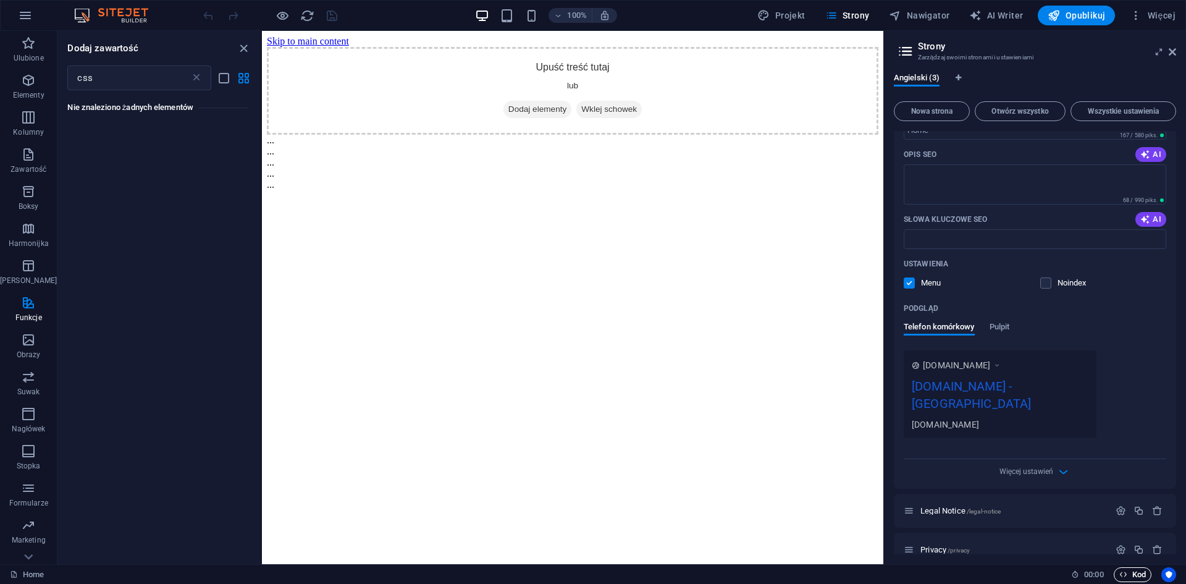
click at [1134, 570] on span "Kod" at bounding box center [1132, 574] width 27 height 15
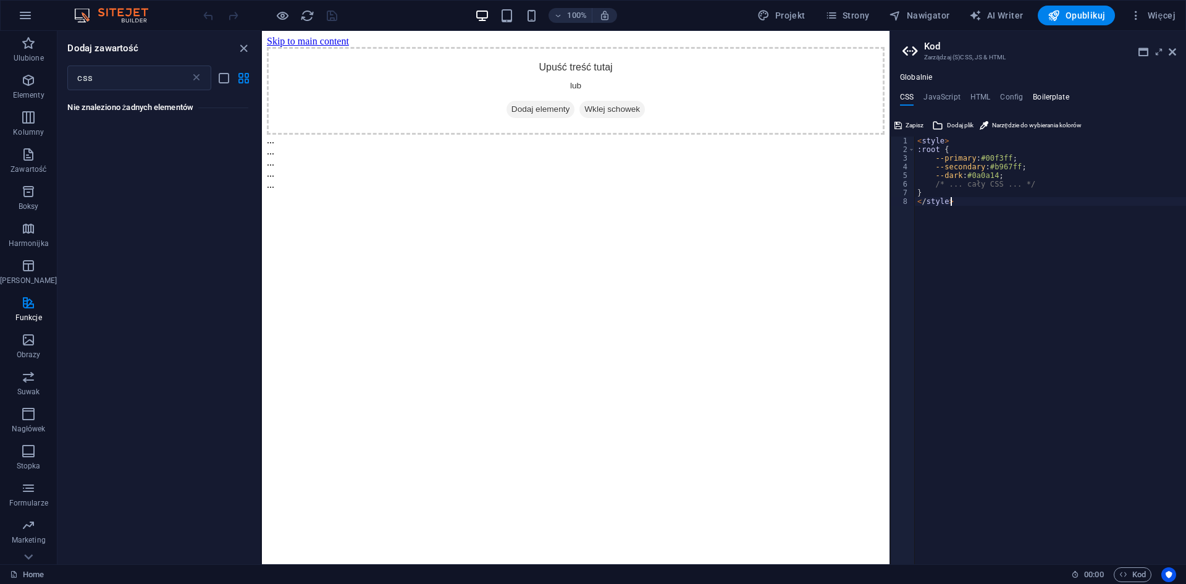
click at [1043, 94] on h4 "Boilerplate" at bounding box center [1051, 100] width 36 height 14
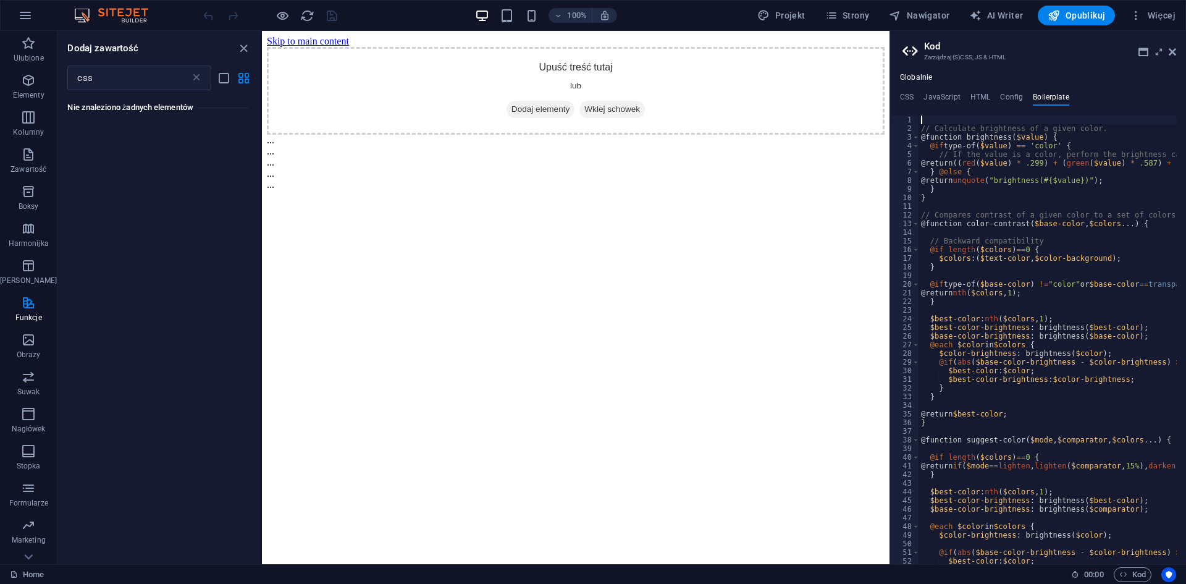
click at [1022, 96] on ul "CSS JavaScript HTML Config Boilerplate" at bounding box center [1038, 100] width 296 height 14
click at [960, 96] on ul "CSS JavaScript HTML Config Boilerplate" at bounding box center [1038, 100] width 296 height 14
drag, startPoint x: 580, startPoint y: 201, endPoint x: 539, endPoint y: 158, distance: 59.9
click at [530, 194] on html "Skip to main content Upuść treść tutaj lub Dodaj elementy Wklej schowek ... ...…" at bounding box center [576, 113] width 628 height 164
click at [577, 34] on div "+" at bounding box center [575, 37] width 24 height 11
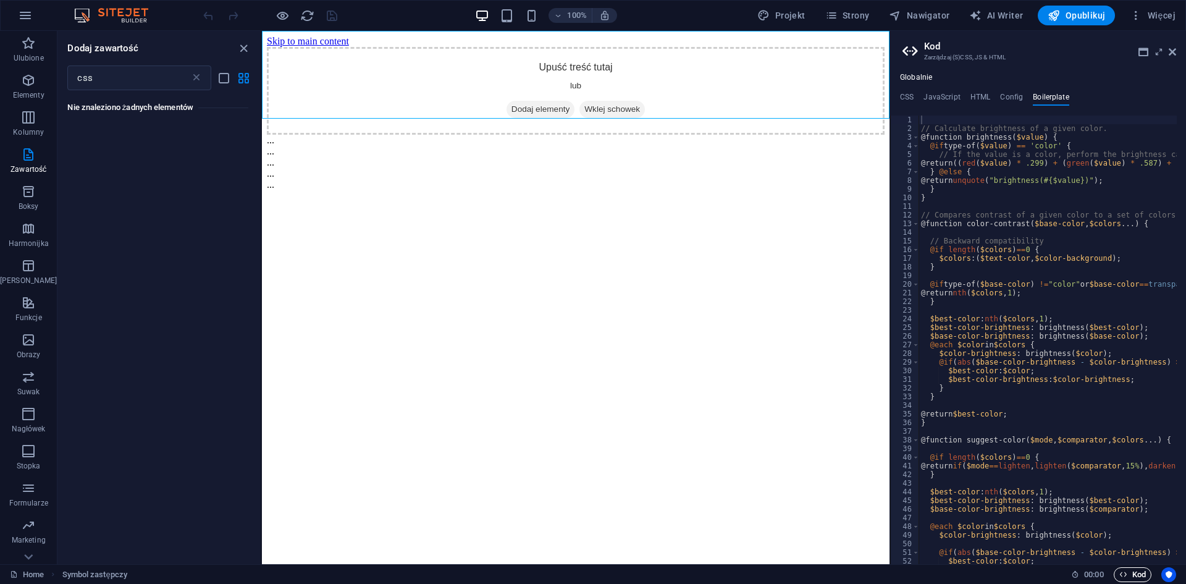
click at [1128, 574] on span "Kod" at bounding box center [1132, 574] width 27 height 15
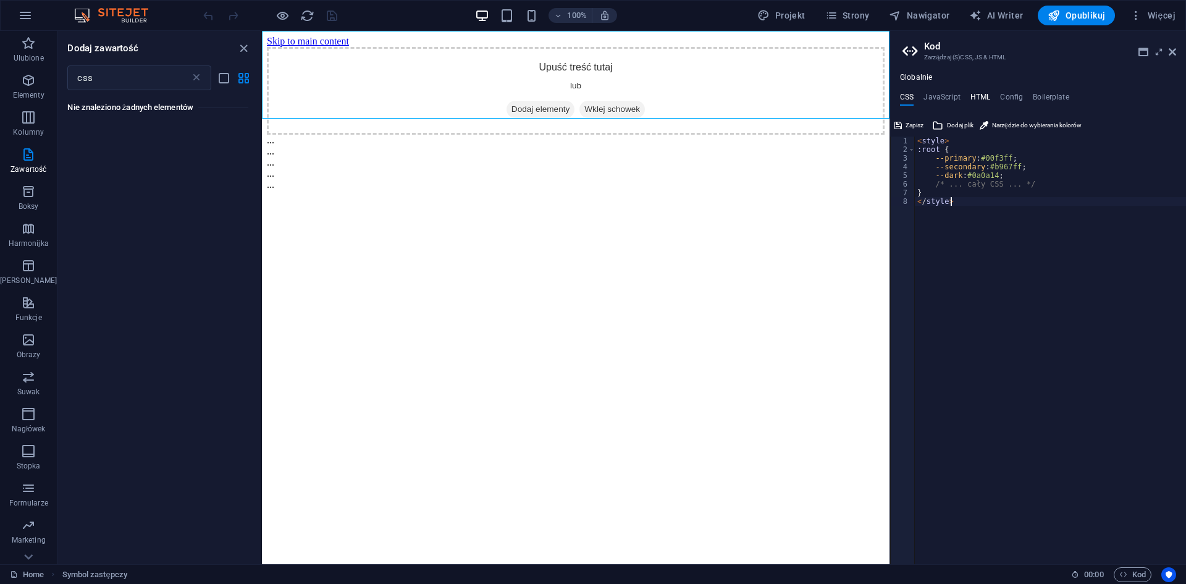
click at [982, 97] on h4 "HTML" at bounding box center [980, 100] width 20 height 14
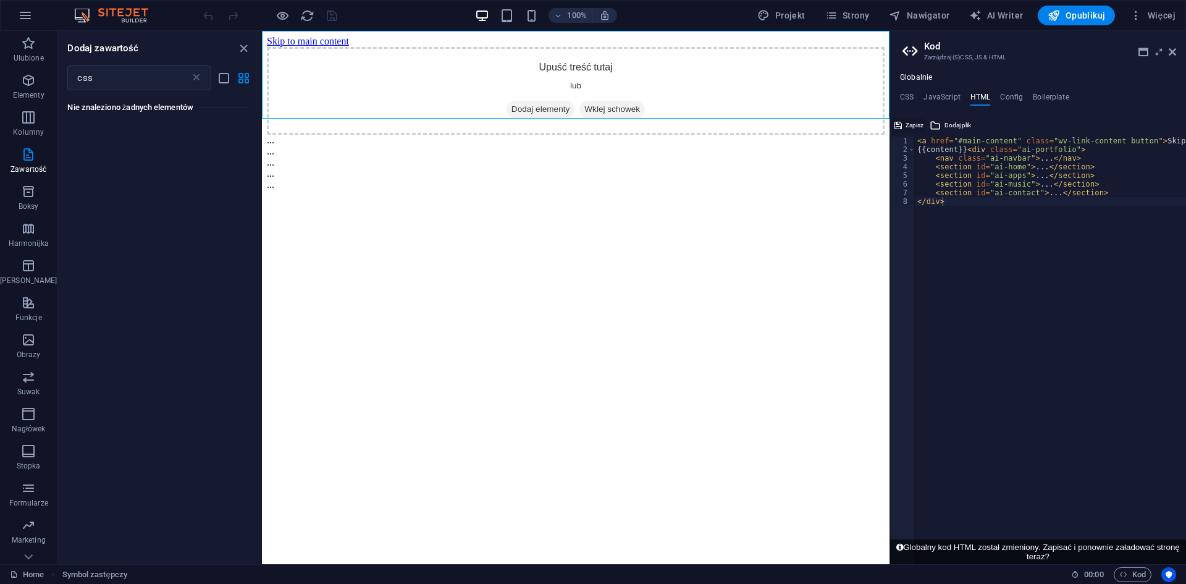
click at [925, 119] on button "Zapisz" at bounding box center [909, 125] width 33 height 15
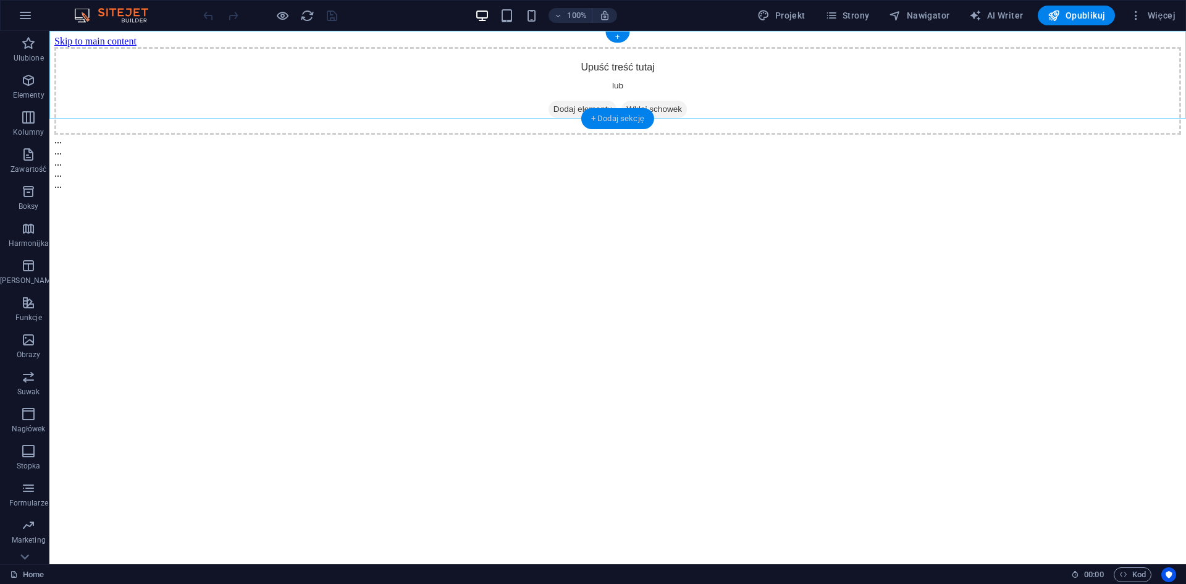
click at [633, 124] on div "+ Dodaj sekcję" at bounding box center [617, 118] width 73 height 21
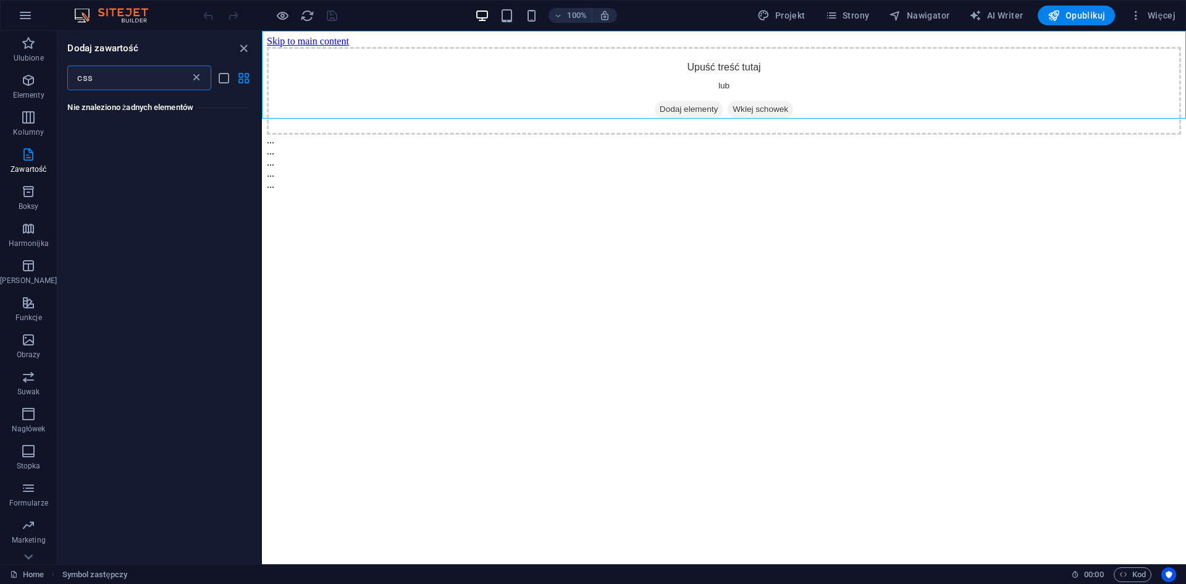
click at [196, 79] on icon at bounding box center [196, 78] width 12 height 12
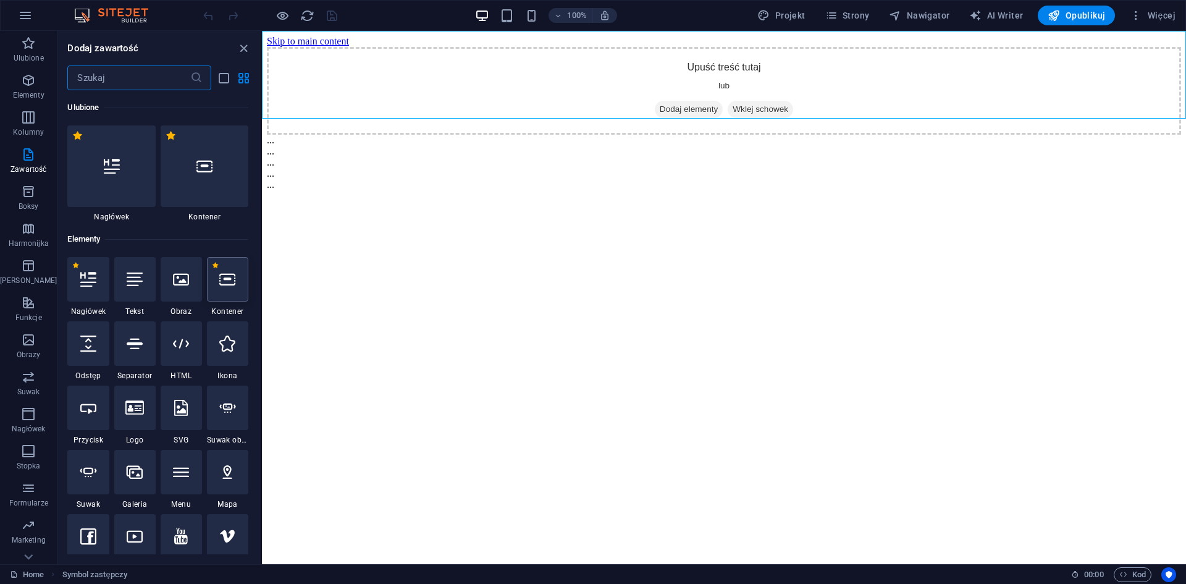
scroll to position [124, 0]
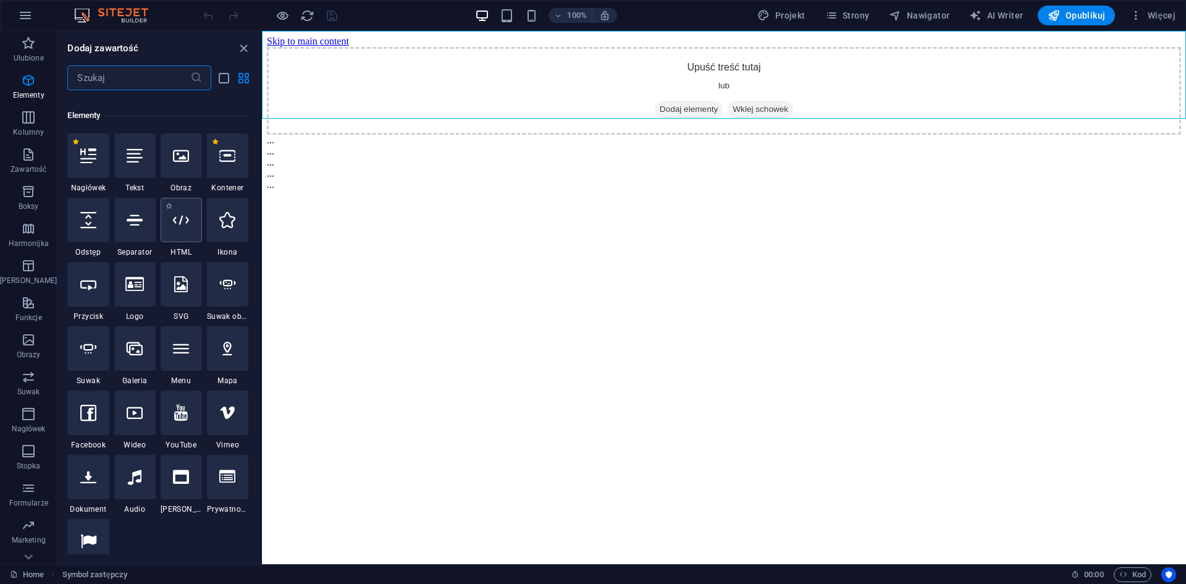
click at [186, 224] on icon at bounding box center [181, 220] width 16 height 16
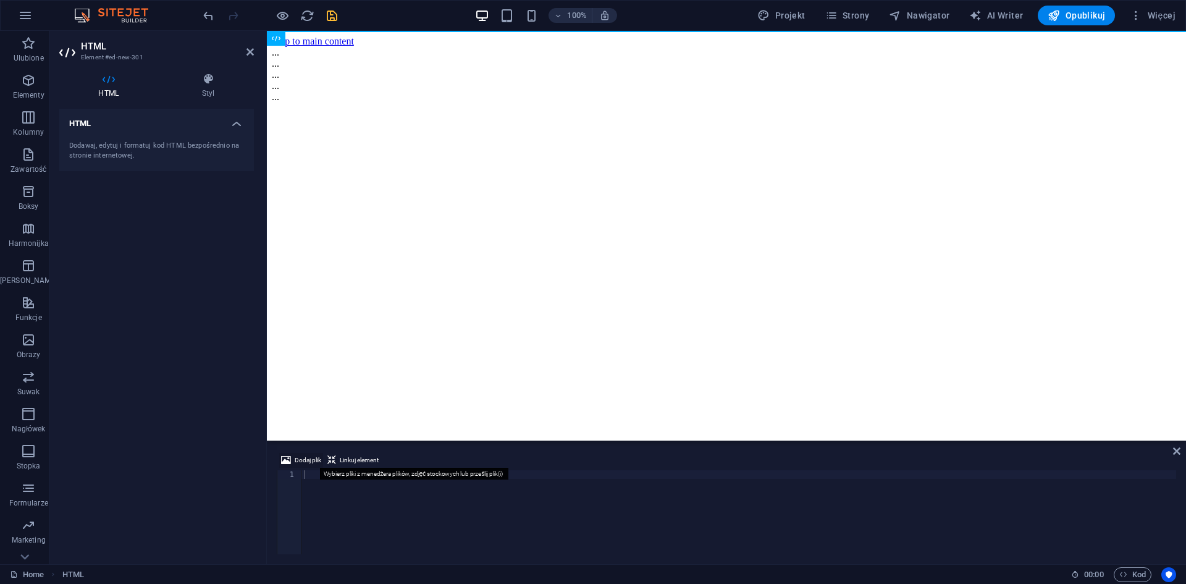
click at [311, 462] on span "Dodaj plik" at bounding box center [308, 460] width 27 height 15
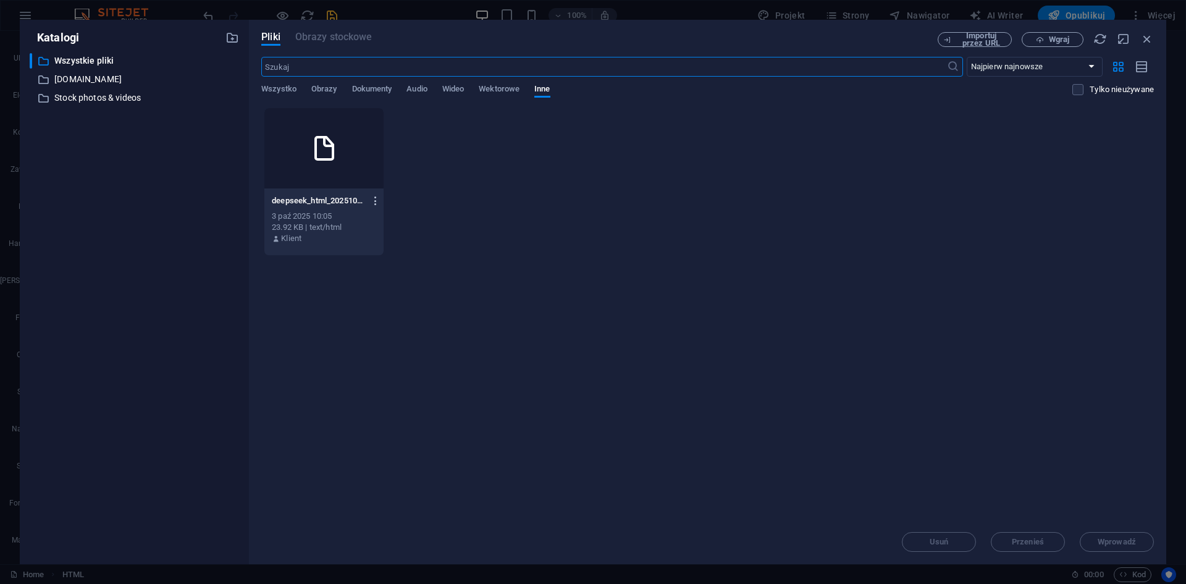
click at [375, 201] on icon "button" at bounding box center [376, 200] width 12 height 11
click at [568, 250] on div at bounding box center [593, 292] width 1186 height 584
click at [1153, 28] on div "Pliki Obrazy stockowe Importuj przez URL Wgraj ​ Najpierw najnowsze Najpierw na…" at bounding box center [707, 292] width 917 height 544
drag, startPoint x: 1150, startPoint y: 36, endPoint x: 875, endPoint y: 23, distance: 275.8
click at [1150, 36] on icon "button" at bounding box center [1147, 39] width 14 height 14
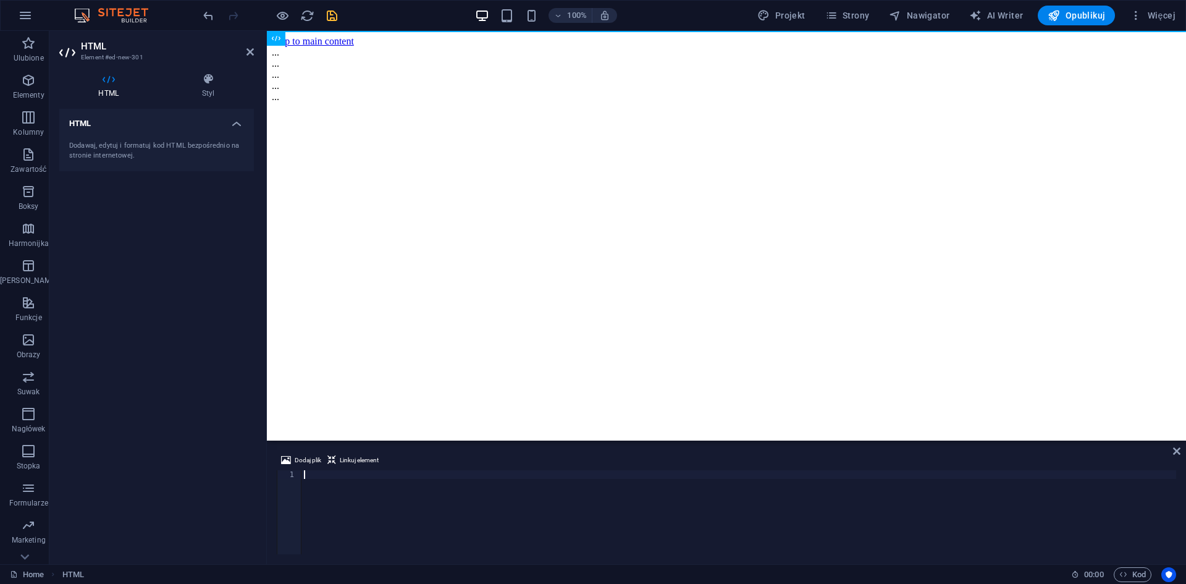
paste textarea "'<i class"
type textarea "'<i class"
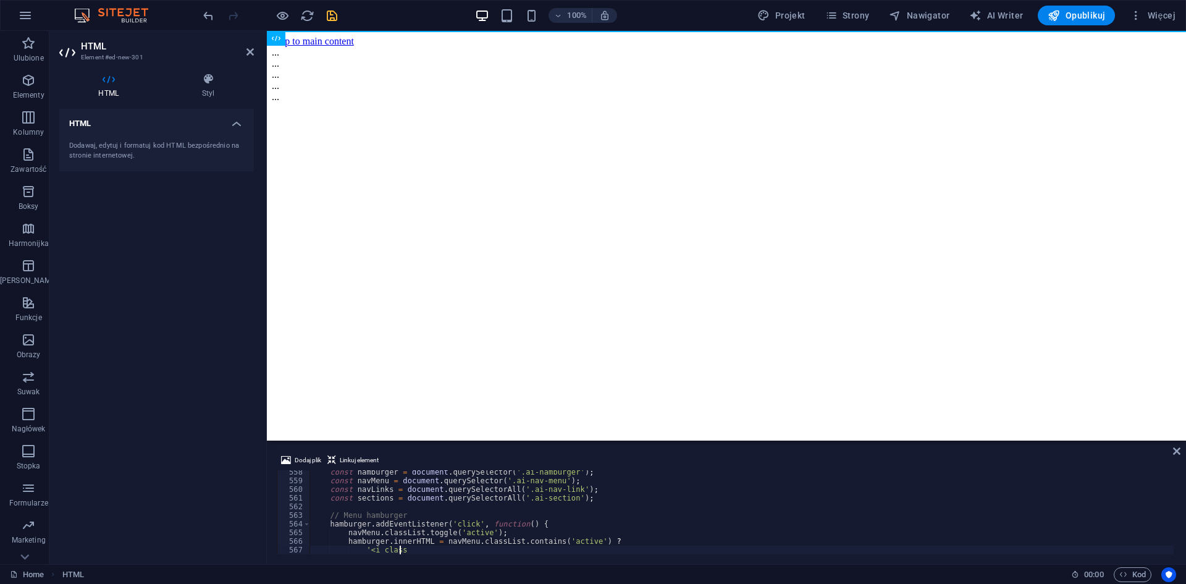
scroll to position [4828, 0]
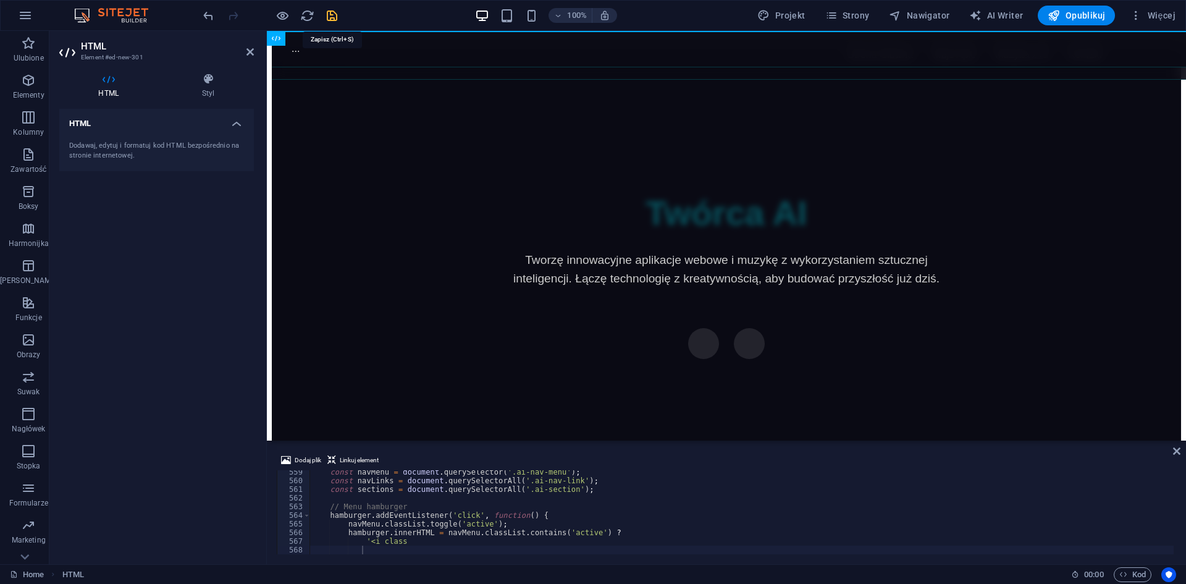
click at [326, 10] on icon "save" at bounding box center [332, 16] width 14 height 14
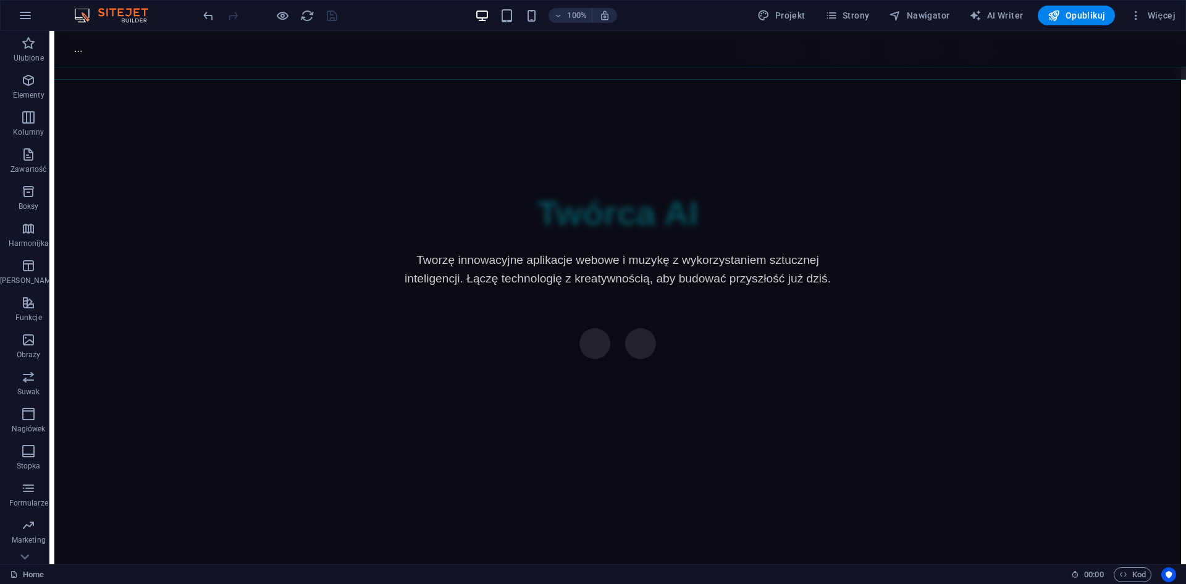
click at [585, 59] on nav "..." at bounding box center [622, 49] width 1137 height 36
click at [587, 181] on div "AI Creator Strona Główna Moje Apki Muzyka z AI Kontakt Twórca AI Tworzę innowac…" at bounding box center [617, 313] width 1127 height 533
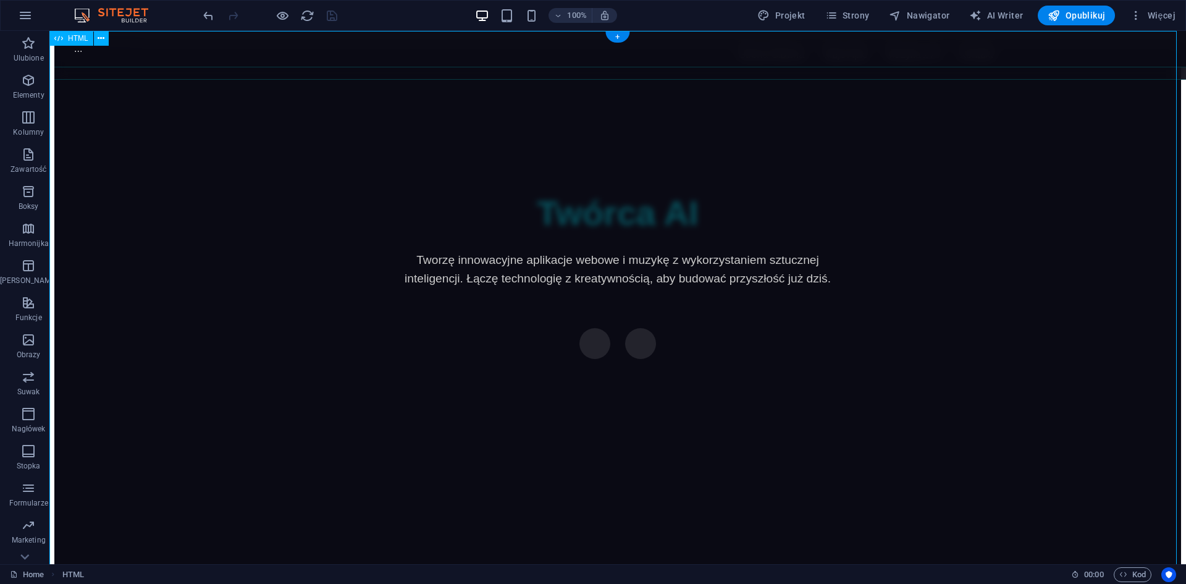
click at [592, 195] on div "AI Creator Strona Główna Moje Apki Muzyka z AI Kontakt Twórca AI Tworzę innowac…" at bounding box center [617, 313] width 1127 height 533
click at [592, 196] on div "AI Creator Strona Główna Moje Apki Muzyka z AI Kontakt Twórca AI Tworzę innowac…" at bounding box center [617, 313] width 1127 height 533
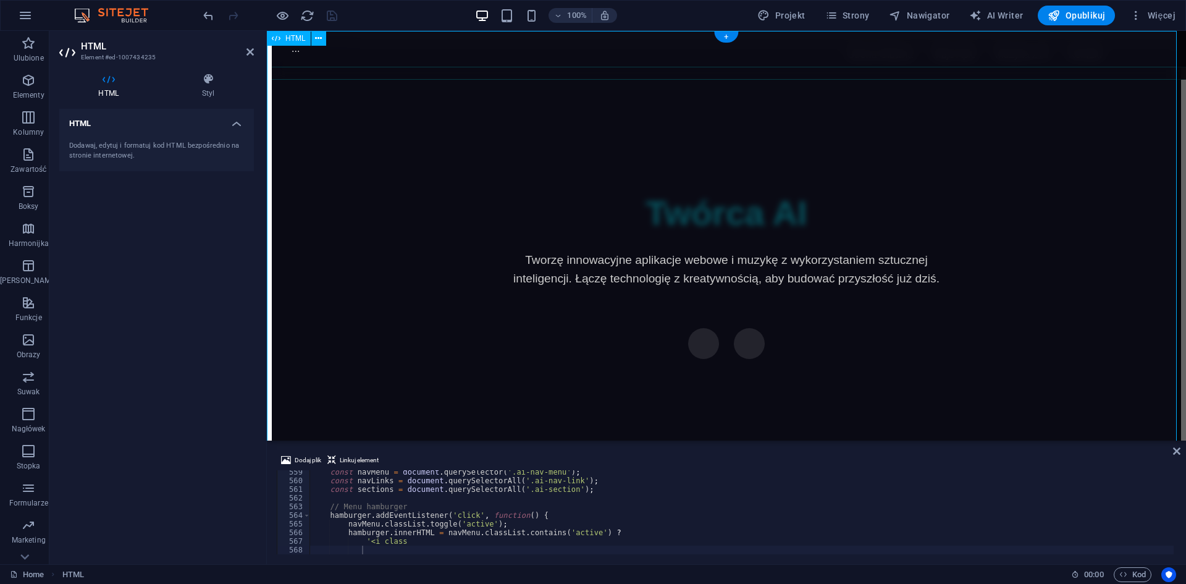
drag, startPoint x: 809, startPoint y: 196, endPoint x: 592, endPoint y: 196, distance: 216.8
click at [592, 196] on div "AI Creator Strona Główna Moje Apki Muzyka z AI Kontakt Twórca AI Tworzę innowac…" at bounding box center [726, 252] width 909 height 410
click at [275, 43] on icon at bounding box center [276, 38] width 9 height 15
click at [318, 37] on icon at bounding box center [318, 38] width 7 height 13
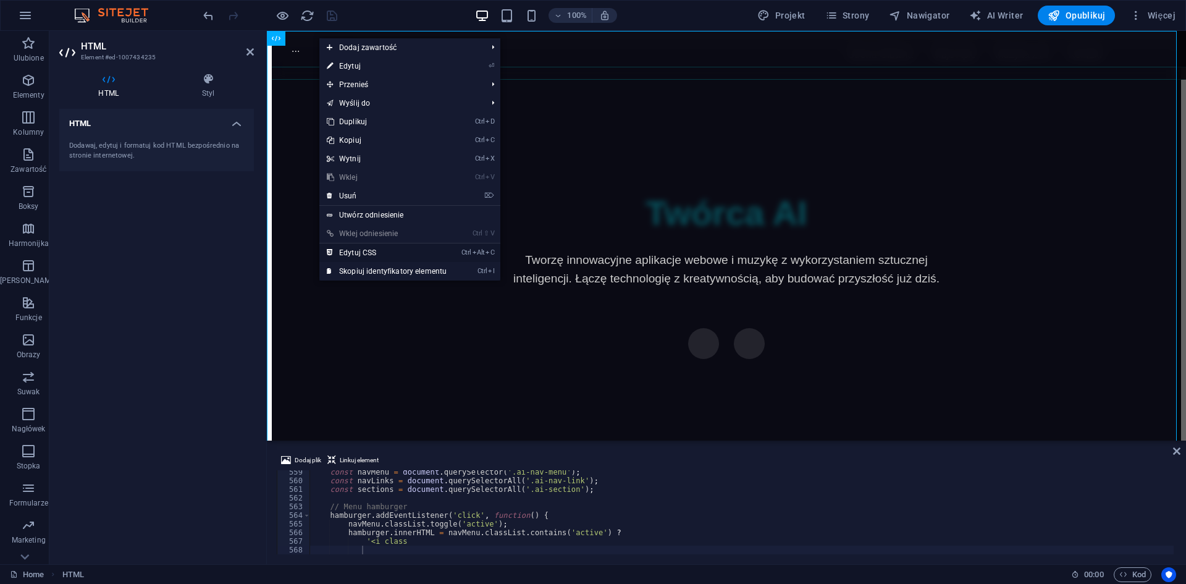
click at [376, 251] on link "Ctrl Alt C Edytuj CSS" at bounding box center [386, 252] width 135 height 19
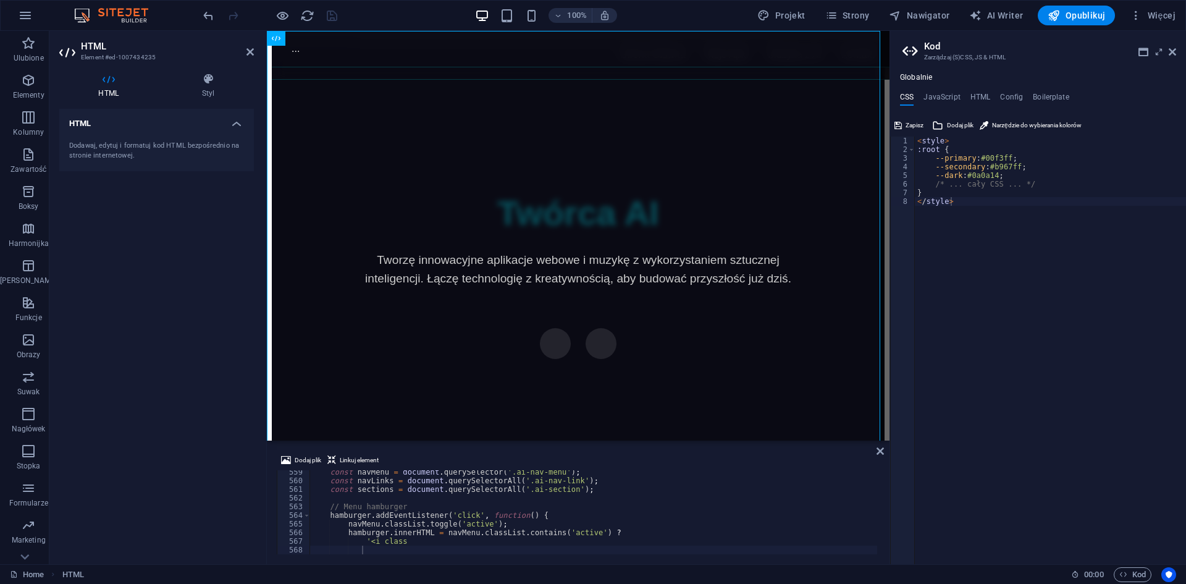
click at [282, 54] on nav "..." at bounding box center [583, 49] width 623 height 36
drag, startPoint x: 365, startPoint y: 44, endPoint x: 387, endPoint y: 166, distance: 124.2
click at [385, 211] on body "Skip to main content AI Creator Strona Główna Moje Apki Muzyka z AI Kontakt Twó…" at bounding box center [578, 278] width 613 height 484
drag, startPoint x: 387, startPoint y: 165, endPoint x: 382, endPoint y: 144, distance: 21.6
click at [387, 164] on div "AI Creator Strona Główna Moje Apki Muzyka z AI Kontakt Twórca AI Tworzę innowac…" at bounding box center [578, 252] width 613 height 410
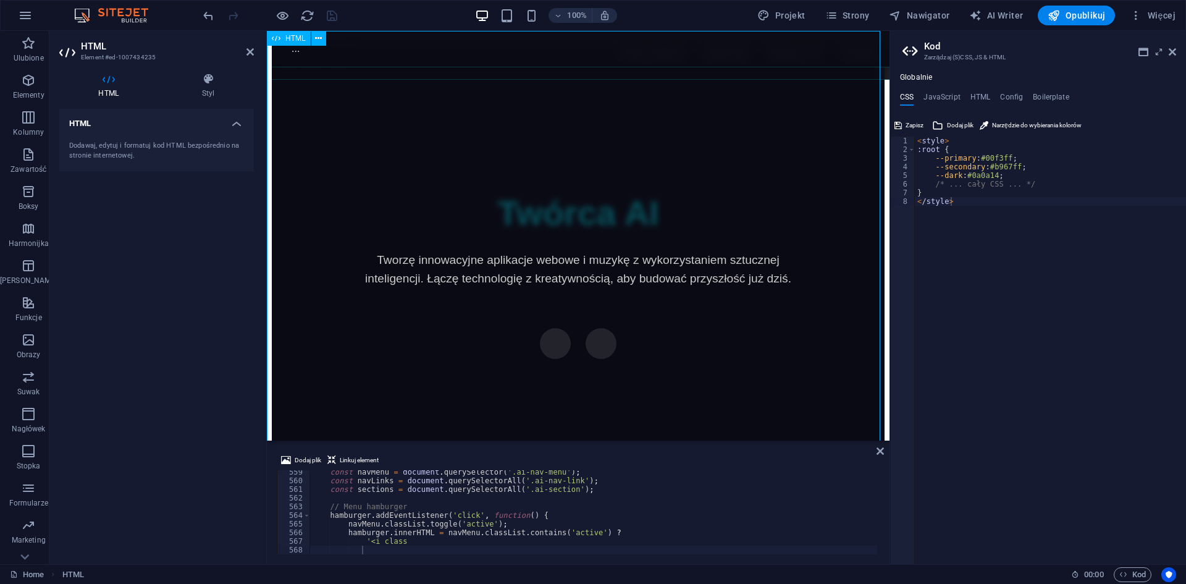
click at [382, 144] on div "AI Creator Strona Główna Moje Apki Muzyka z AI Kontakt Twórca AI Tworzę innowac…" at bounding box center [578, 252] width 613 height 410
drag, startPoint x: 382, startPoint y: 144, endPoint x: 392, endPoint y: 298, distance: 154.1
click at [392, 298] on div "AI Creator Strona Główna Moje Apki Muzyka z AI Kontakt Twórca AI Tworzę innowac…" at bounding box center [578, 252] width 613 height 410
click at [236, 125] on h4 "HTML" at bounding box center [156, 120] width 195 height 22
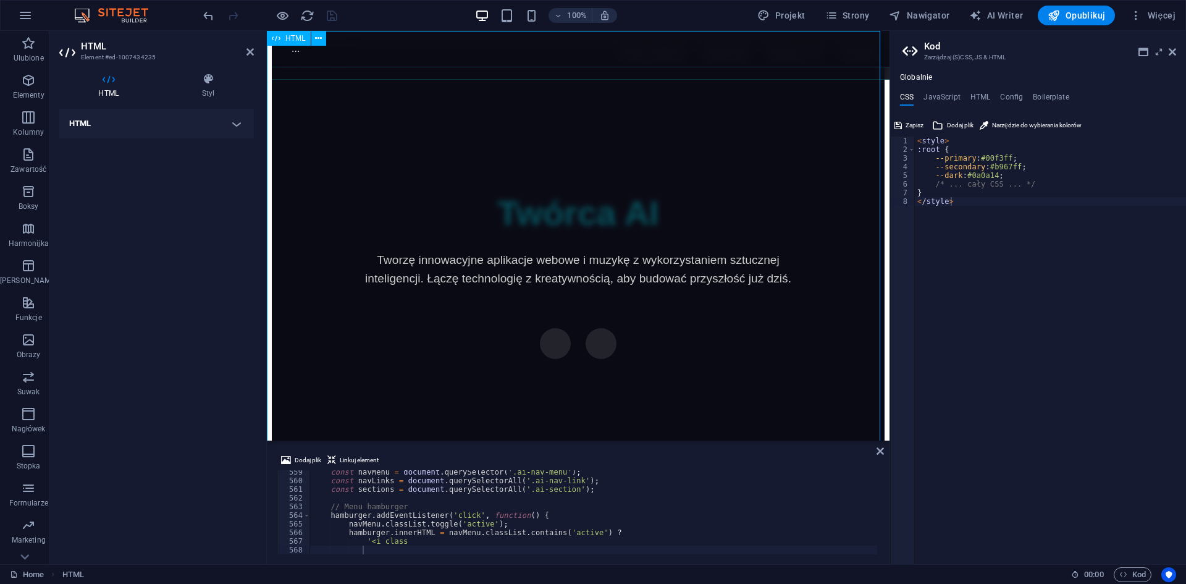
click at [309, 41] on div "HTML" at bounding box center [289, 38] width 44 height 15
click at [313, 39] on button at bounding box center [318, 38] width 15 height 15
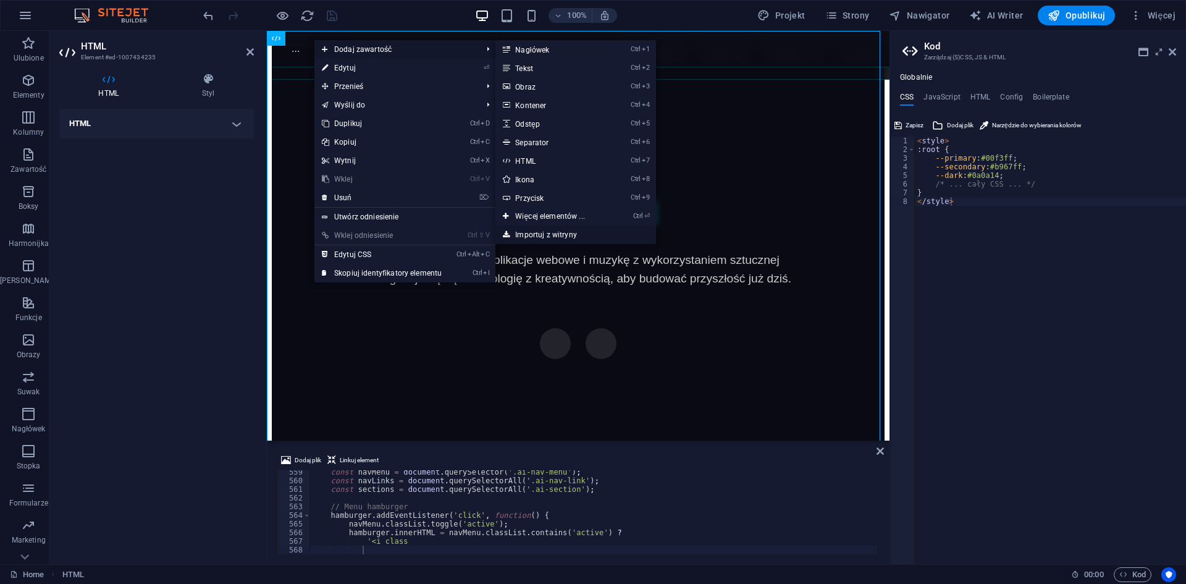
click at [554, 232] on link "Importuj z witryny" at bounding box center [575, 234] width 160 height 19
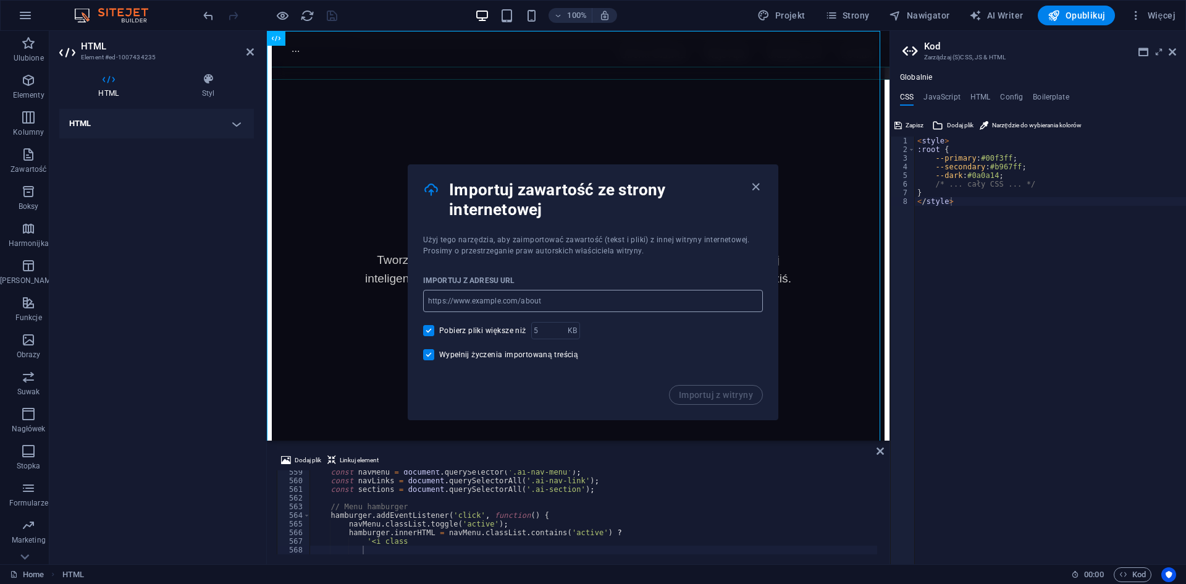
click at [523, 298] on input "url" at bounding box center [593, 301] width 340 height 22
type input "[DOMAIN_NAME]"
click at [707, 390] on span "Importuj z witryny" at bounding box center [716, 395] width 74 height 10
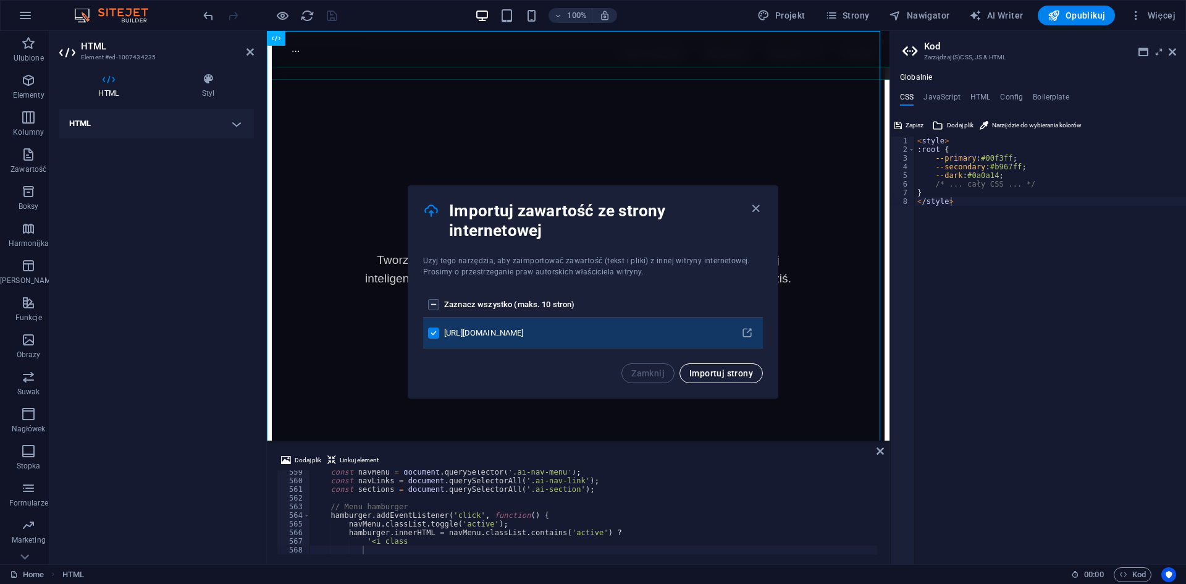
click at [704, 371] on span "Importuj strony" at bounding box center [721, 373] width 64 height 10
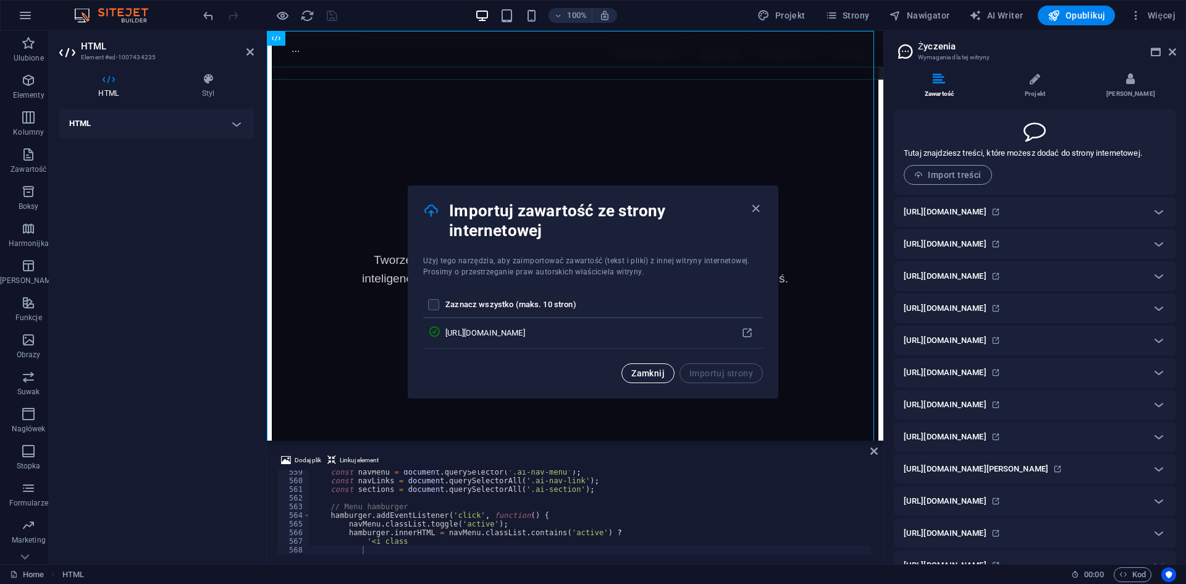
click at [659, 373] on span "Zamknij" at bounding box center [647, 373] width 33 height 10
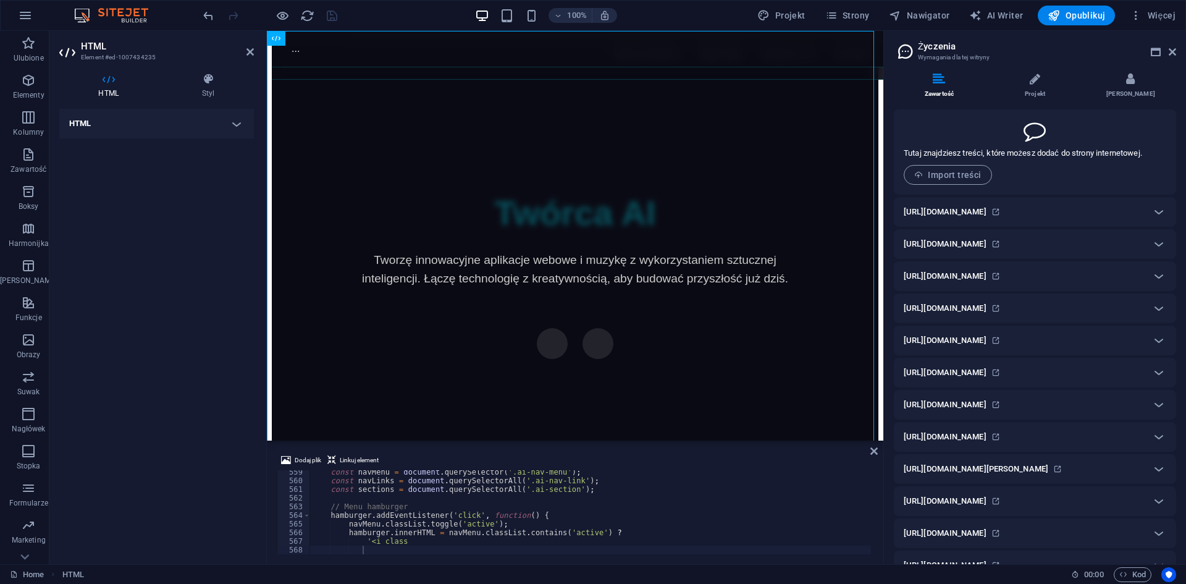
click at [922, 214] on h6 "[URL][DOMAIN_NAME]" at bounding box center [945, 211] width 83 height 15
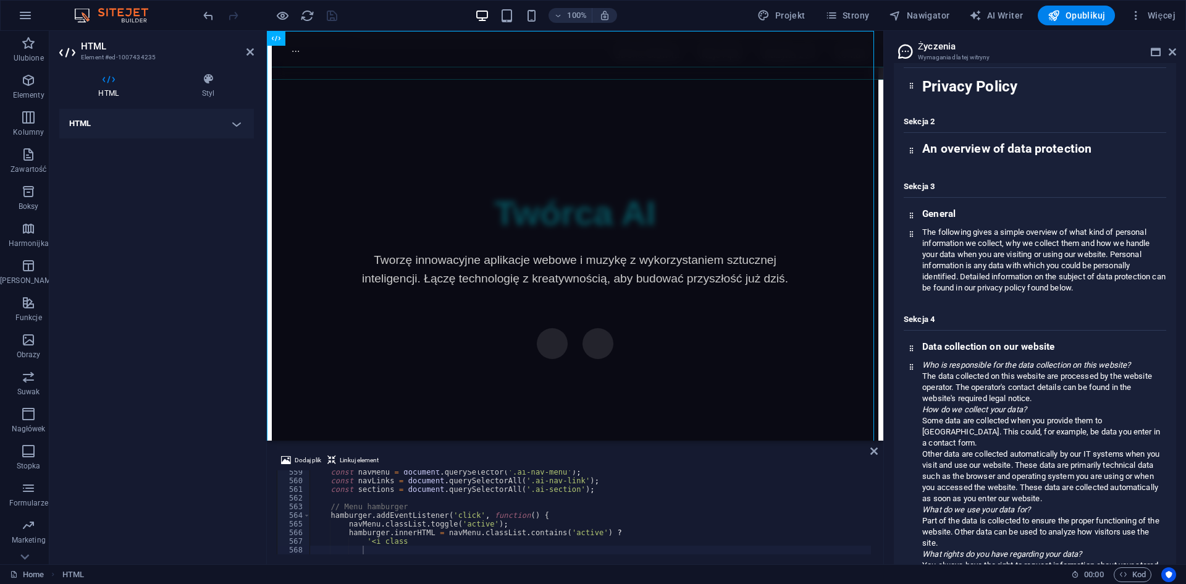
scroll to position [0, 0]
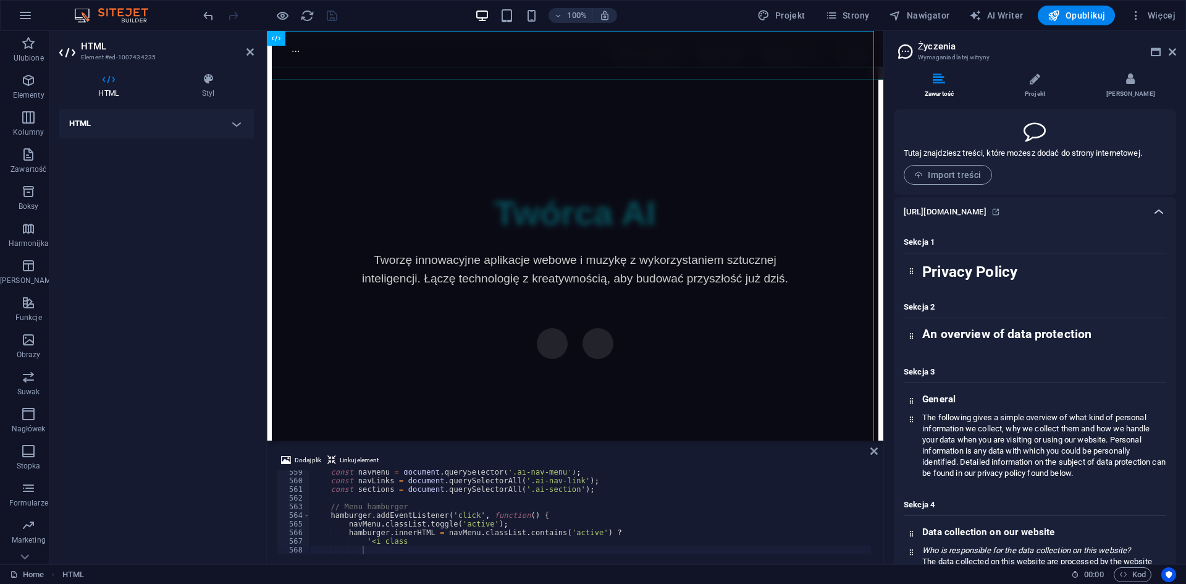
click at [1164, 213] on div at bounding box center [1159, 212] width 30 height 30
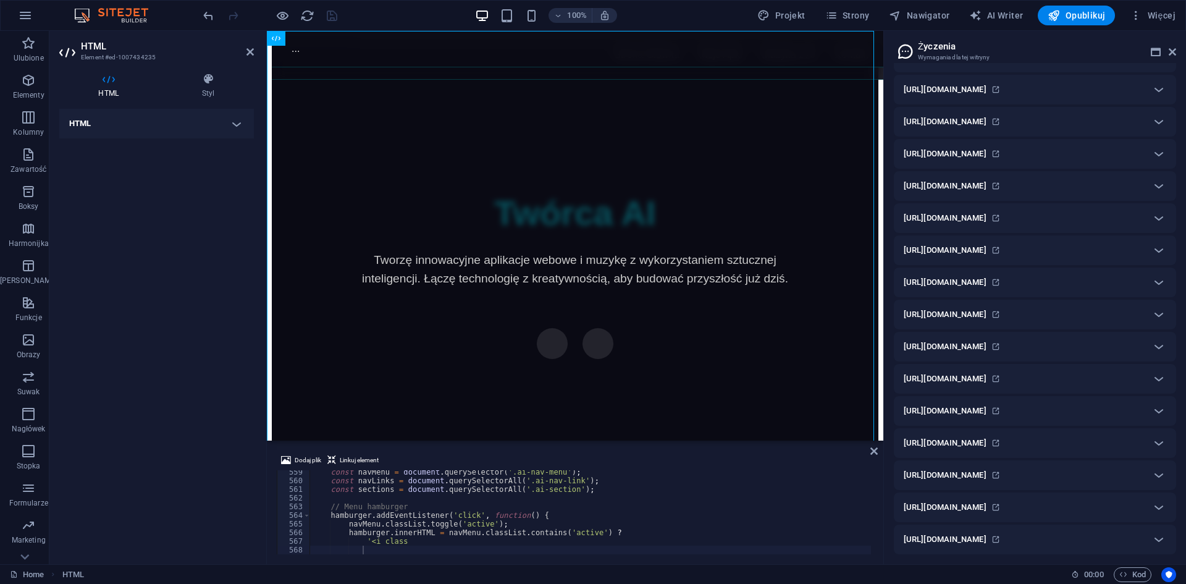
scroll to position [906, 0]
click at [949, 533] on h6 "[URL][DOMAIN_NAME]" at bounding box center [945, 539] width 83 height 15
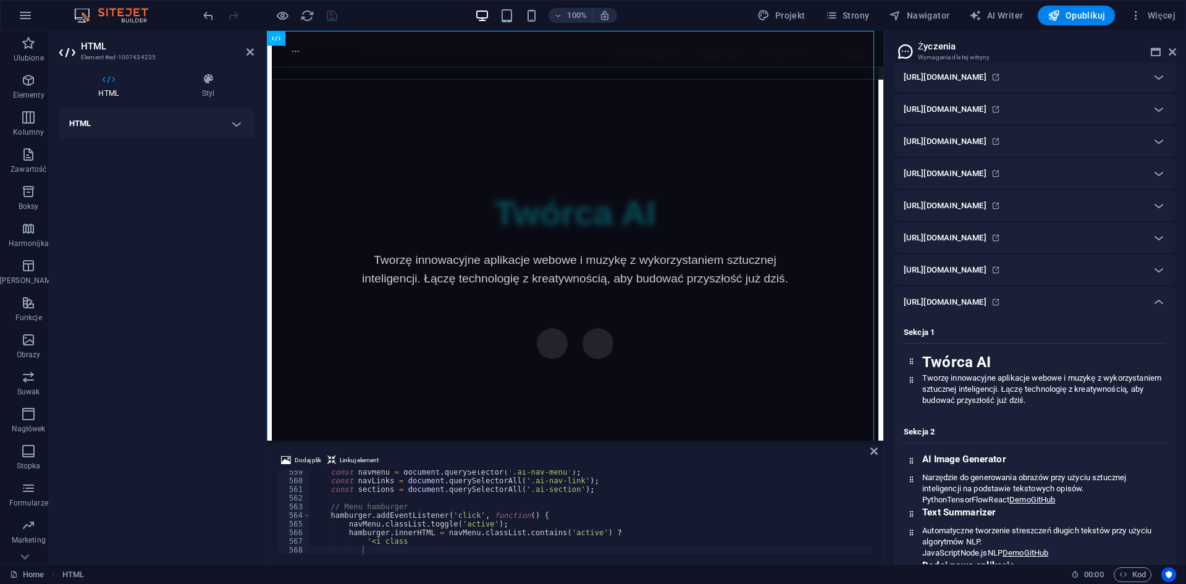
scroll to position [1153, 0]
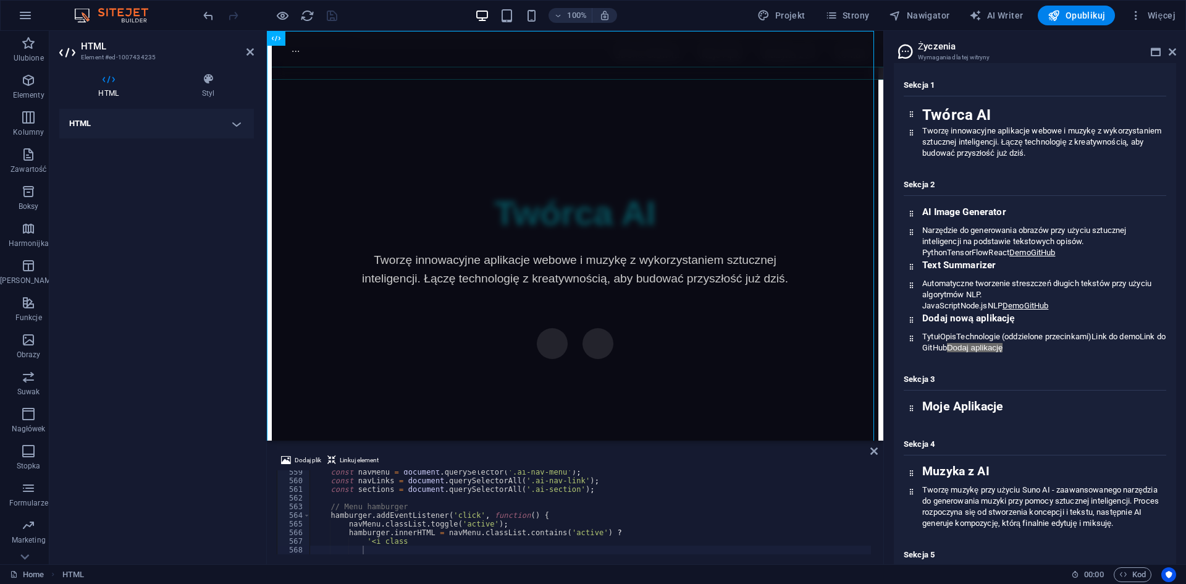
click at [962, 62] on h6 "[URL][DOMAIN_NAME]" at bounding box center [945, 55] width 83 height 15
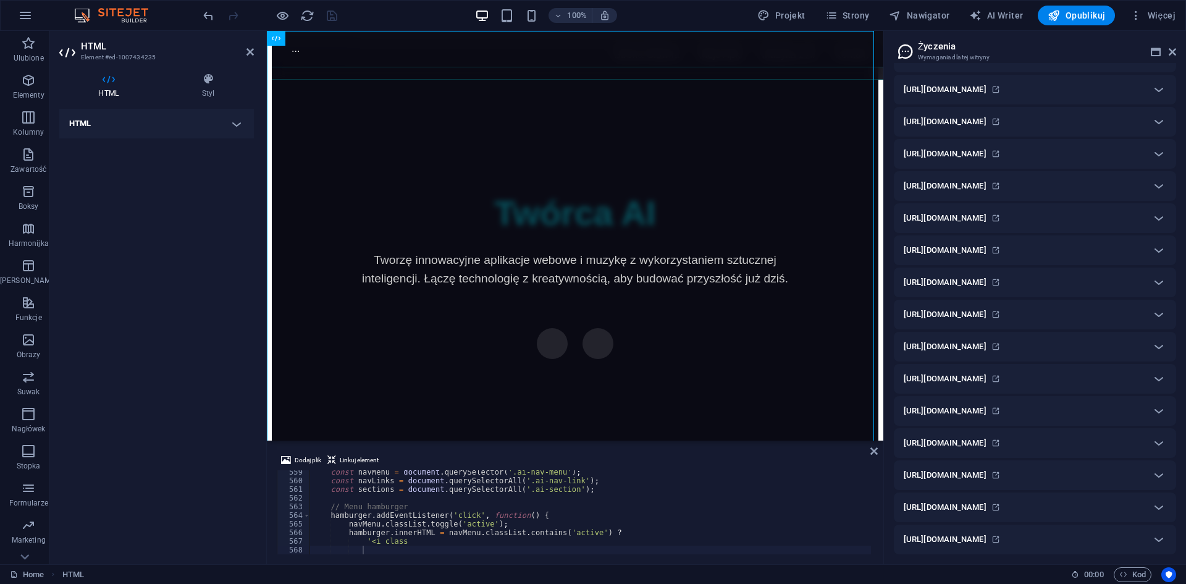
scroll to position [906, 0]
click at [289, 36] on span "HTML" at bounding box center [295, 38] width 20 height 7
click at [321, 41] on icon at bounding box center [318, 38] width 7 height 13
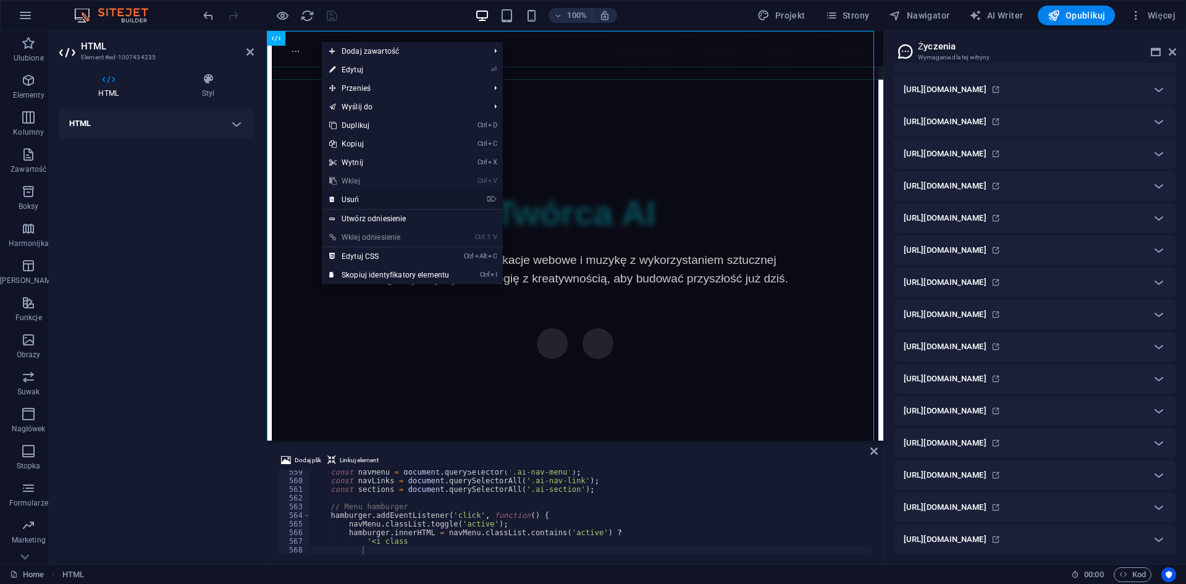
click at [376, 196] on link "⌦ Usuń" at bounding box center [389, 199] width 135 height 19
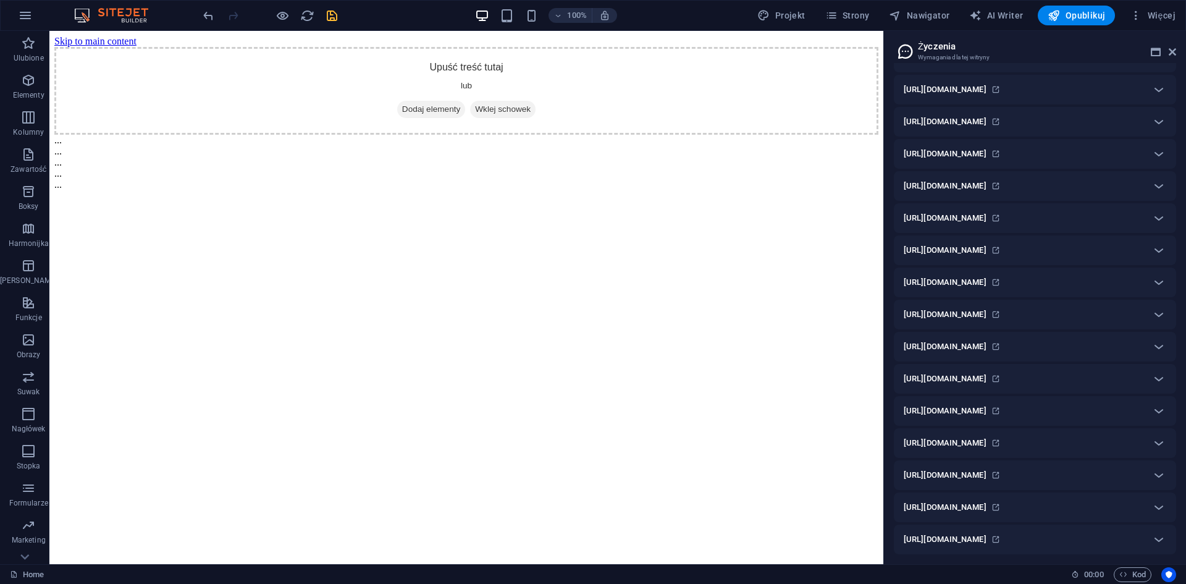
drag, startPoint x: 935, startPoint y: 545, endPoint x: 937, endPoint y: 537, distance: 8.1
click at [935, 545] on h6 "[URL][DOMAIN_NAME]" at bounding box center [945, 539] width 83 height 15
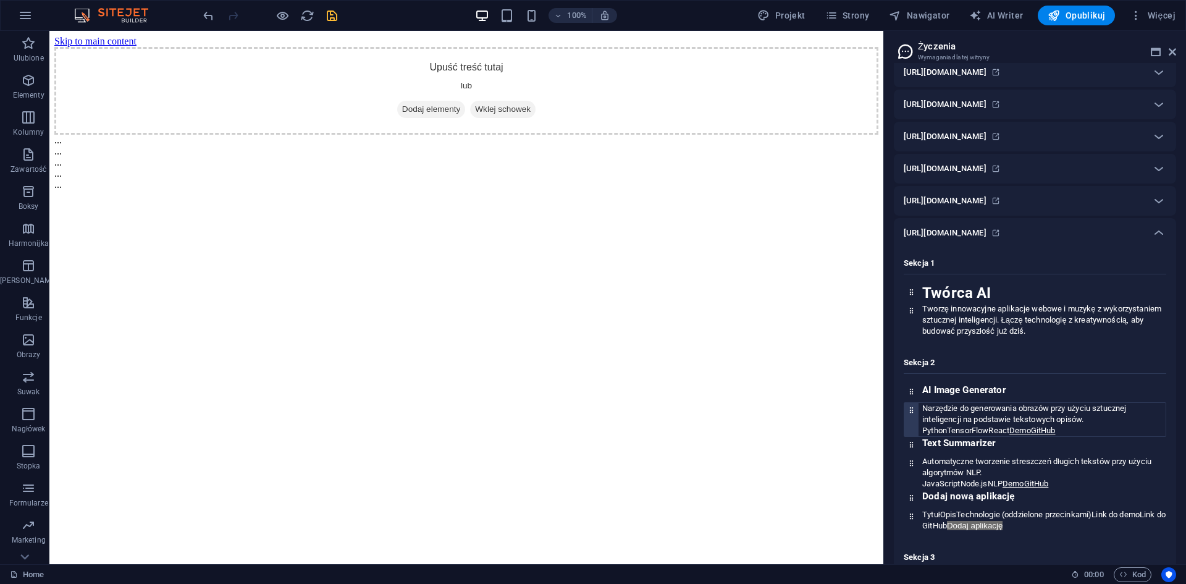
scroll to position [1091, 0]
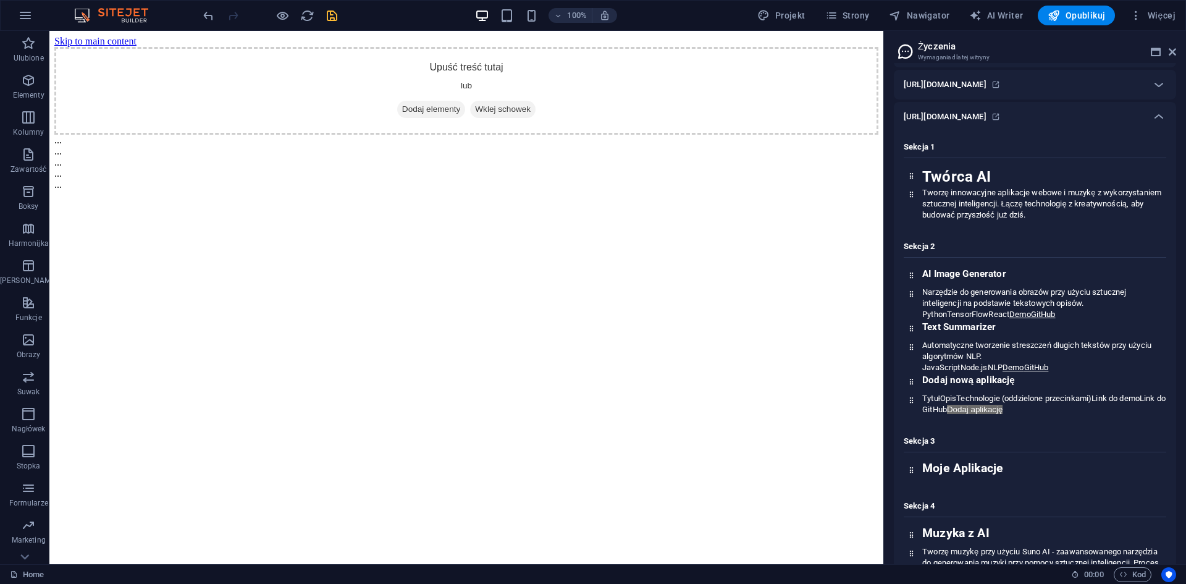
click at [921, 158] on h4 "Sekcja 1" at bounding box center [1035, 149] width 263 height 17
click at [951, 185] on h1 "Twórca AI" at bounding box center [1043, 177] width 243 height 16
click at [1052, 185] on h1 "Twórca AI" at bounding box center [1043, 177] width 243 height 16
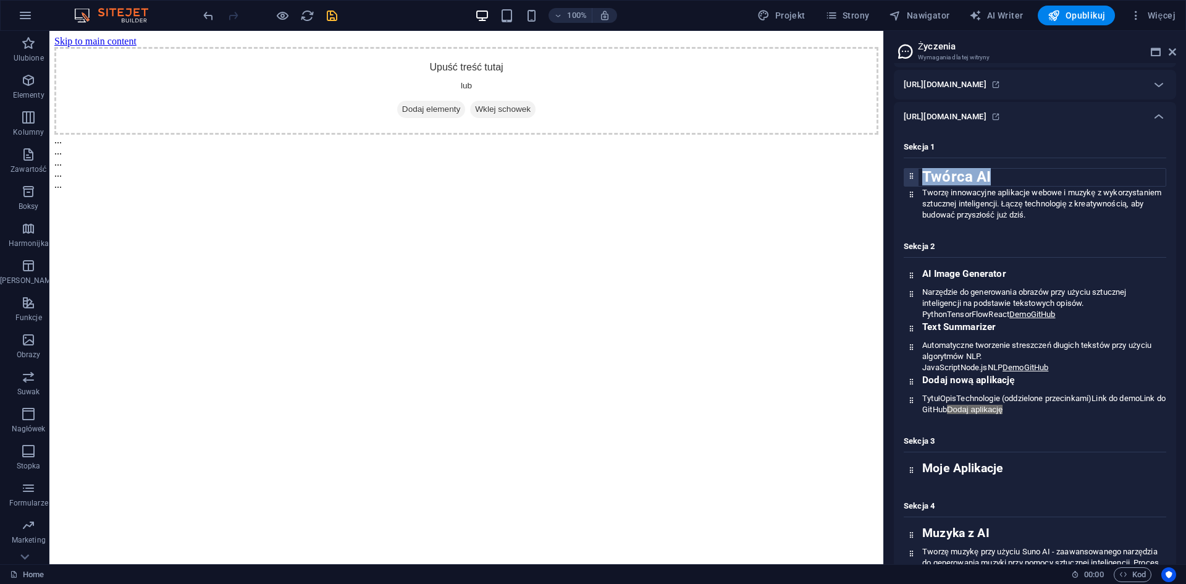
click at [936, 185] on h1 "Twórca AI" at bounding box center [1043, 177] width 243 height 16
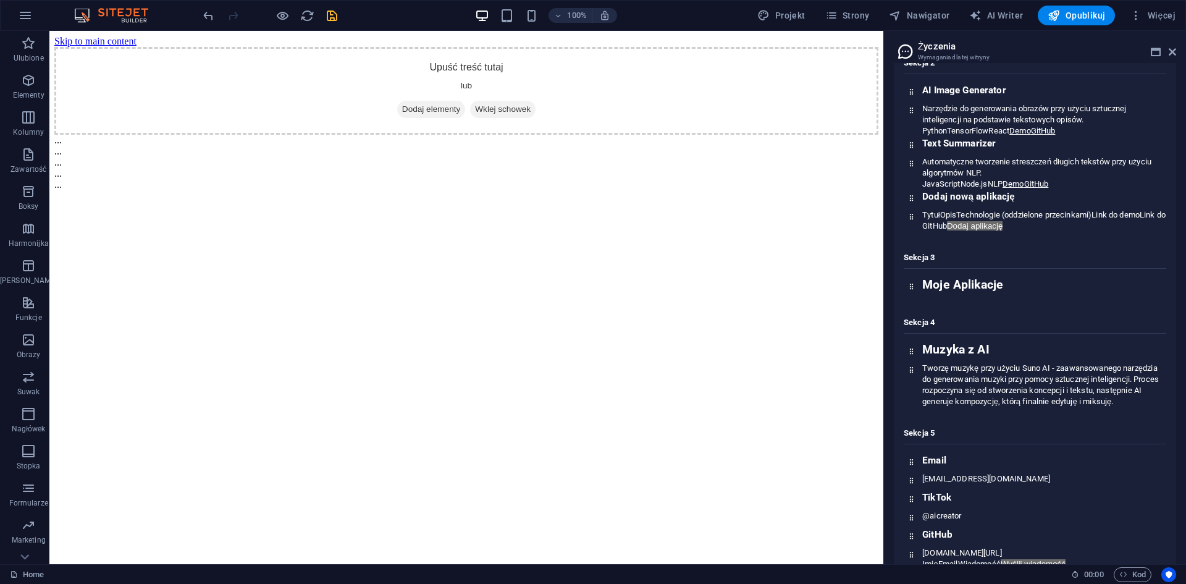
scroll to position [1170, 0]
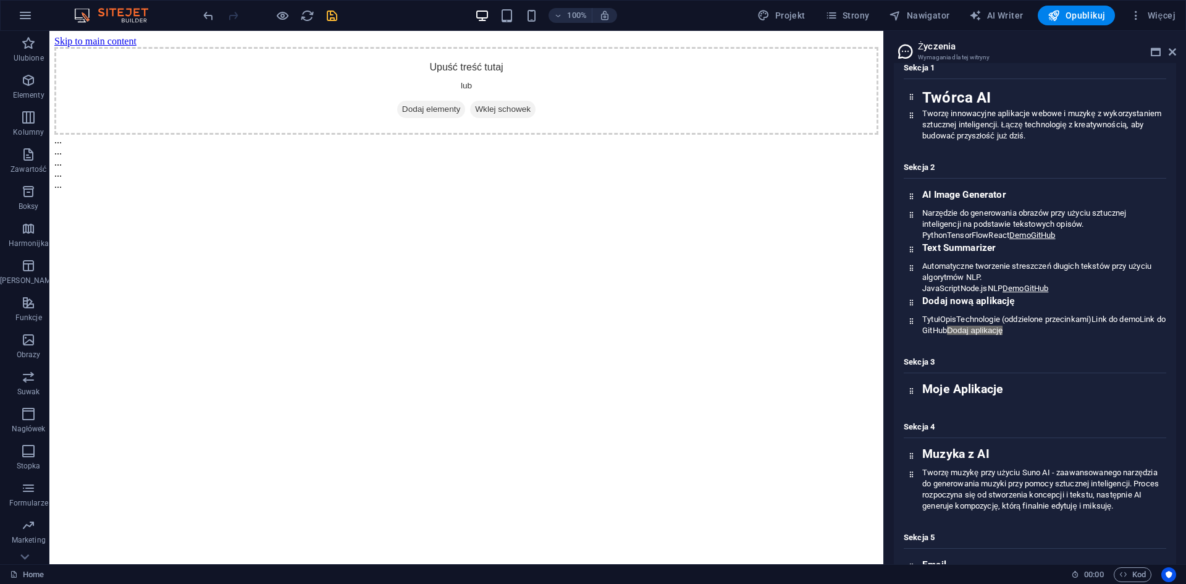
click at [1151, 45] on icon at bounding box center [1158, 37] width 15 height 15
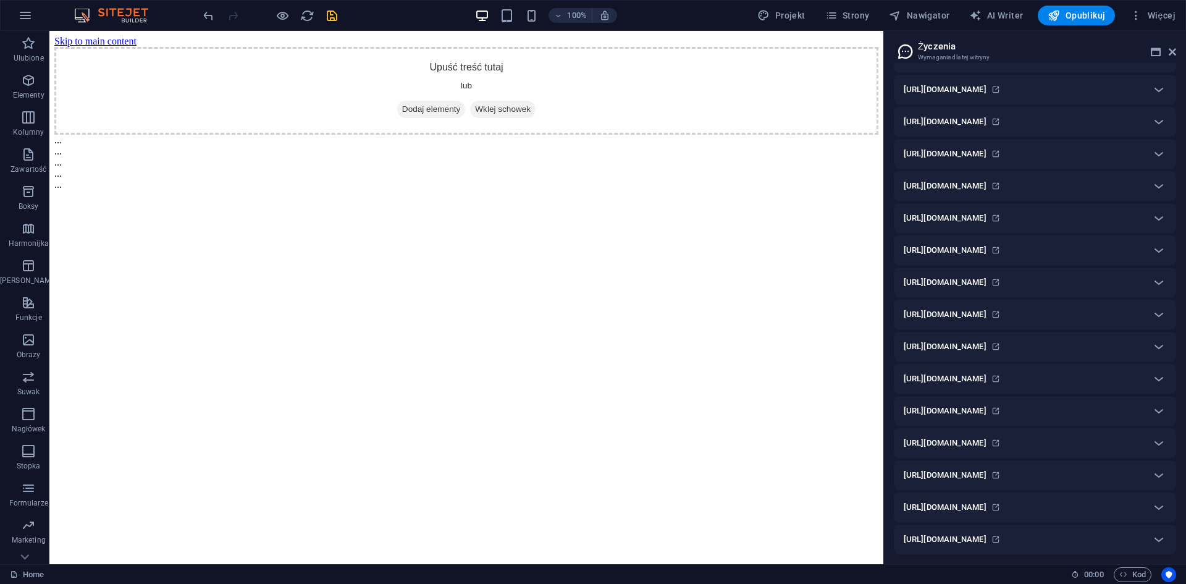
scroll to position [906, 0]
click at [991, 539] on icon at bounding box center [995, 539] width 9 height 9
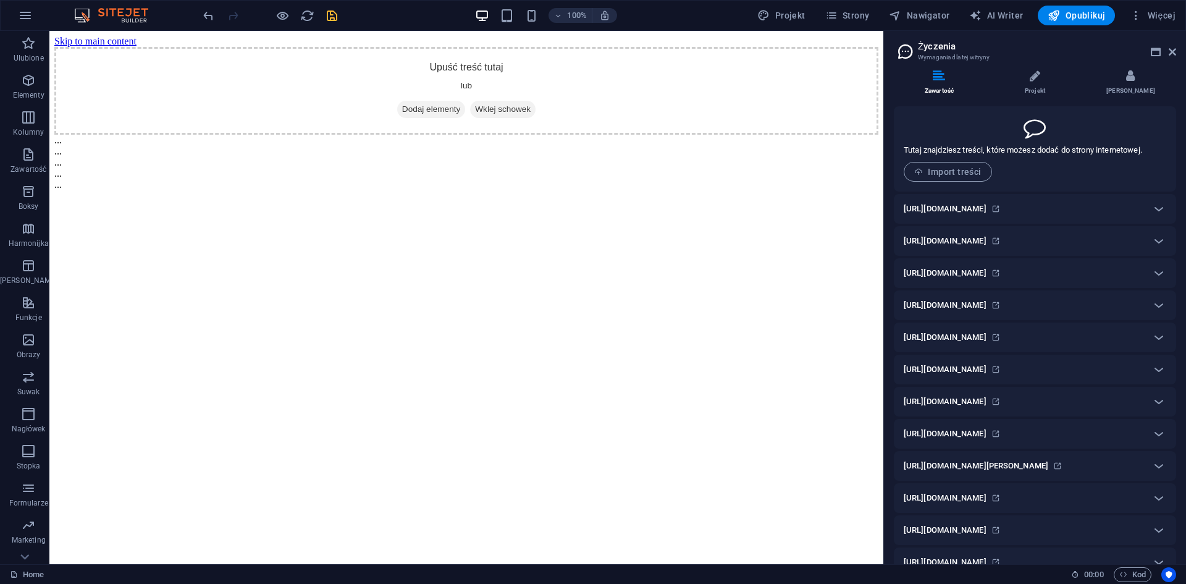
scroll to position [0, 0]
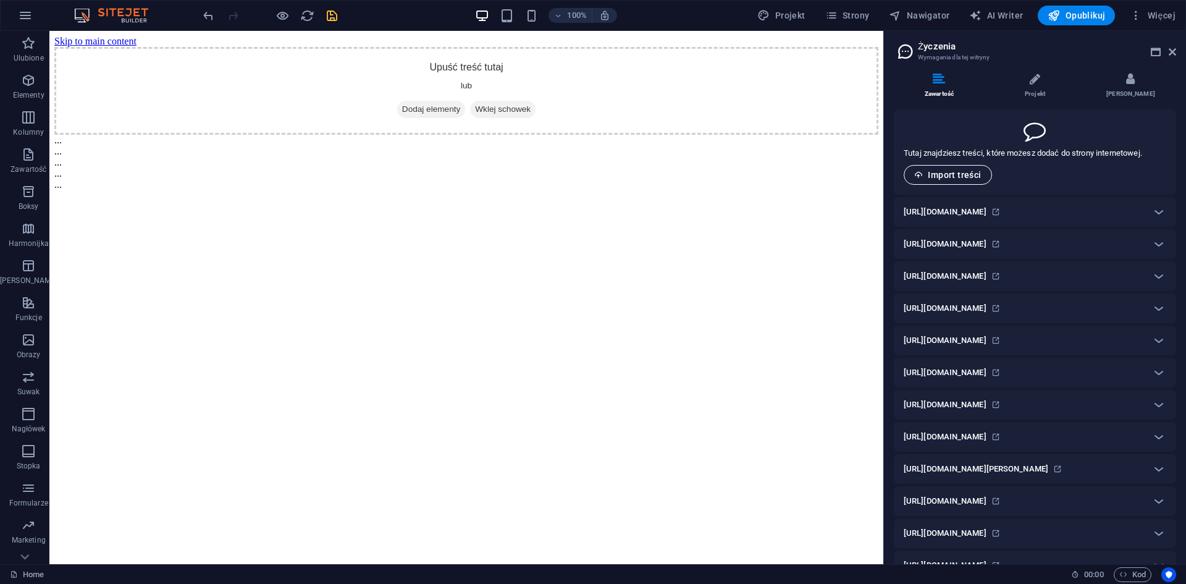
click at [954, 178] on span "Import treści" at bounding box center [947, 175] width 67 height 10
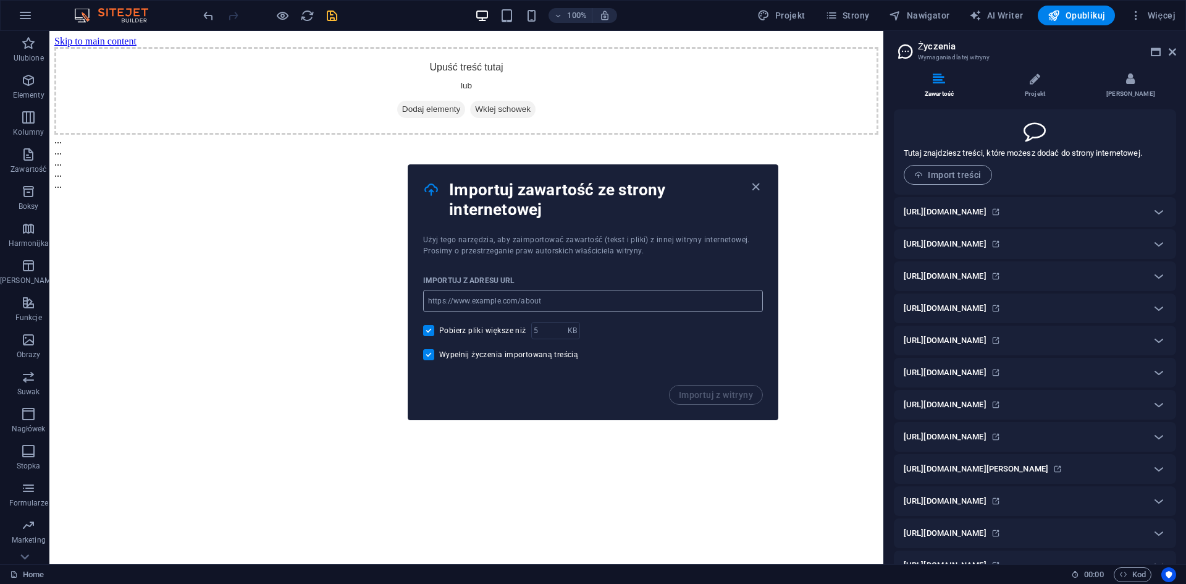
click at [470, 298] on input "url" at bounding box center [593, 301] width 340 height 22
type input "[DOMAIN_NAME]"
click at [701, 389] on button "Importuj z witryny" at bounding box center [716, 395] width 94 height 20
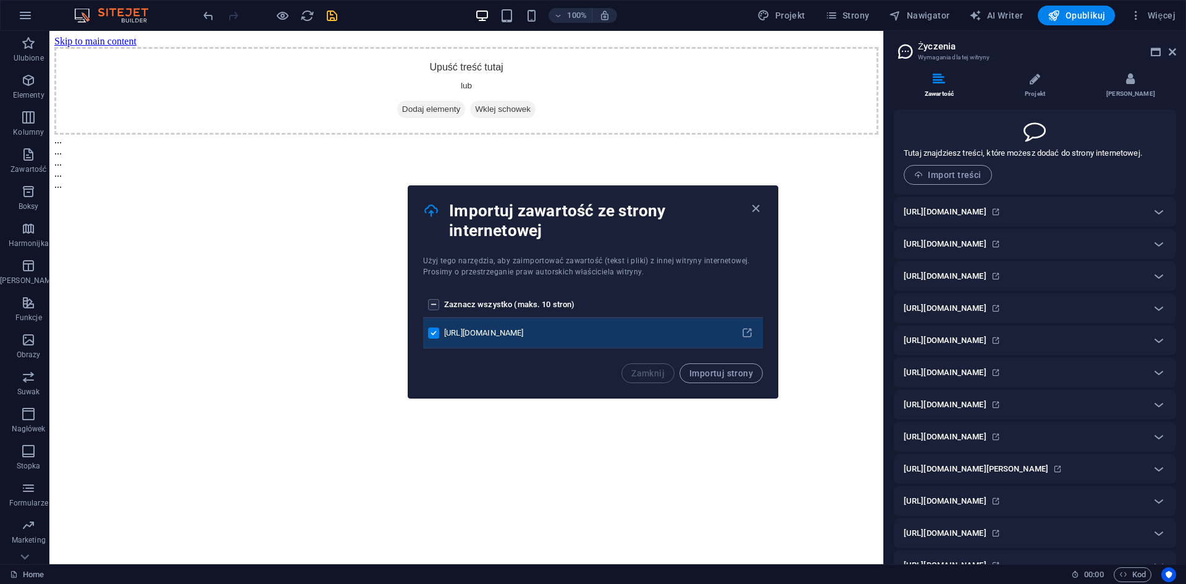
click at [430, 306] on label "pages list" at bounding box center [433, 304] width 11 height 11
click at [0, 0] on input "pages list" at bounding box center [0, 0] width 0 height 0
click at [430, 305] on label "pages list" at bounding box center [433, 304] width 11 height 11
click at [0, 0] on input "pages list" at bounding box center [0, 0] width 0 height 0
click at [726, 376] on span "Importuj strony" at bounding box center [721, 373] width 64 height 10
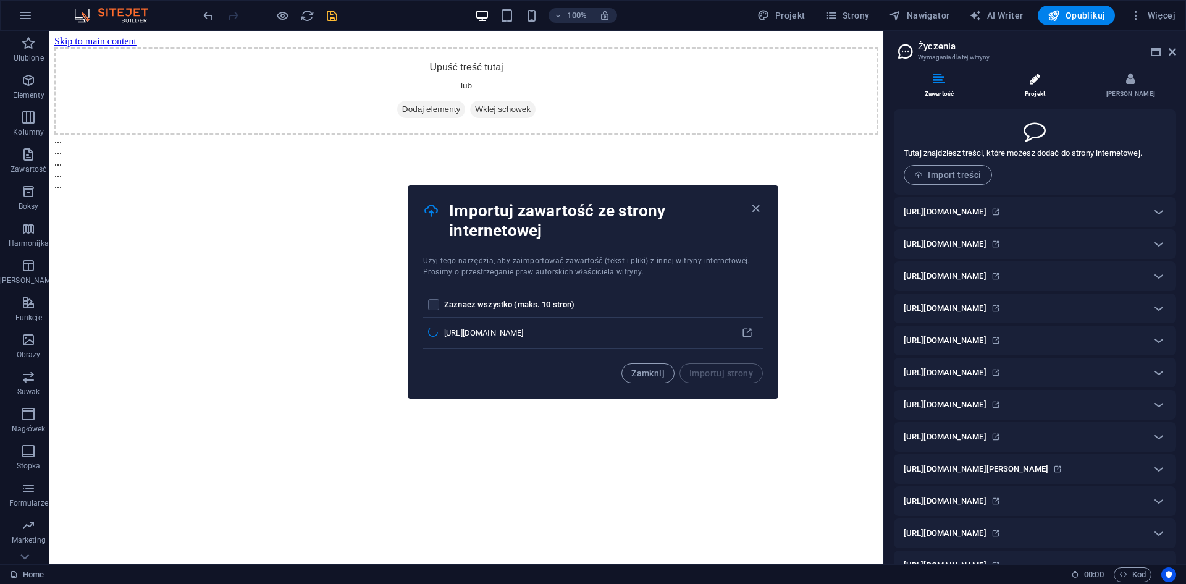
click at [1038, 84] on icon at bounding box center [1035, 79] width 11 height 12
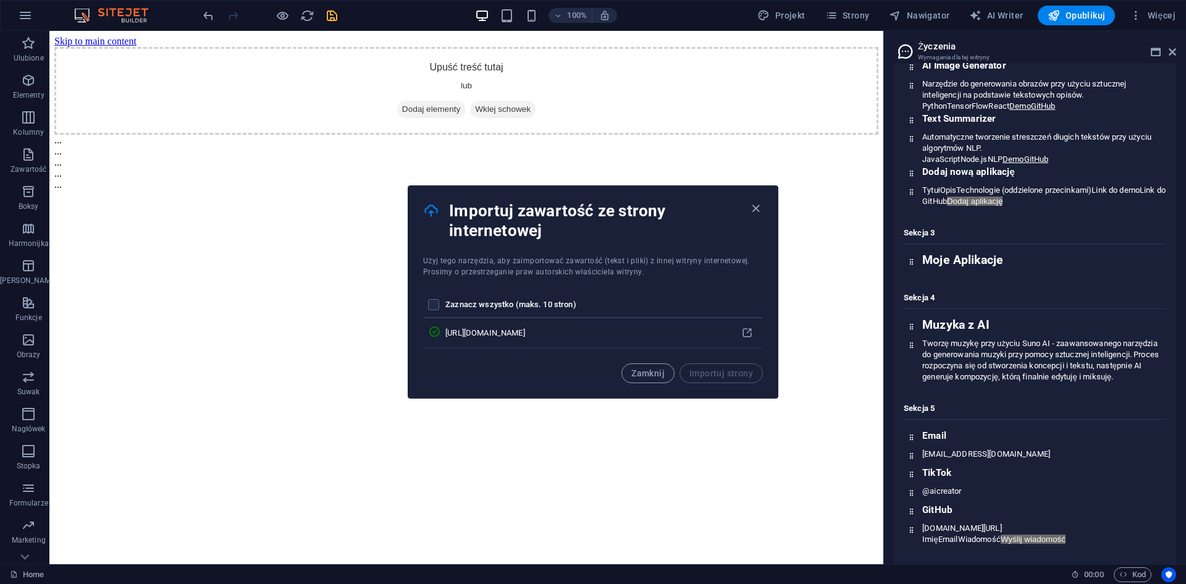
scroll to position [1264, 0]
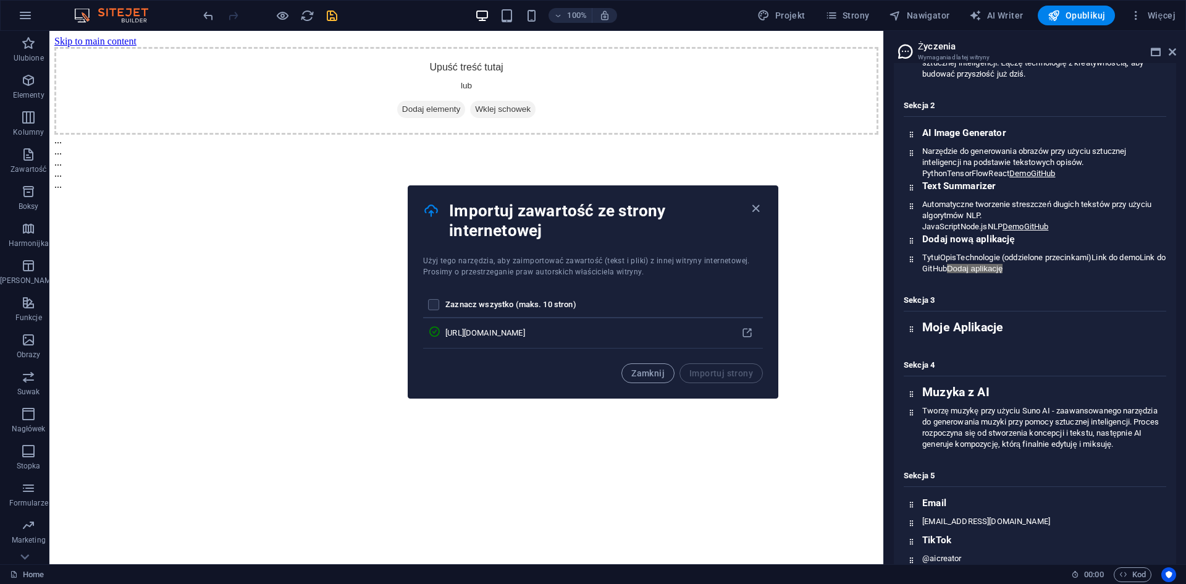
drag, startPoint x: 954, startPoint y: 213, endPoint x: 1065, endPoint y: 220, distance: 110.8
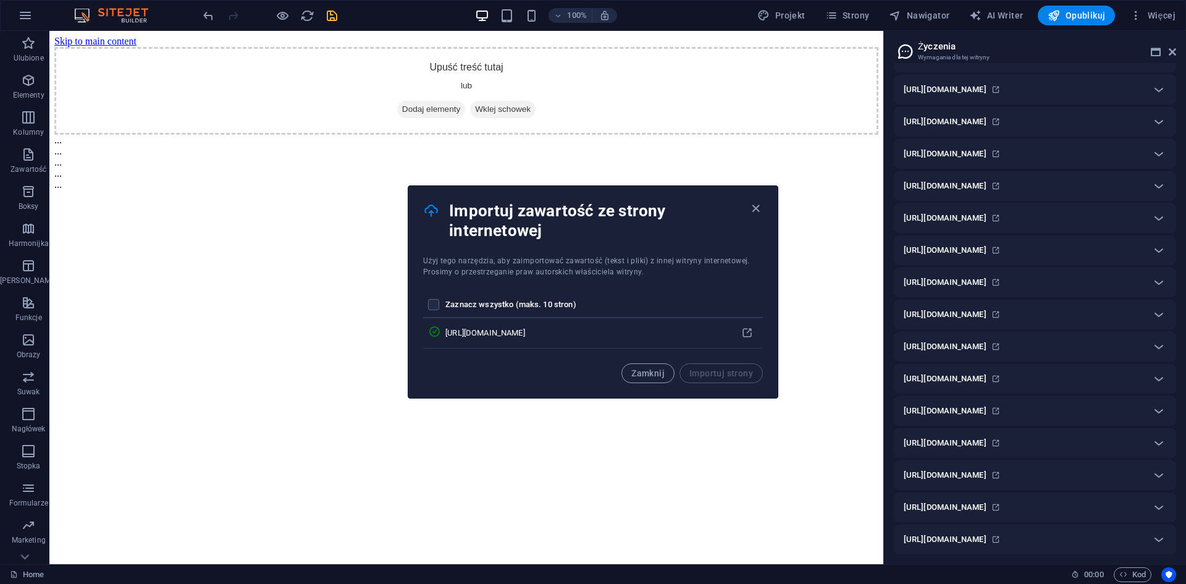
scroll to position [938, 0]
click at [1160, 52] on icon at bounding box center [1156, 52] width 10 height 10
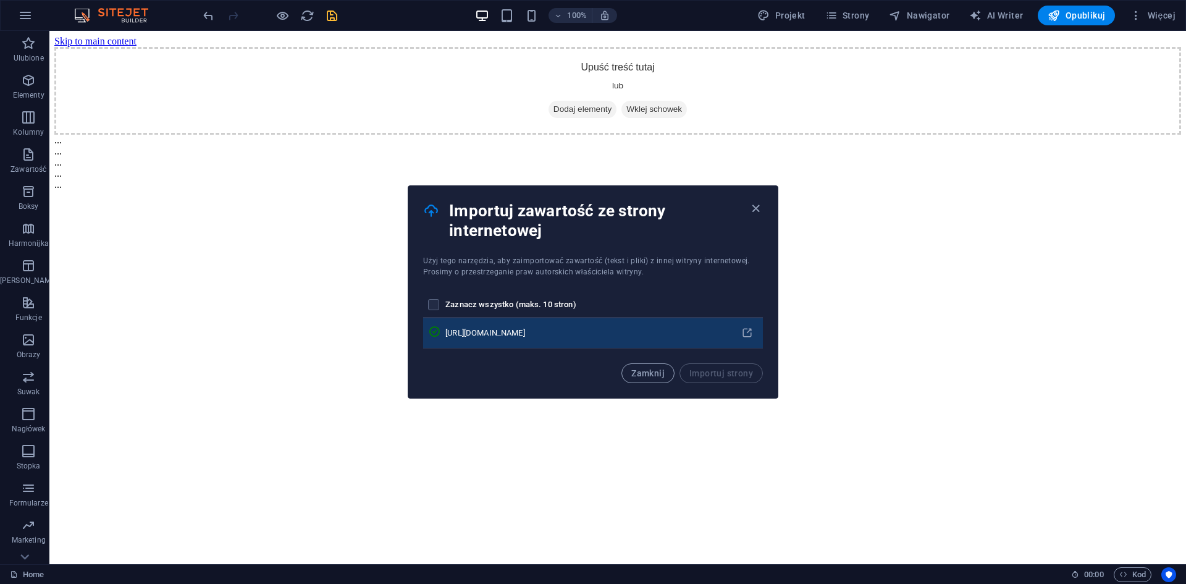
drag, startPoint x: 629, startPoint y: 334, endPoint x: 603, endPoint y: 340, distance: 27.3
click at [629, 334] on div "[URL][DOMAIN_NAME]" at bounding box center [585, 332] width 280 height 11
click at [543, 330] on div "[URL][DOMAIN_NAME]" at bounding box center [585, 332] width 280 height 11
click at [445, 327] on td "pages list" at bounding box center [434, 333] width 22 height 30
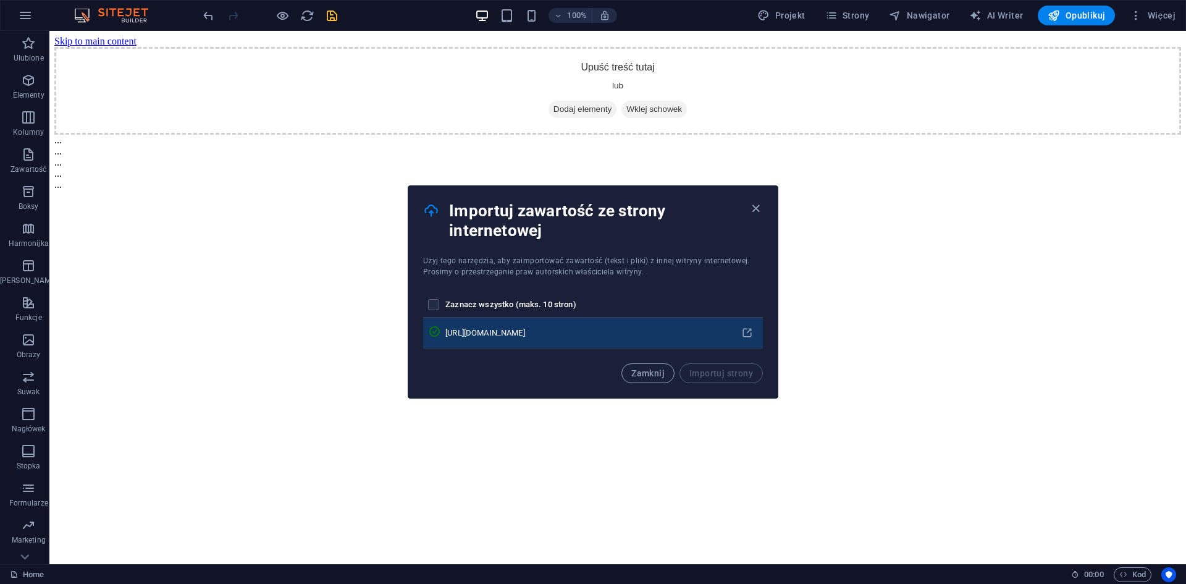
click at [445, 327] on td "pages list" at bounding box center [434, 333] width 22 height 30
click at [516, 341] on td "[URL][DOMAIN_NAME]" at bounding box center [587, 333] width 285 height 30
click at [516, 335] on div "[URL][DOMAIN_NAME]" at bounding box center [585, 332] width 280 height 11
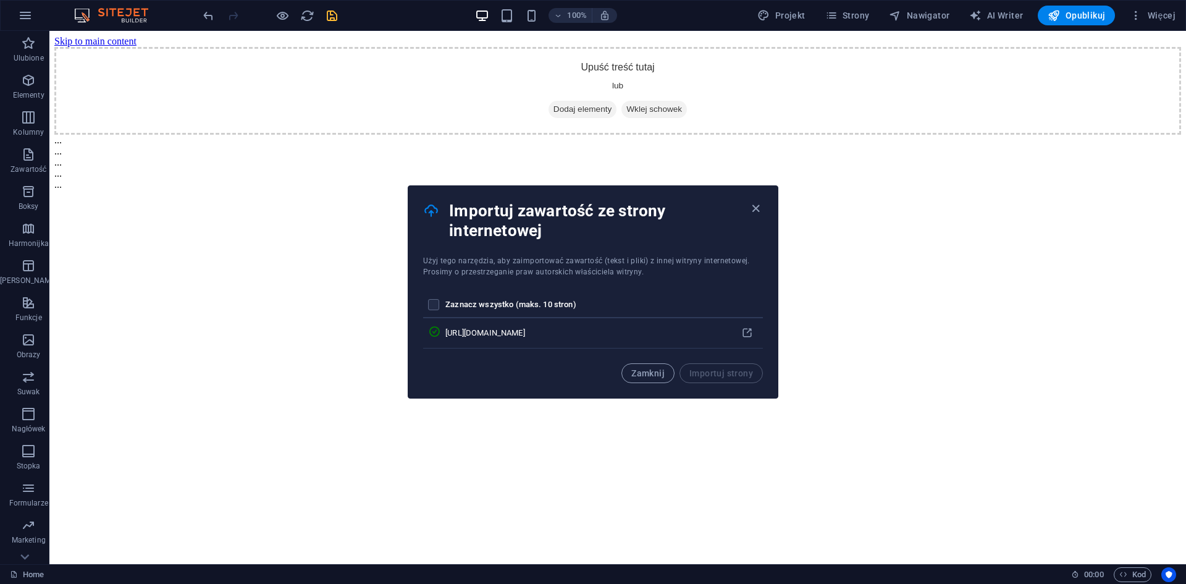
drag, startPoint x: 516, startPoint y: 335, endPoint x: 581, endPoint y: 350, distance: 66.5
click at [523, 336] on div "[URL][DOMAIN_NAME]" at bounding box center [585, 332] width 280 height 11
click at [642, 371] on span "Zamknij" at bounding box center [647, 373] width 33 height 10
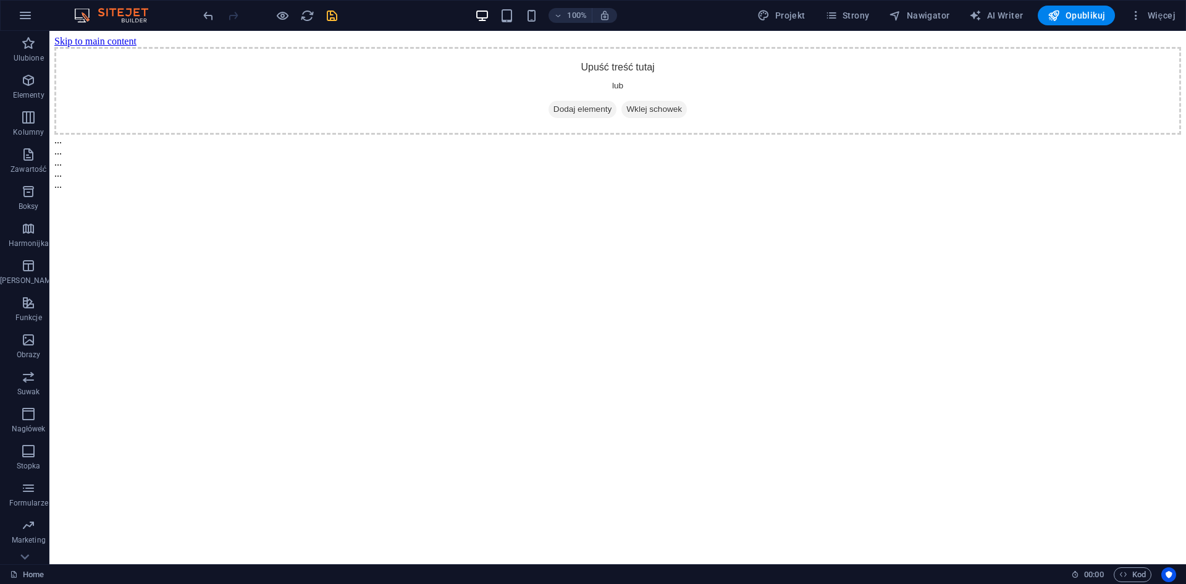
drag, startPoint x: 408, startPoint y: 205, endPoint x: 369, endPoint y: 241, distance: 52.9
click at [369, 195] on html "Skip to main content Upuść treść tutaj lub Dodaj elementy Wklej schowek ... ...…" at bounding box center [617, 113] width 1137 height 164
click at [1158, 14] on span "Więcej" at bounding box center [1153, 15] width 46 height 12
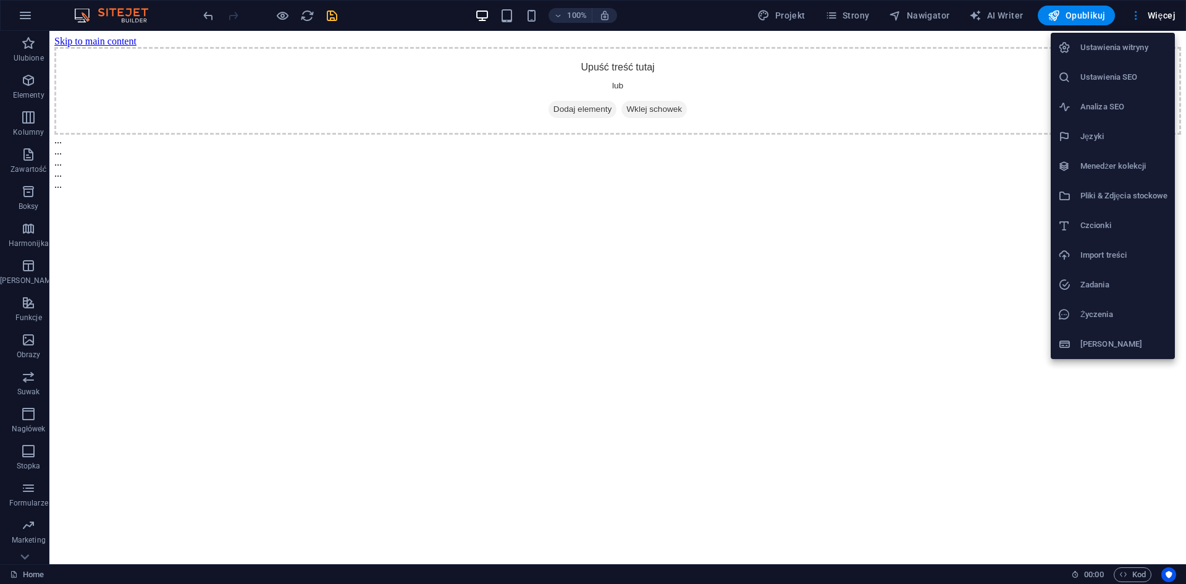
click at [1083, 303] on li "Życzenia" at bounding box center [1113, 315] width 124 height 30
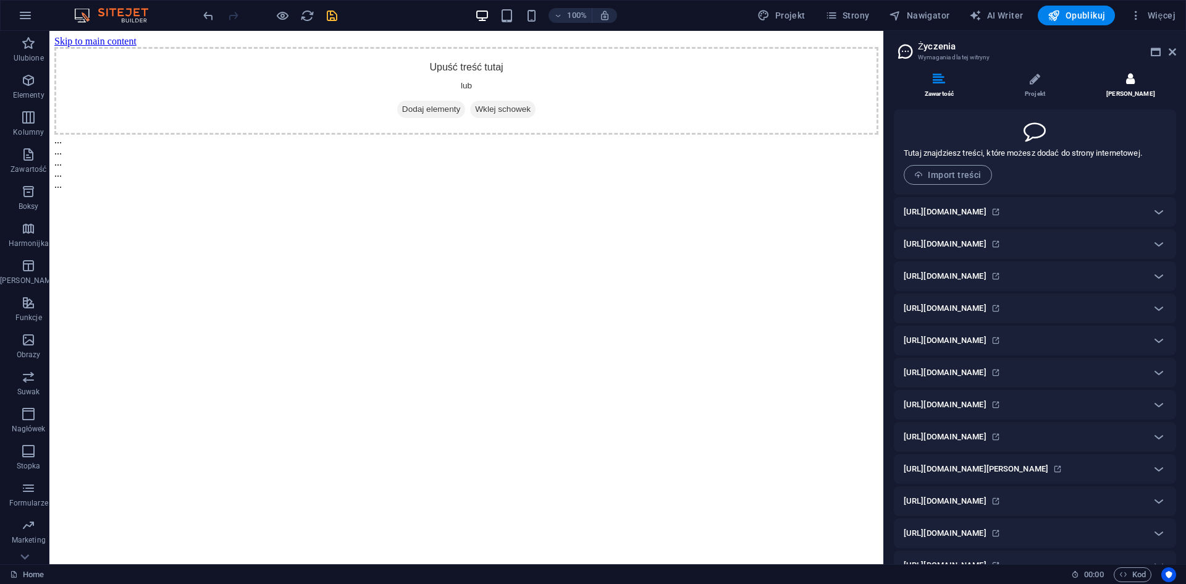
click at [1142, 83] on li "[PERSON_NAME]" at bounding box center [1130, 86] width 91 height 27
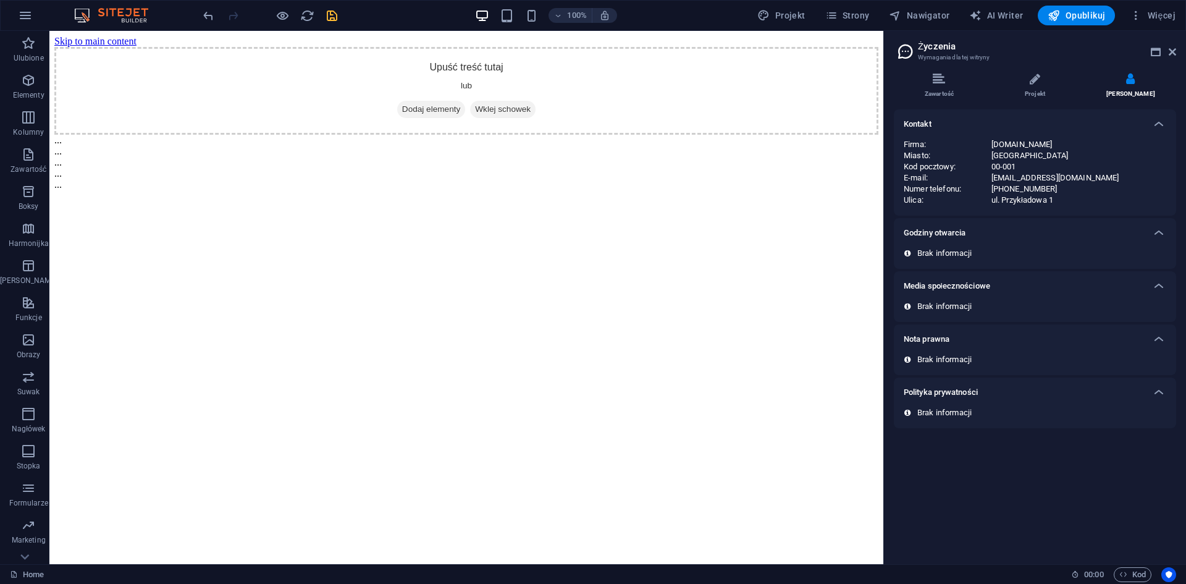
click at [935, 489] on div "Zawartość Projekt [PERSON_NAME] znajdziesz treści, które możesz dodać do strony…" at bounding box center [1035, 313] width 302 height 501
drag, startPoint x: 935, startPoint y: 490, endPoint x: 962, endPoint y: 528, distance: 46.0
click at [962, 528] on div "Zawartość Projekt [PERSON_NAME] znajdziesz treści, które możesz dodać do strony…" at bounding box center [1035, 313] width 302 height 501
click at [1132, 571] on span "Kod" at bounding box center [1132, 574] width 27 height 15
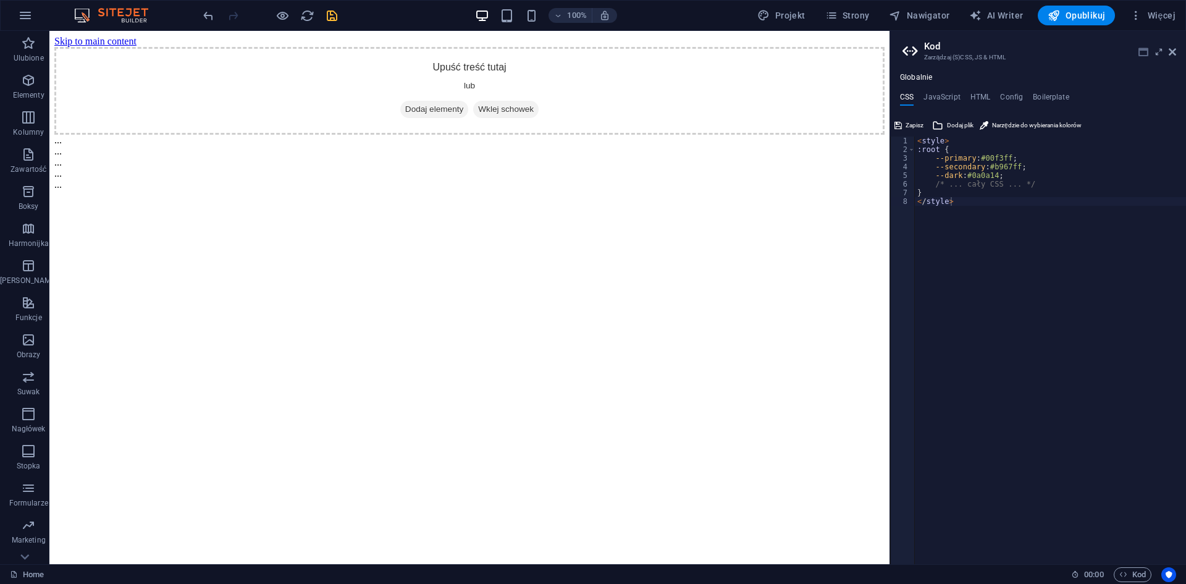
click at [1141, 53] on icon at bounding box center [1144, 52] width 10 height 10
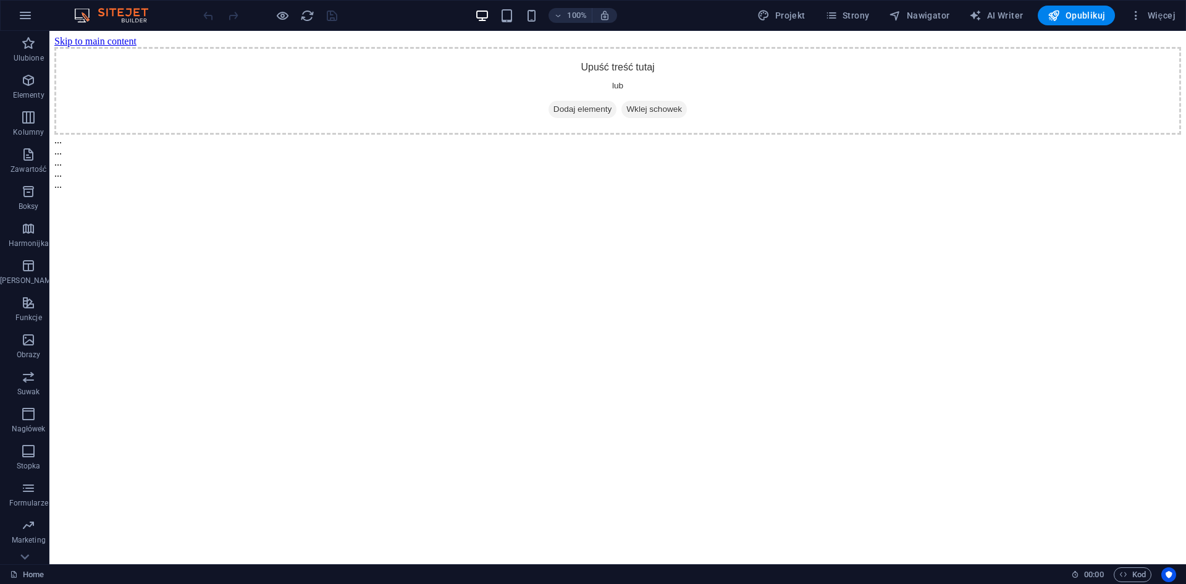
scroll to position [0, 0]
click at [311, 19] on icon "reload" at bounding box center [307, 16] width 14 height 14
click at [305, 13] on icon "reload" at bounding box center [307, 16] width 14 height 14
click at [1161, 13] on span "Więcej" at bounding box center [1153, 15] width 46 height 12
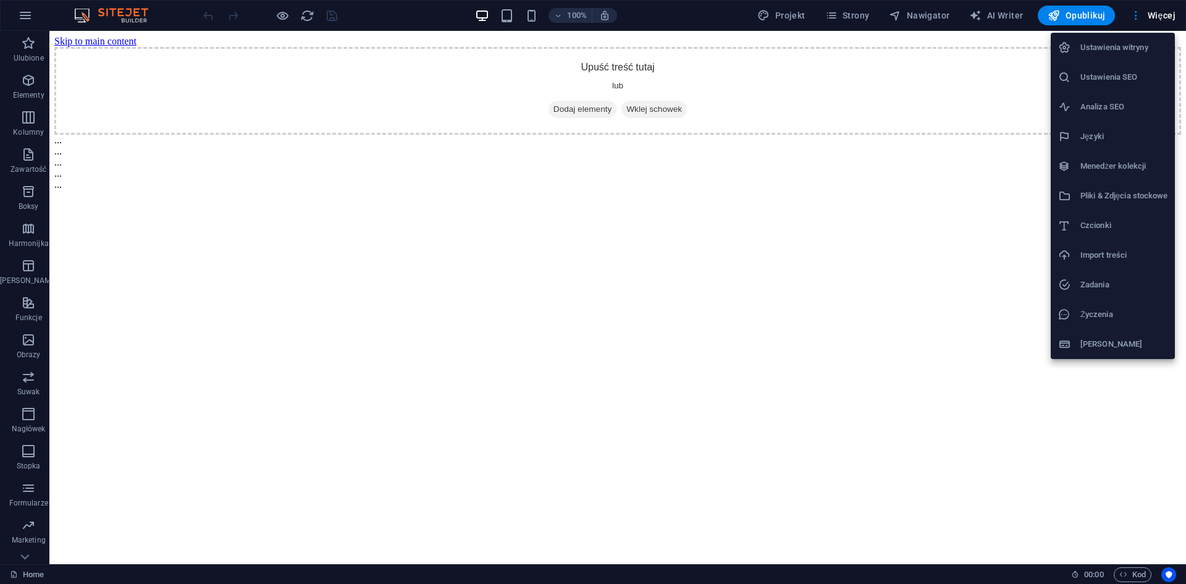
click at [1093, 256] on h6 "Import treści" at bounding box center [1123, 255] width 87 height 15
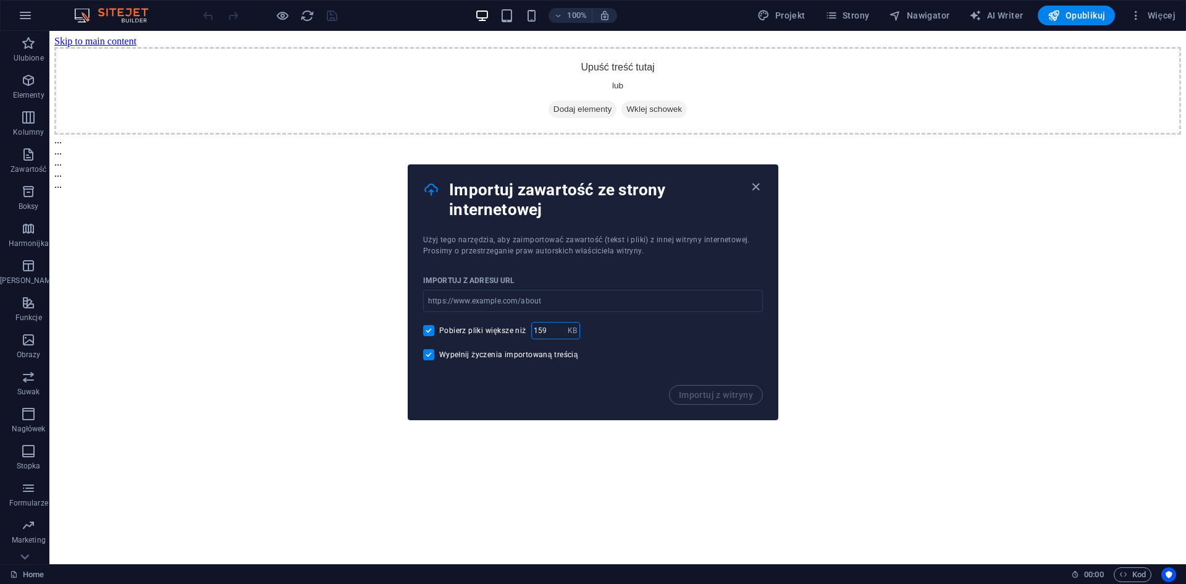
click at [555, 324] on input "159" at bounding box center [549, 330] width 36 height 17
drag, startPoint x: 548, startPoint y: 329, endPoint x: 500, endPoint y: 330, distance: 47.6
click at [501, 330] on div "Pobierz pliki większe niż 159 KB ​" at bounding box center [593, 330] width 340 height 17
type input "1"
click at [609, 372] on div "Importuj z adresu URL ​ Pobierz pliki większe niż 1 KB ​ Wypełnij życzenia impo…" at bounding box center [592, 320] width 369 height 128
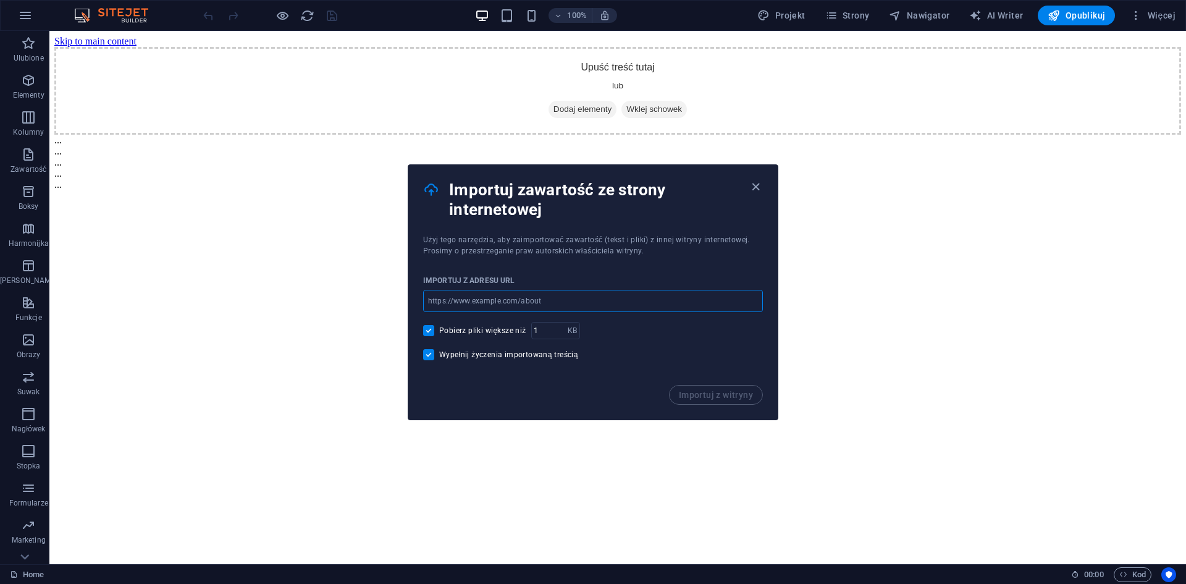
click at [536, 306] on input "url" at bounding box center [593, 301] width 340 height 22
type input "[DOMAIN_NAME]"
click at [712, 390] on span "Importuj z witryny" at bounding box center [716, 395] width 74 height 10
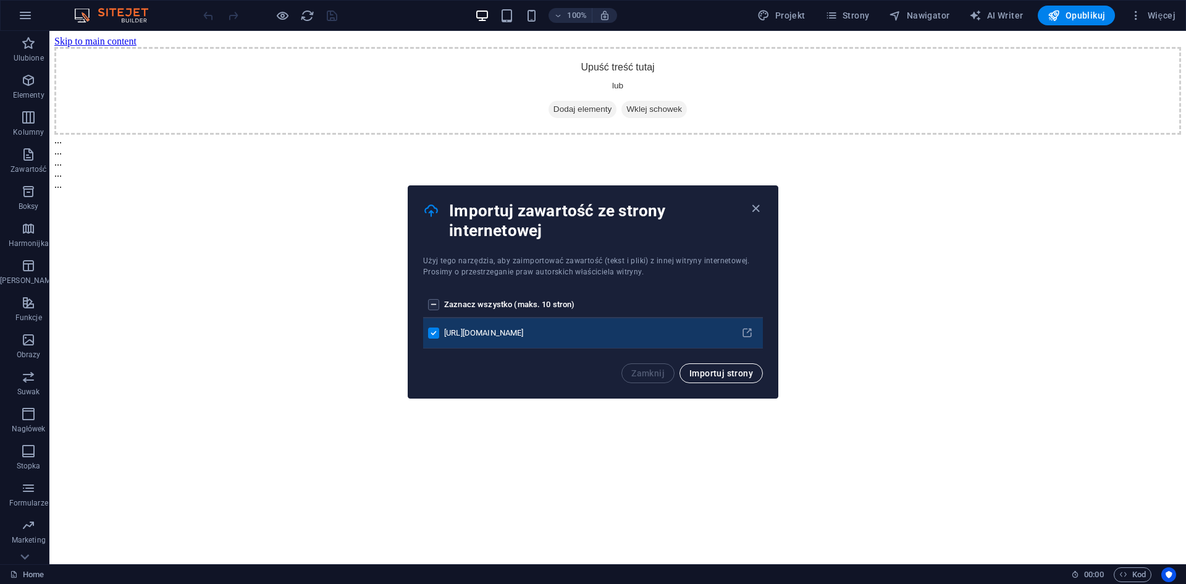
click at [707, 370] on span "Importuj strony" at bounding box center [721, 373] width 64 height 10
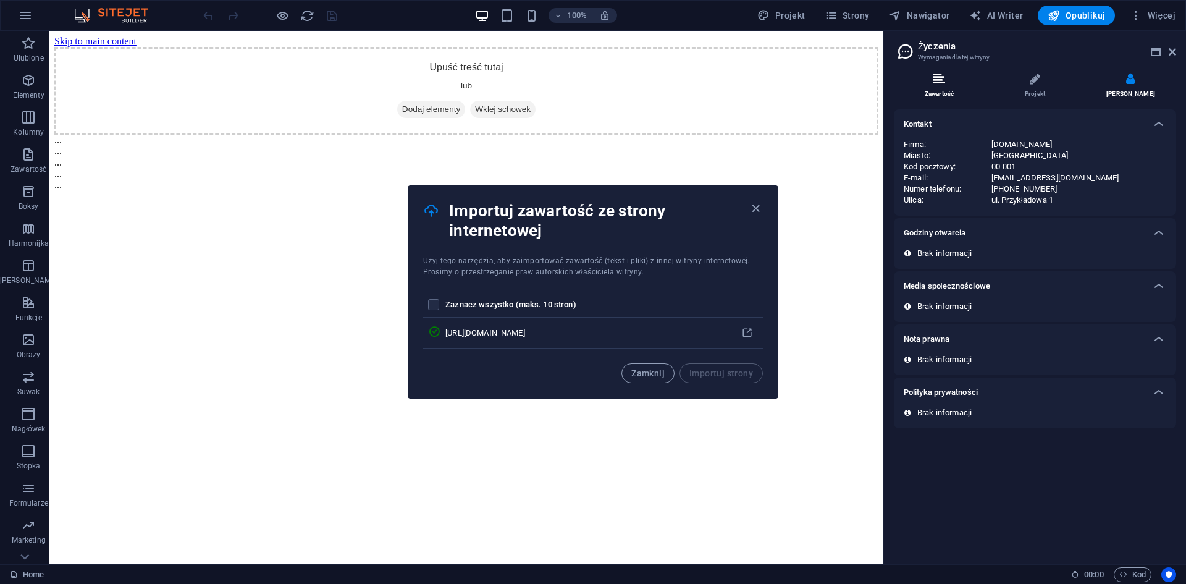
click at [945, 88] on li "Zawartość" at bounding box center [942, 86] width 96 height 27
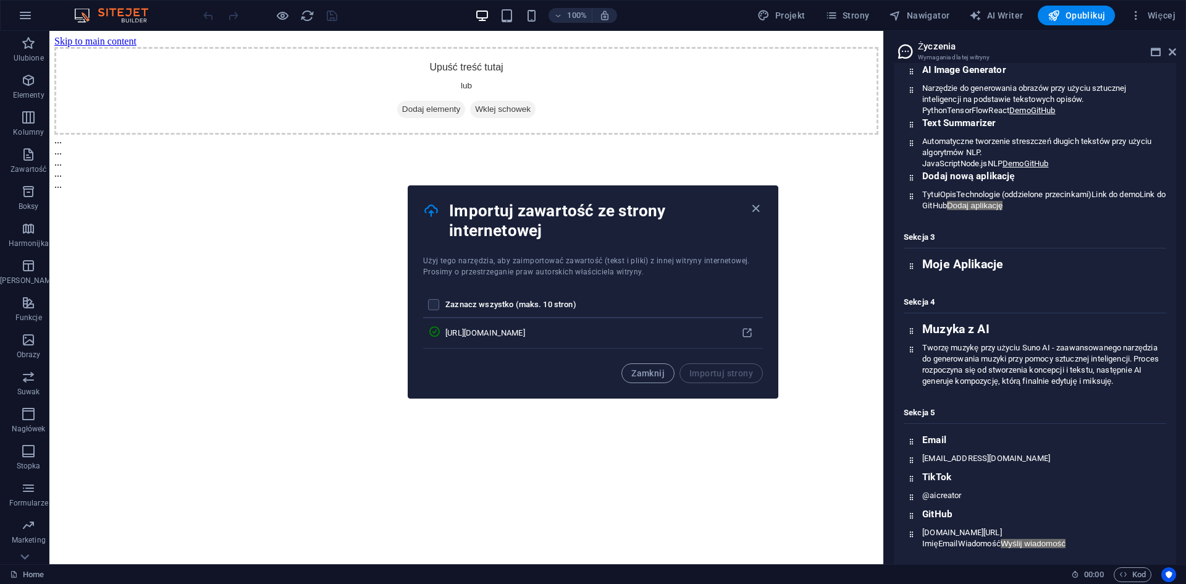
scroll to position [1236, 0]
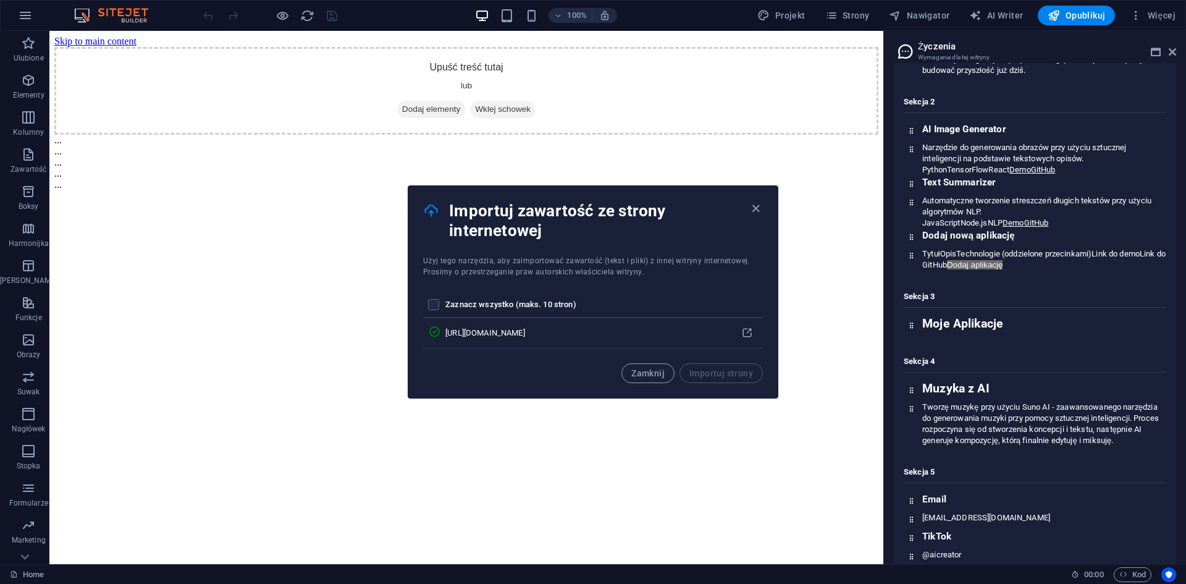
click at [965, 40] on h1 "Twórca AI" at bounding box center [1043, 32] width 243 height 16
click at [910, 35] on icon at bounding box center [911, 31] width 8 height 8
drag, startPoint x: 959, startPoint y: 298, endPoint x: 882, endPoint y: 270, distance: 82.7
drag, startPoint x: 954, startPoint y: 274, endPoint x: 893, endPoint y: 268, distance: 61.4
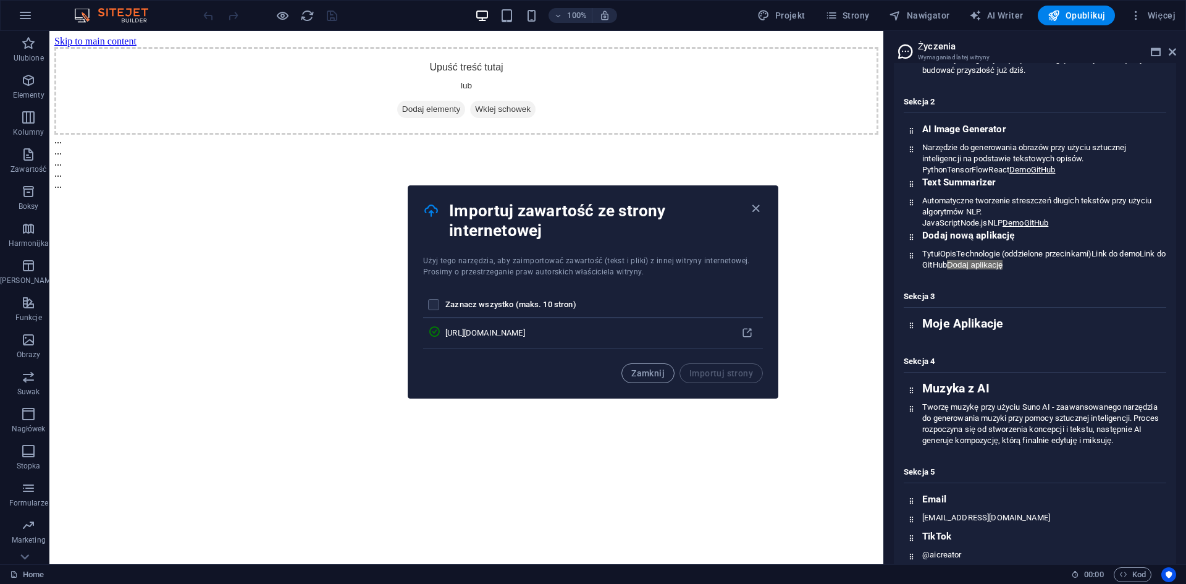
click at [893, 270] on div "Zawartość Projekt [PERSON_NAME] znajdziesz treści, które możesz dodać do strony…" at bounding box center [1035, 313] width 302 height 501
drag, startPoint x: 919, startPoint y: 296, endPoint x: 951, endPoint y: 313, distance: 36.5
click at [917, 329] on div "Sekcja 1 Twórca AI Tworzę innowacyjne aplikacje webowe i muzykę z wykorzystanie…" at bounding box center [1035, 330] width 263 height 687
click at [983, 76] on p "Tworzę innowacyjne aplikacje webowe i muzykę z wykorzystaniem sztucznej intelig…" at bounding box center [1043, 59] width 243 height 33
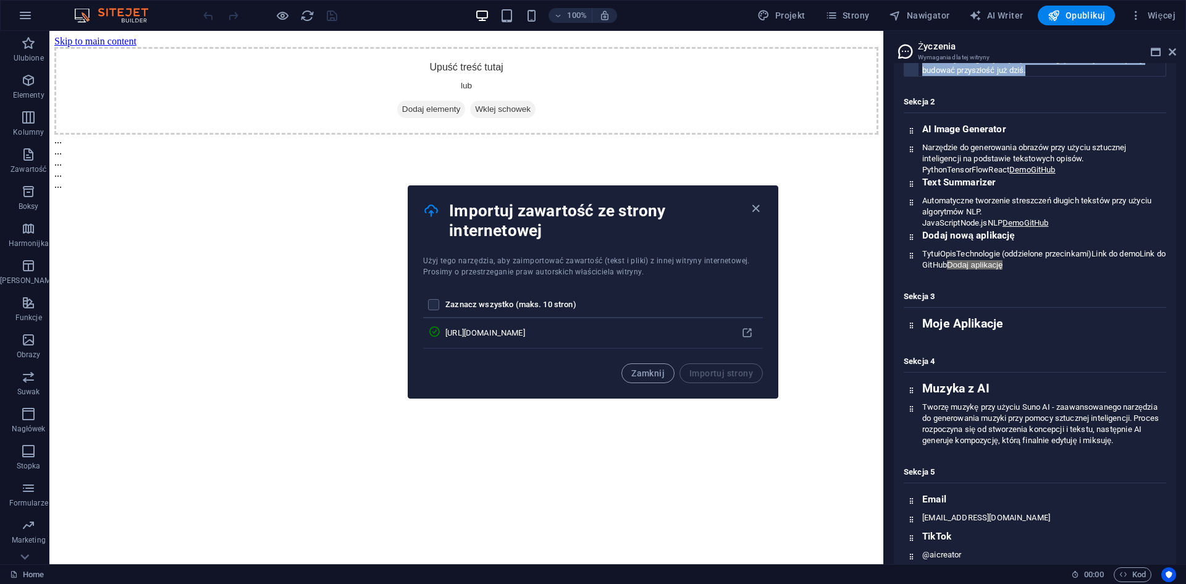
click at [983, 76] on p "Tworzę innowacyjne aplikacje webowe i muzykę z wykorzystaniem sztucznej intelig…" at bounding box center [1043, 59] width 243 height 33
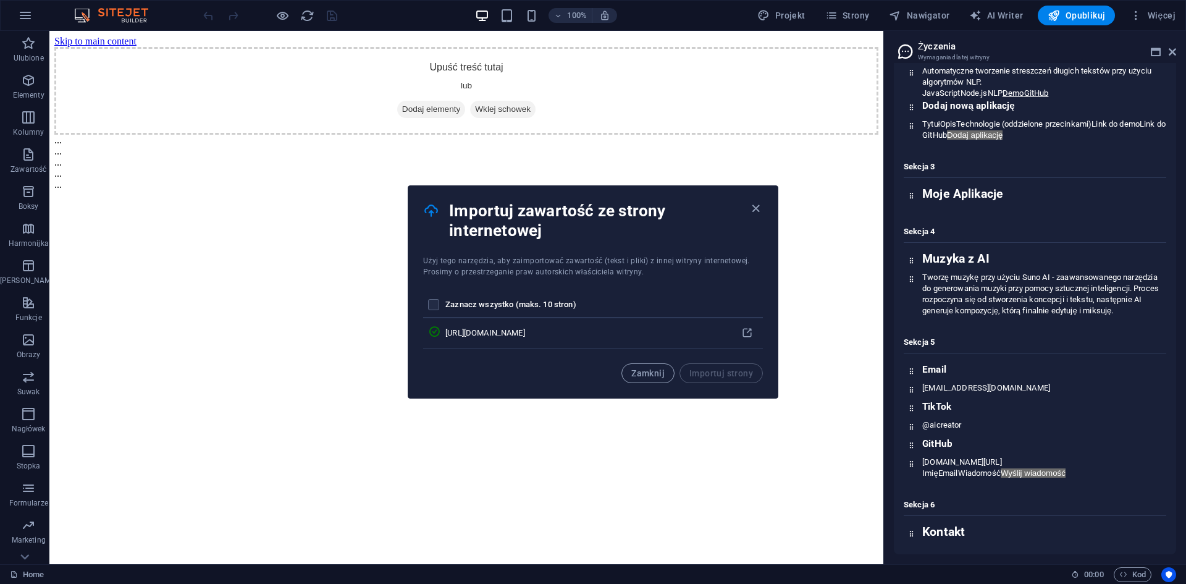
scroll to position [2364, 0]
click at [636, 369] on span "Zamknij" at bounding box center [647, 373] width 33 height 10
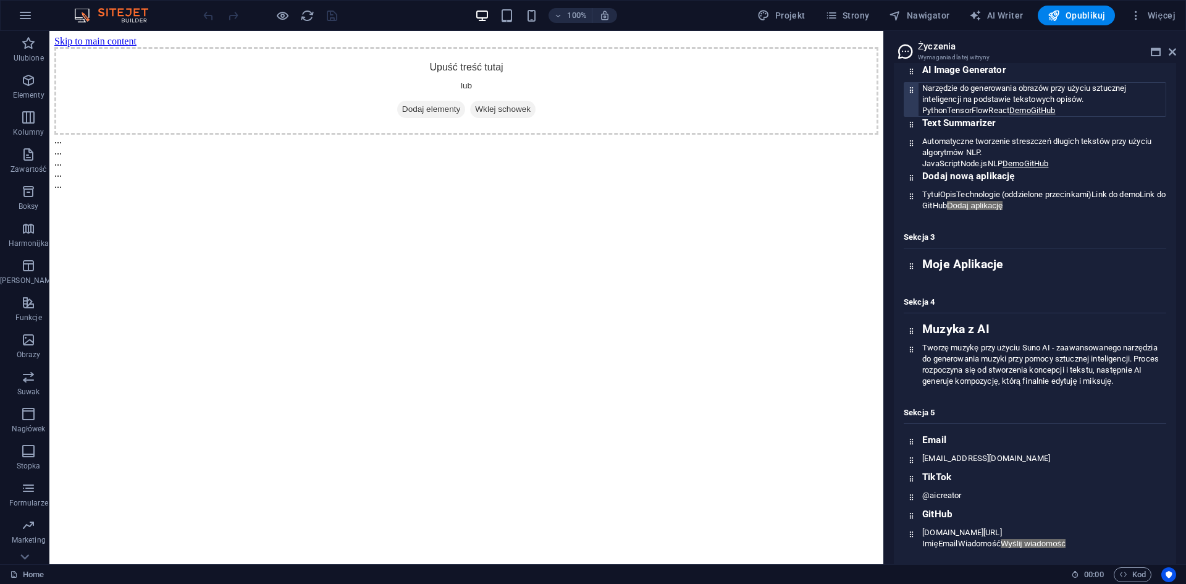
scroll to position [2055, 0]
click at [429, 101] on span "Dodaj elementy" at bounding box center [431, 109] width 68 height 17
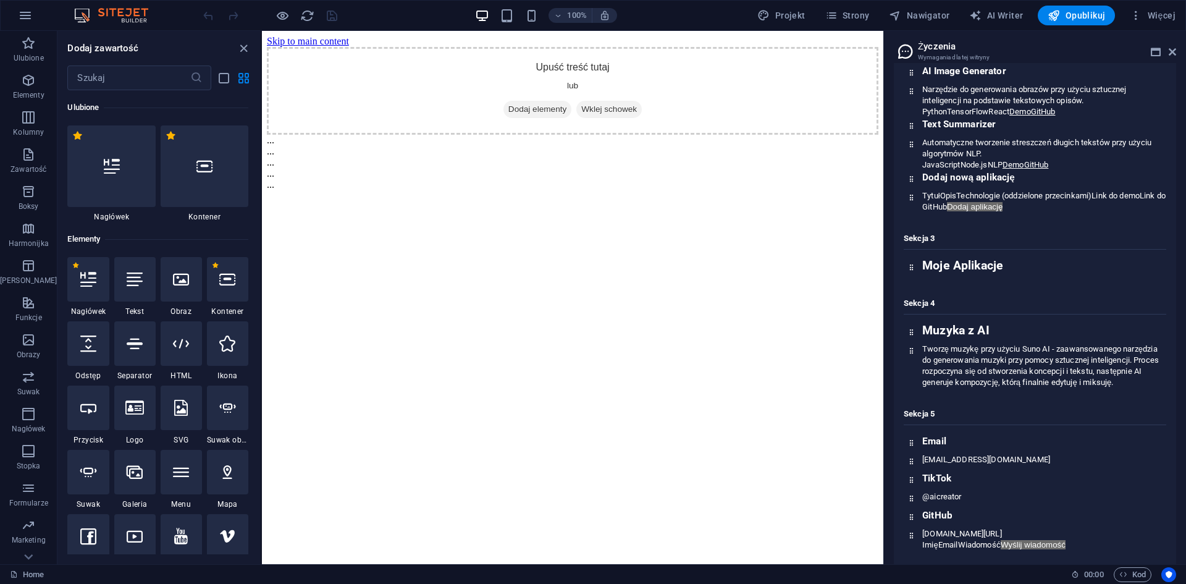
click at [384, 177] on section "..." at bounding box center [573, 173] width 612 height 11
drag, startPoint x: 428, startPoint y: 224, endPoint x: 334, endPoint y: 209, distance: 95.2
click at [335, 195] on html "Skip to main content Upuść treść tutaj lub Dodaj elementy Wklej schowek ... ...…" at bounding box center [572, 113] width 621 height 164
click at [573, 135] on nav "..." at bounding box center [573, 140] width 612 height 11
click at [1089, 17] on span "Opublikuj" at bounding box center [1076, 15] width 57 height 12
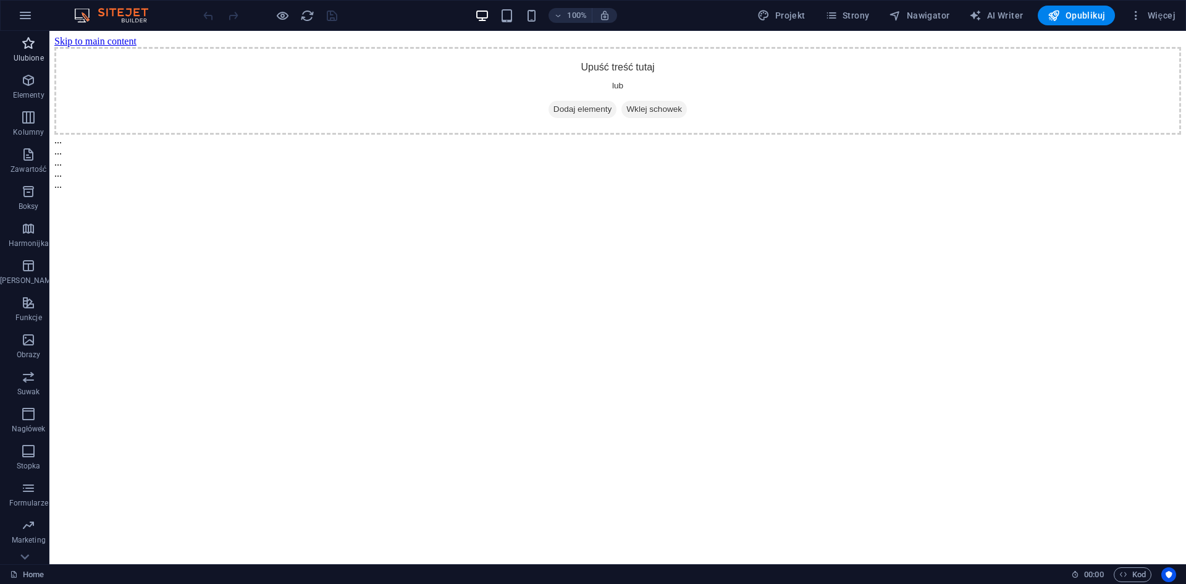
click at [28, 46] on icon "button" at bounding box center [28, 43] width 15 height 15
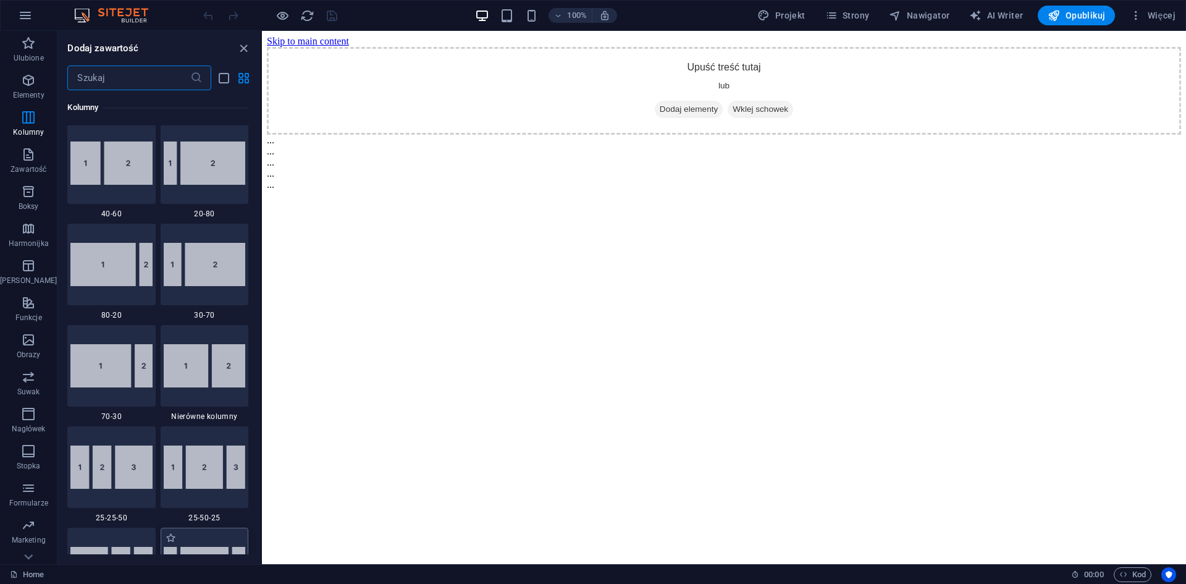
scroll to position [1050, 0]
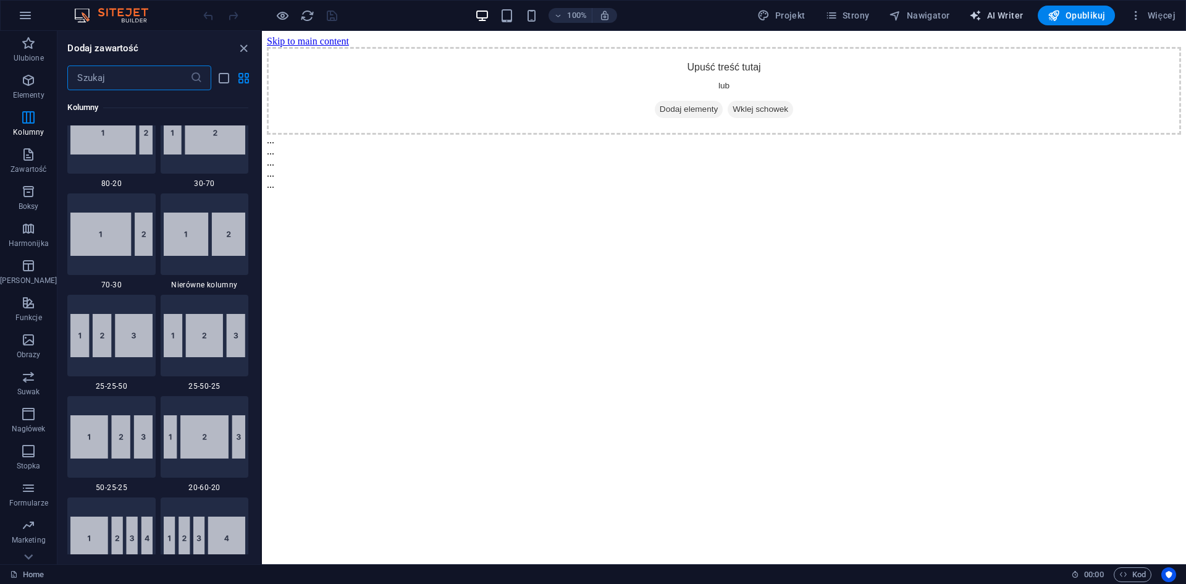
click at [975, 20] on icon "button" at bounding box center [975, 15] width 12 height 12
select select "English"
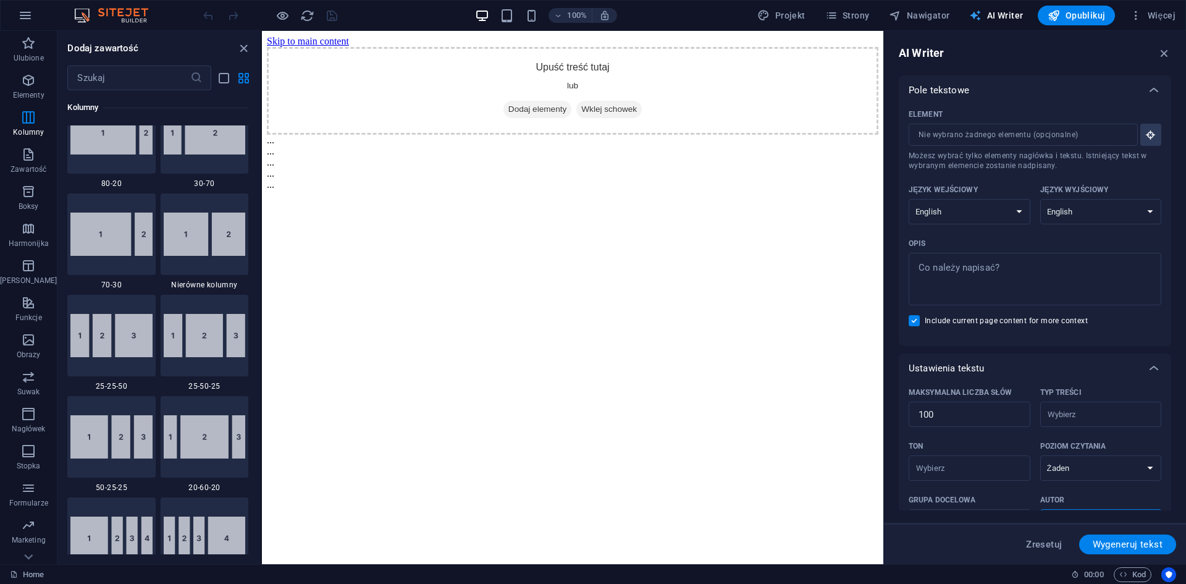
scroll to position [0, 0]
click at [1116, 106] on div "Element" at bounding box center [1033, 114] width 248 height 19
click at [1116, 124] on input "Element ​ Możesz wybrać tylko elementy nagłówka i tekstu. Istniejący tekst w wy…" at bounding box center [1019, 135] width 221 height 22
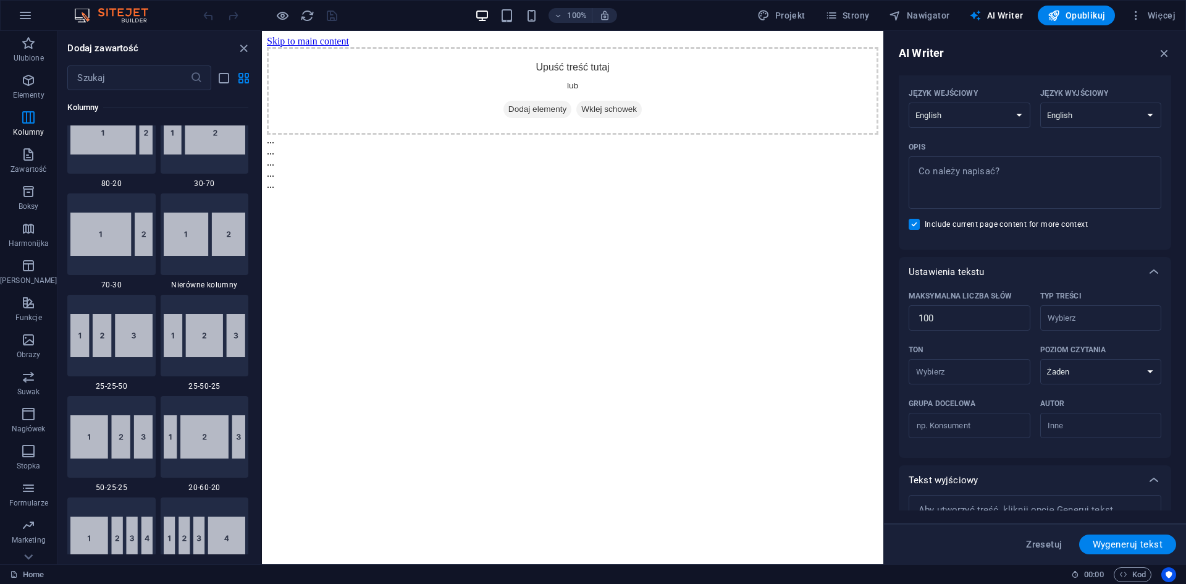
scroll to position [151, 0]
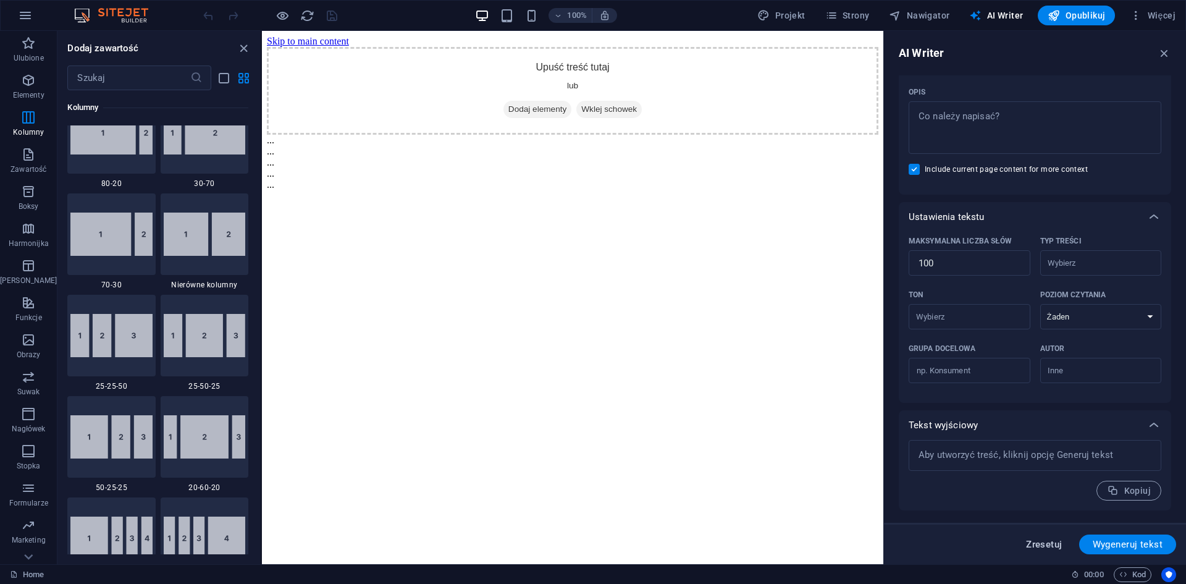
click at [1040, 542] on span "Zresetuj" at bounding box center [1044, 544] width 36 height 10
type textarea "x"
